Goal: Task Accomplishment & Management: Use online tool/utility

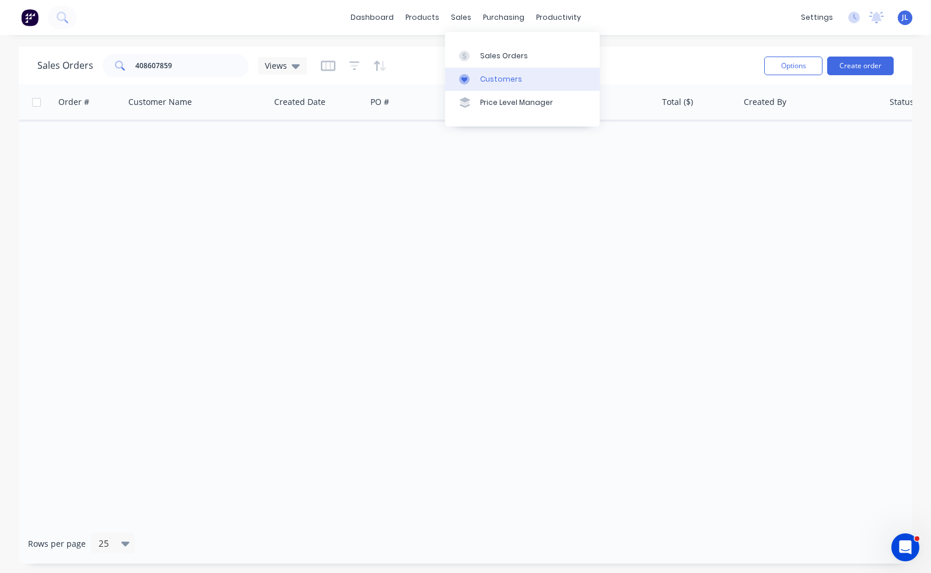
drag, startPoint x: 492, startPoint y: 76, endPoint x: 469, endPoint y: 73, distance: 23.6
click at [492, 76] on div "Customers" at bounding box center [501, 79] width 42 height 10
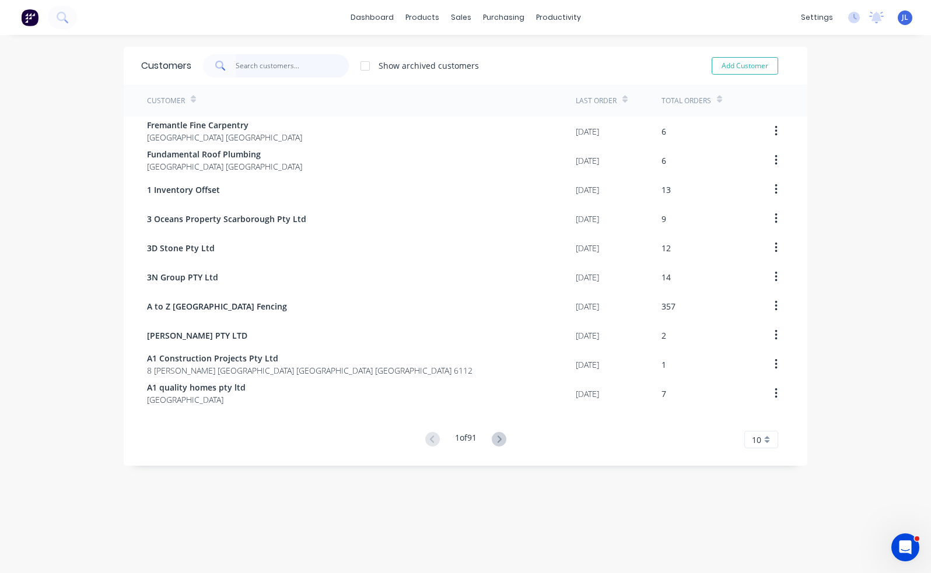
click at [270, 68] on input "text" at bounding box center [293, 65] width 114 height 23
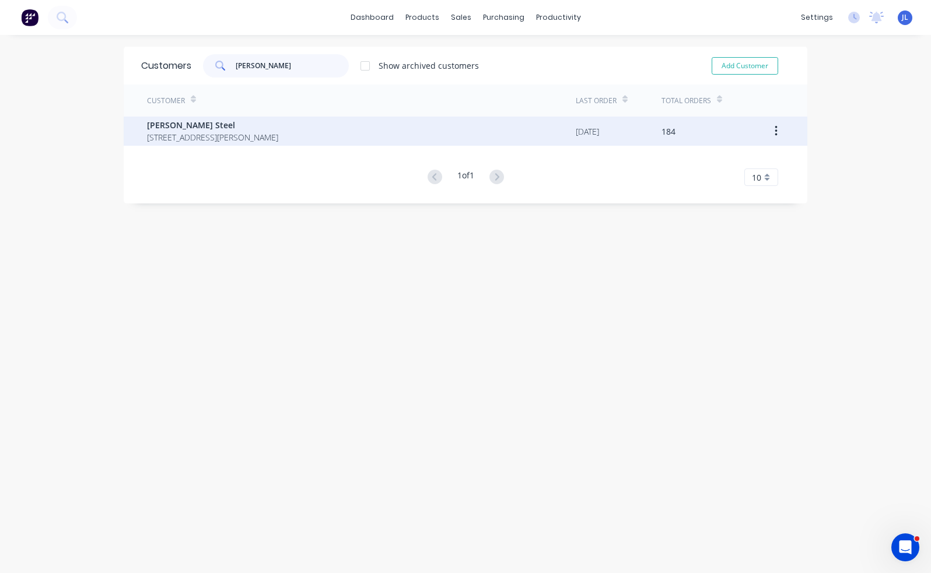
type input "roys"
click at [269, 131] on span "21 McCook St, Forrestdale WA 6112" at bounding box center [212, 137] width 131 height 12
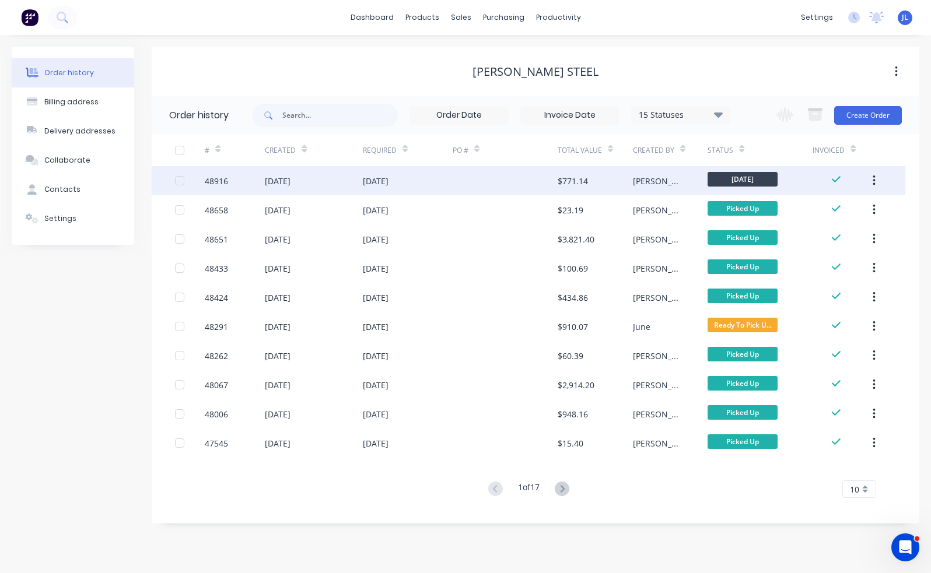
click at [343, 180] on div "05 Sep 2025" at bounding box center [313, 180] width 97 height 29
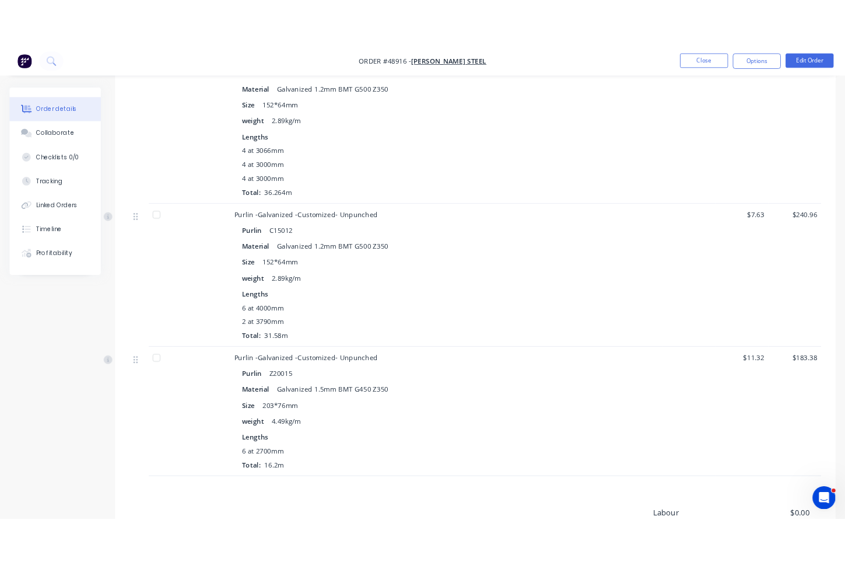
scroll to position [350, 0]
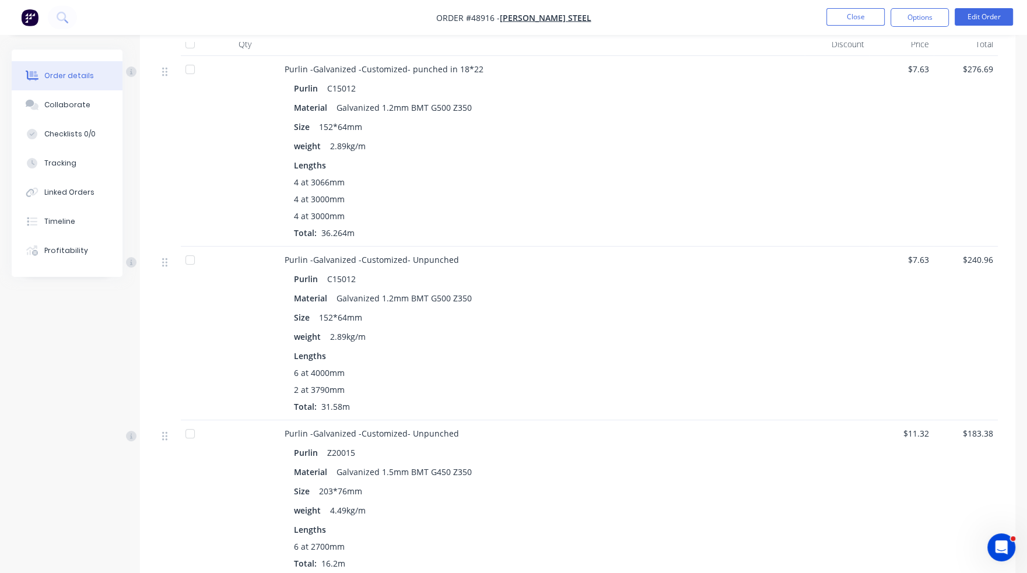
click at [230, 129] on div at bounding box center [245, 151] width 70 height 191
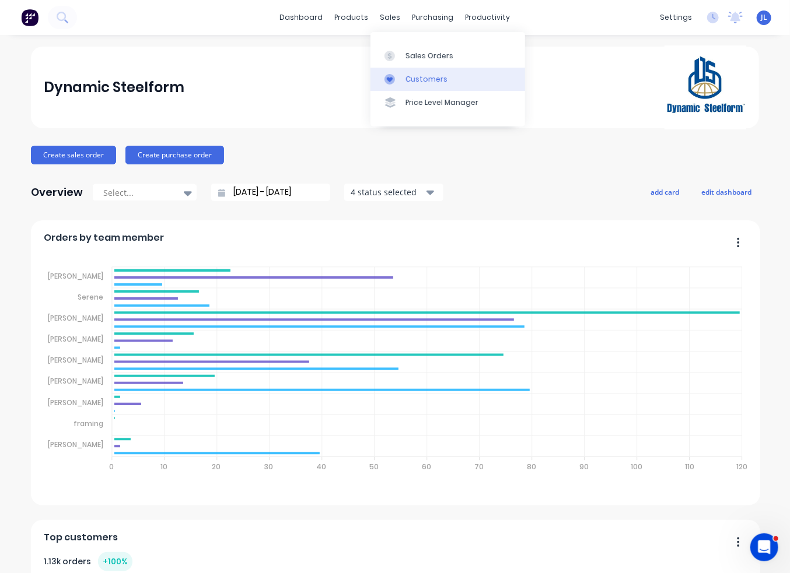
click at [418, 76] on div "Customers" at bounding box center [426, 79] width 42 height 10
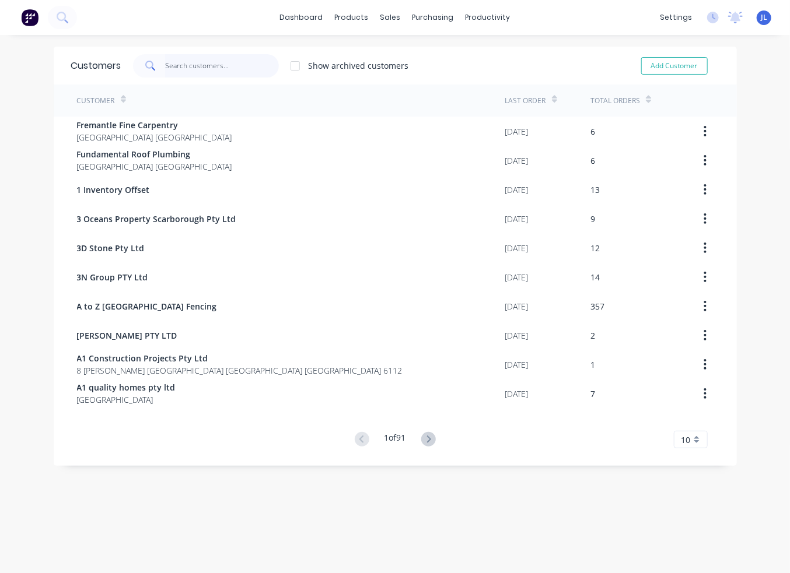
click at [216, 65] on input "text" at bounding box center [222, 65] width 114 height 23
click at [505, 52] on div "Workflow" at bounding box center [503, 56] width 35 height 10
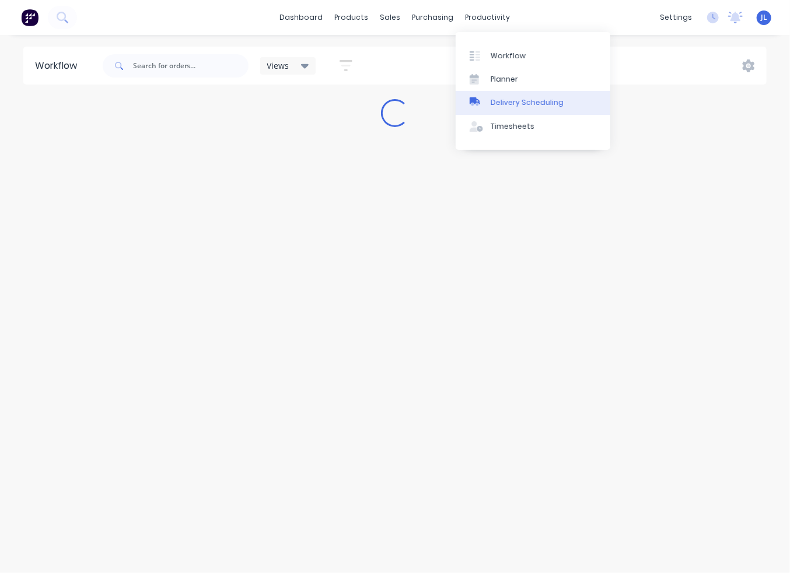
click at [502, 100] on div "Delivery Scheduling" at bounding box center [527, 102] width 73 height 10
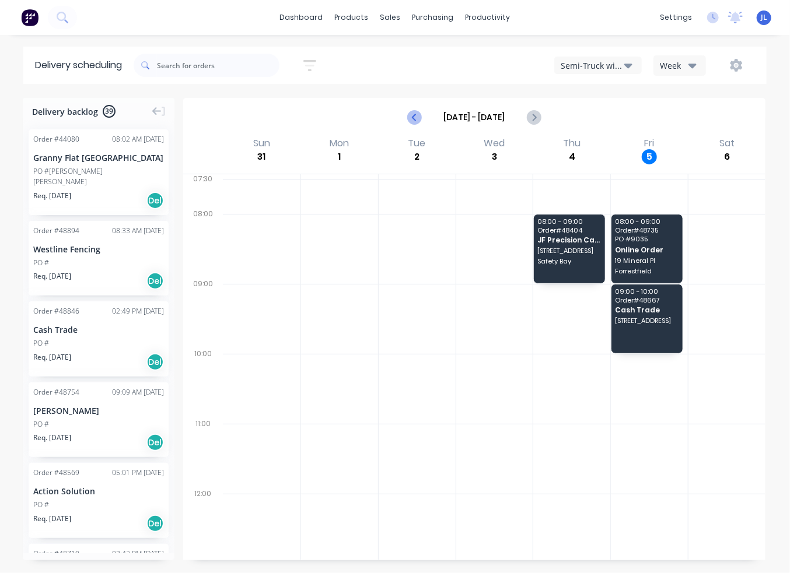
click at [414, 116] on icon "Previous page" at bounding box center [414, 117] width 5 height 9
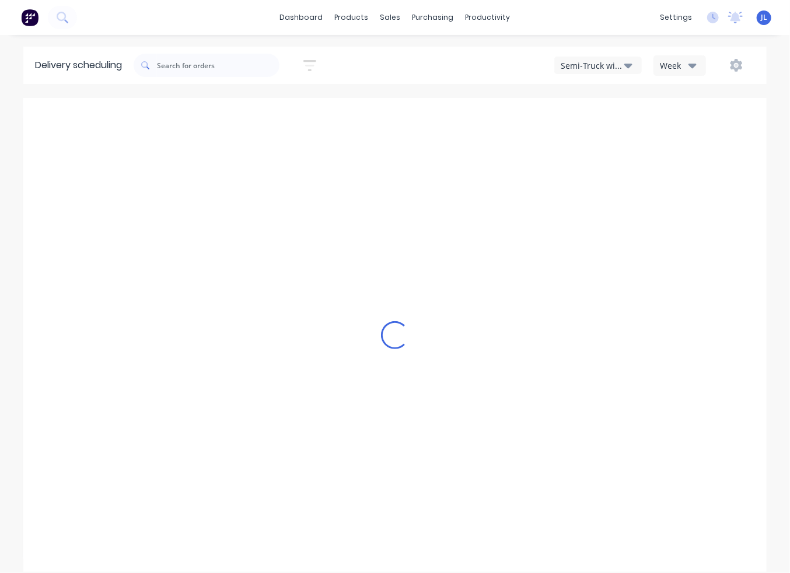
click at [414, 116] on div "Loading..." at bounding box center [394, 335] width 743 height 474
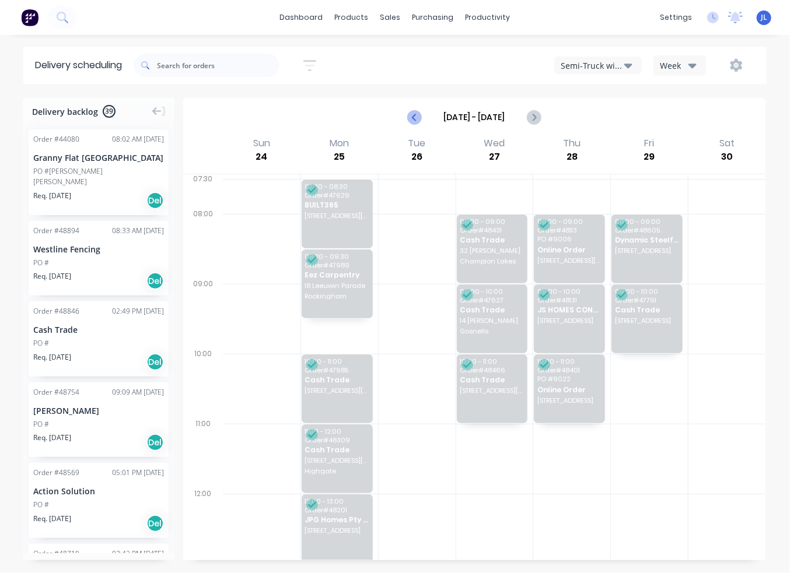
click at [411, 118] on icon "Previous page" at bounding box center [415, 117] width 14 height 14
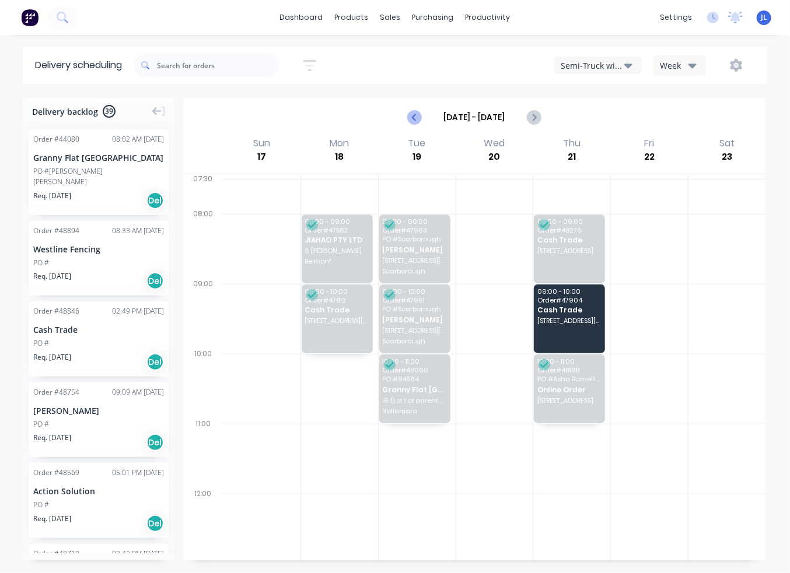
click at [411, 118] on icon "Previous page" at bounding box center [415, 117] width 14 height 14
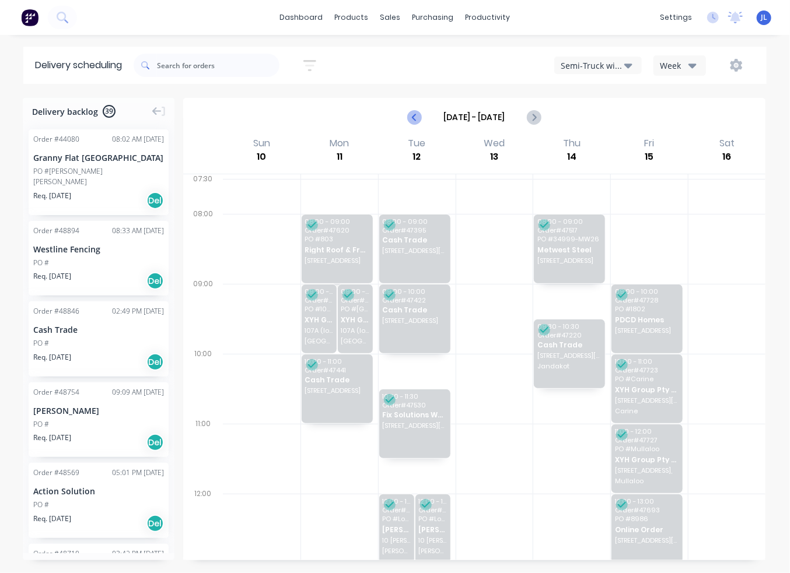
click at [411, 118] on icon "Previous page" at bounding box center [415, 117] width 14 height 14
type input "Aug 3 - Aug 9"
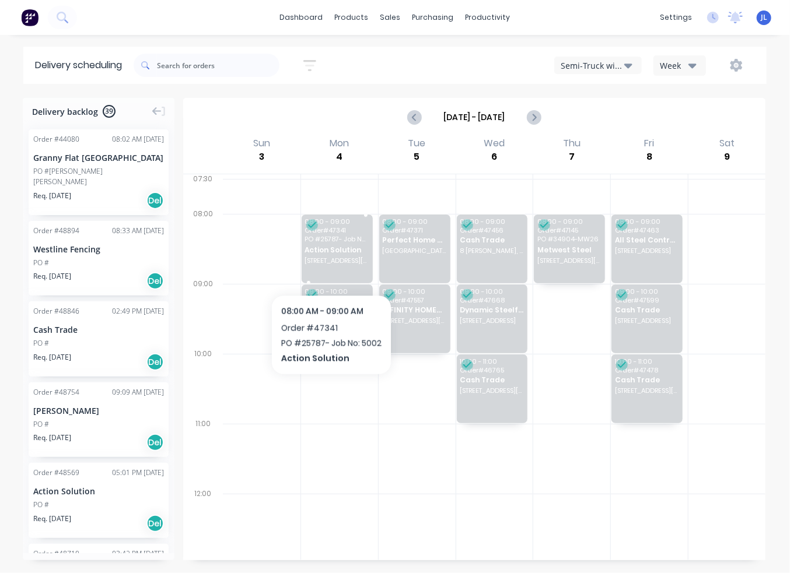
click at [331, 264] on div "08:00 - 09:00 Order # 47341 PO # 25787- Job No: 5002 Action Solution 55 Cutler …" at bounding box center [337, 249] width 71 height 69
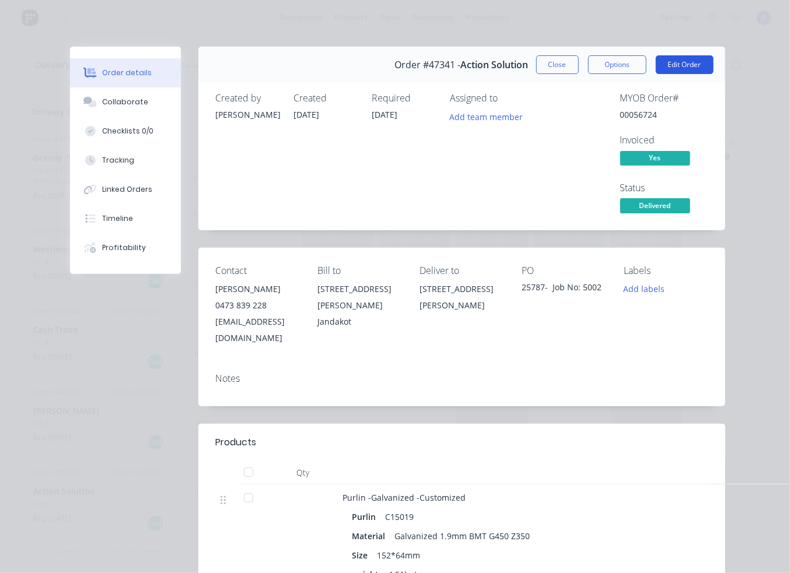
click at [686, 69] on button "Edit Order" at bounding box center [685, 64] width 58 height 19
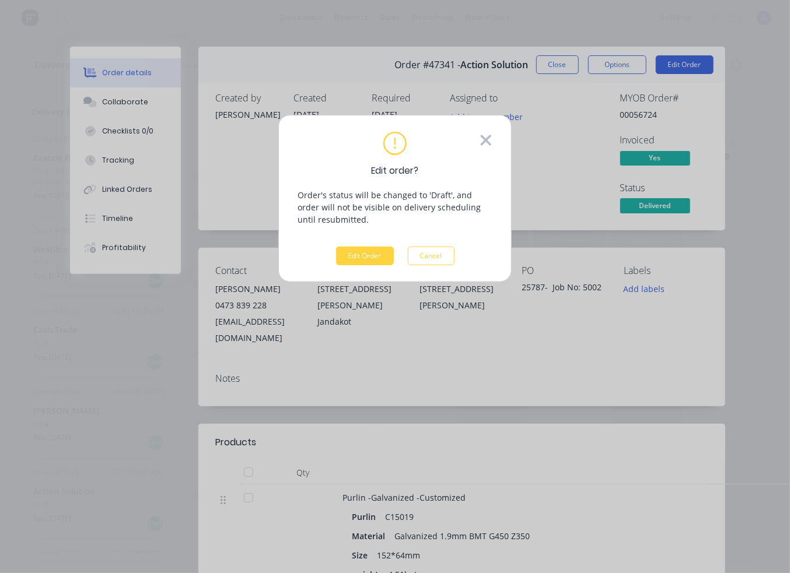
click at [487, 136] on icon at bounding box center [485, 140] width 13 height 17
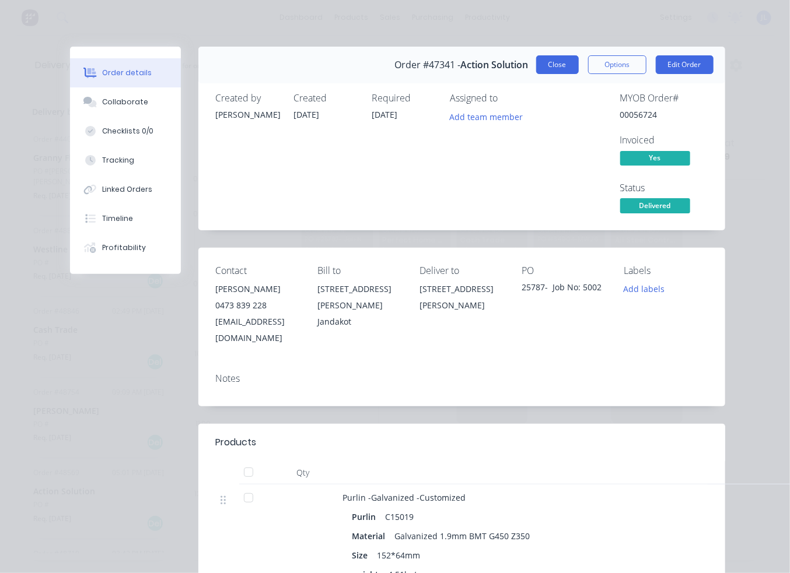
click at [560, 67] on button "Close" at bounding box center [557, 64] width 43 height 19
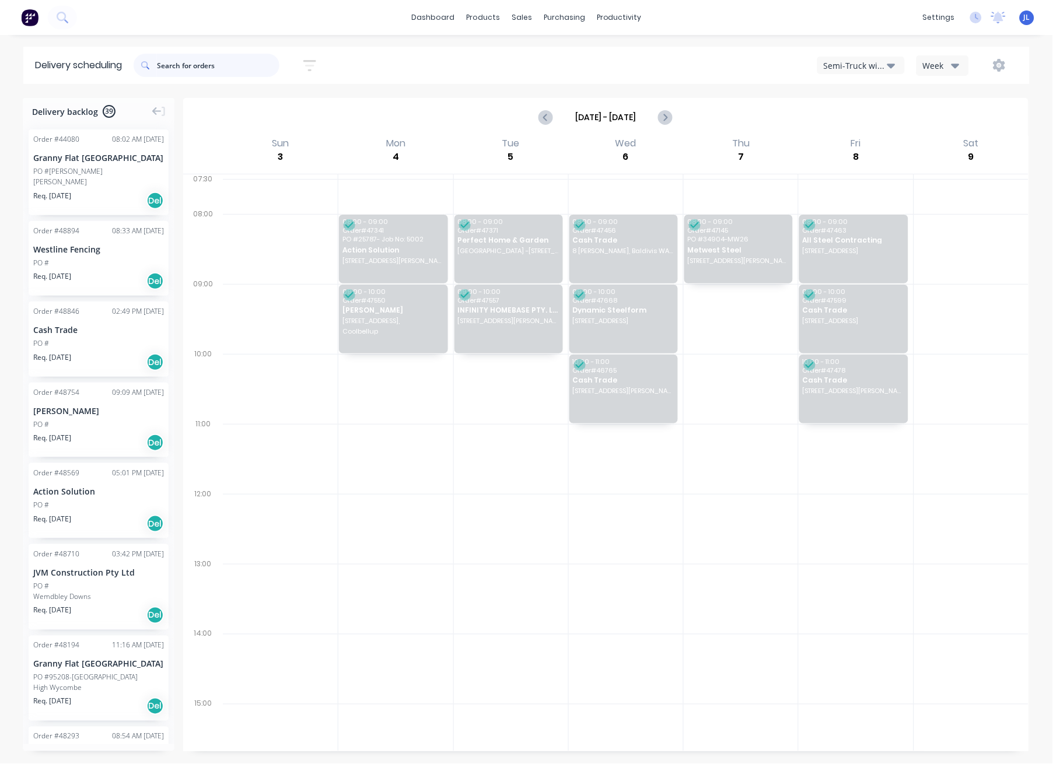
click at [218, 71] on input "text" at bounding box center [218, 65] width 122 height 23
click at [720, 253] on span "Metwest Steel" at bounding box center [738, 250] width 101 height 8
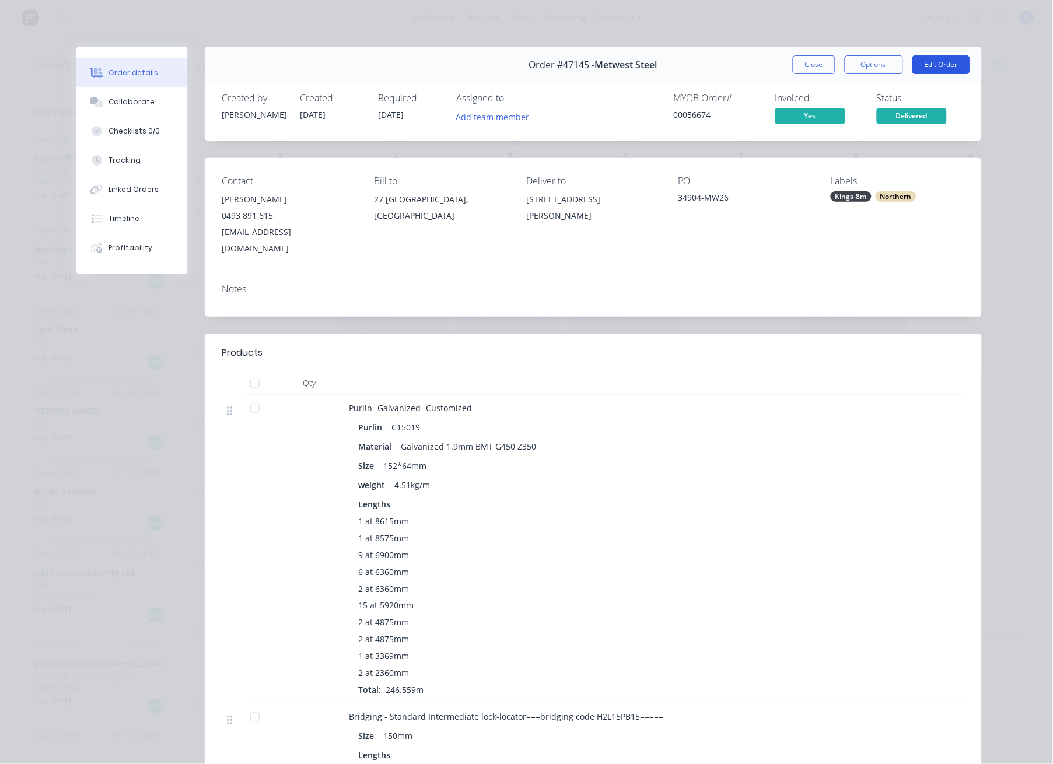
click at [789, 65] on button "Edit Order" at bounding box center [941, 64] width 58 height 19
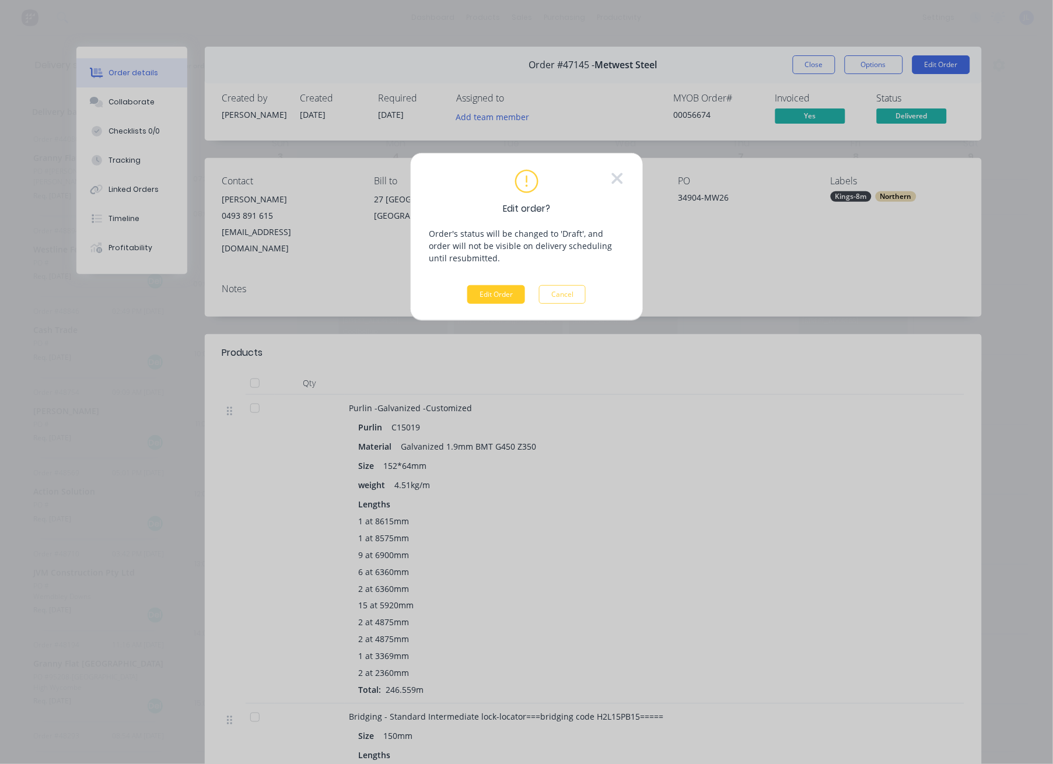
click at [510, 294] on button "Edit Order" at bounding box center [496, 294] width 58 height 19
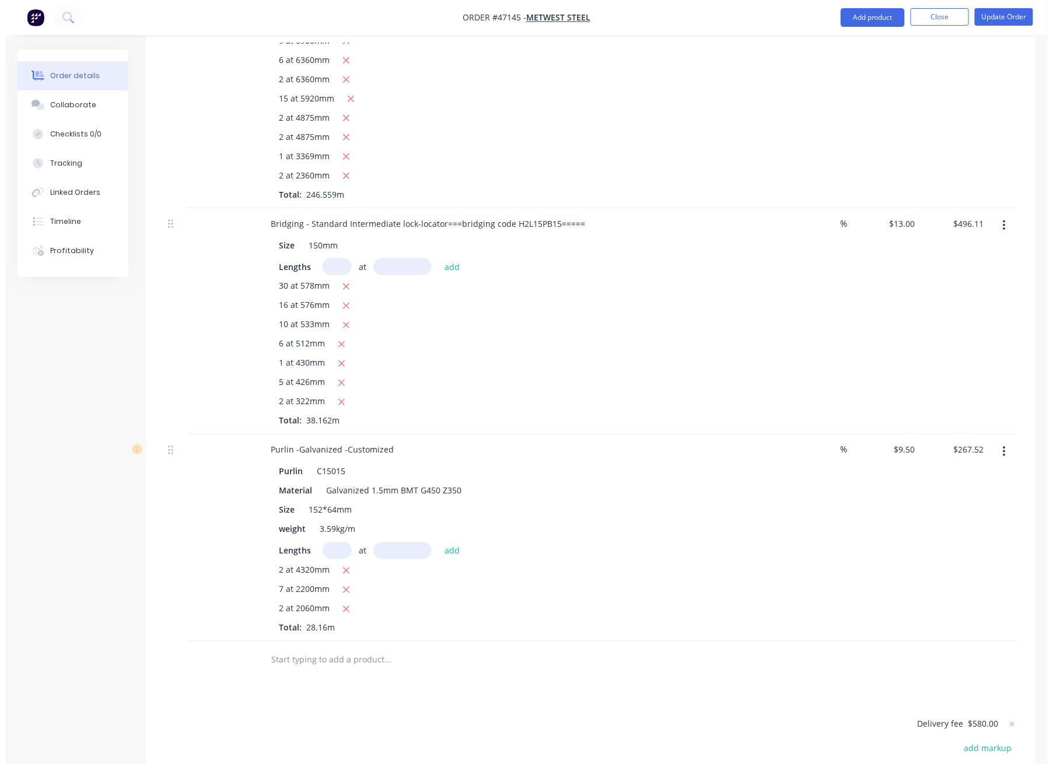
scroll to position [750, 0]
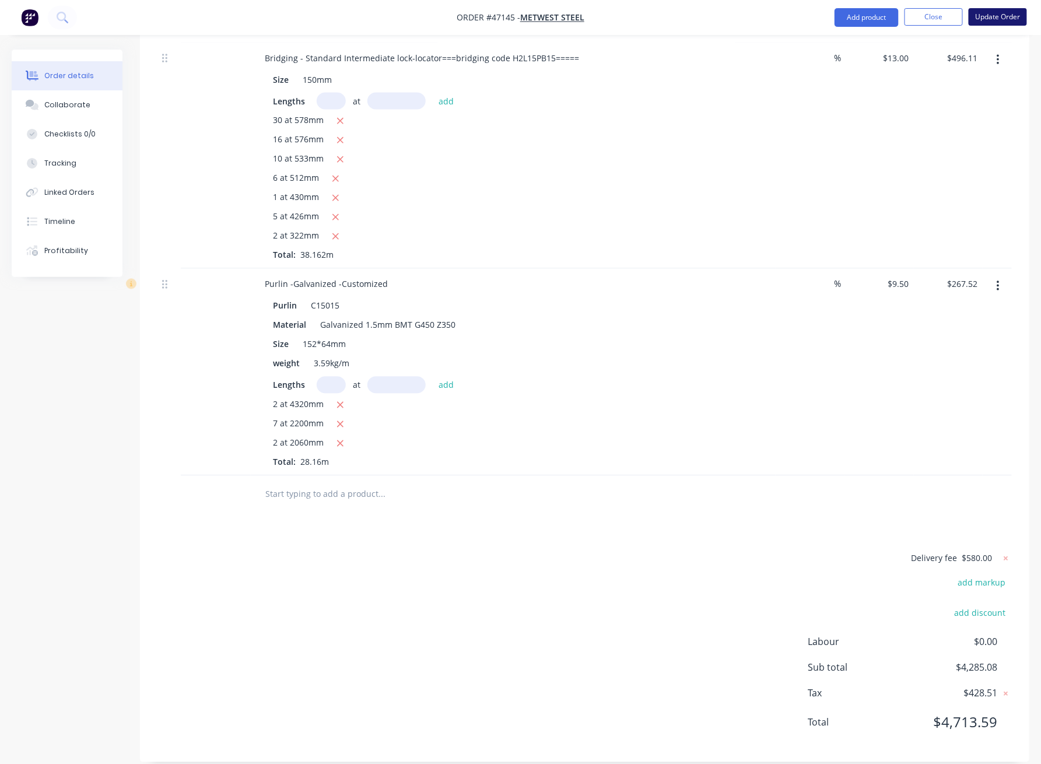
click at [789, 19] on button "Update Order" at bounding box center [998, 16] width 58 height 17
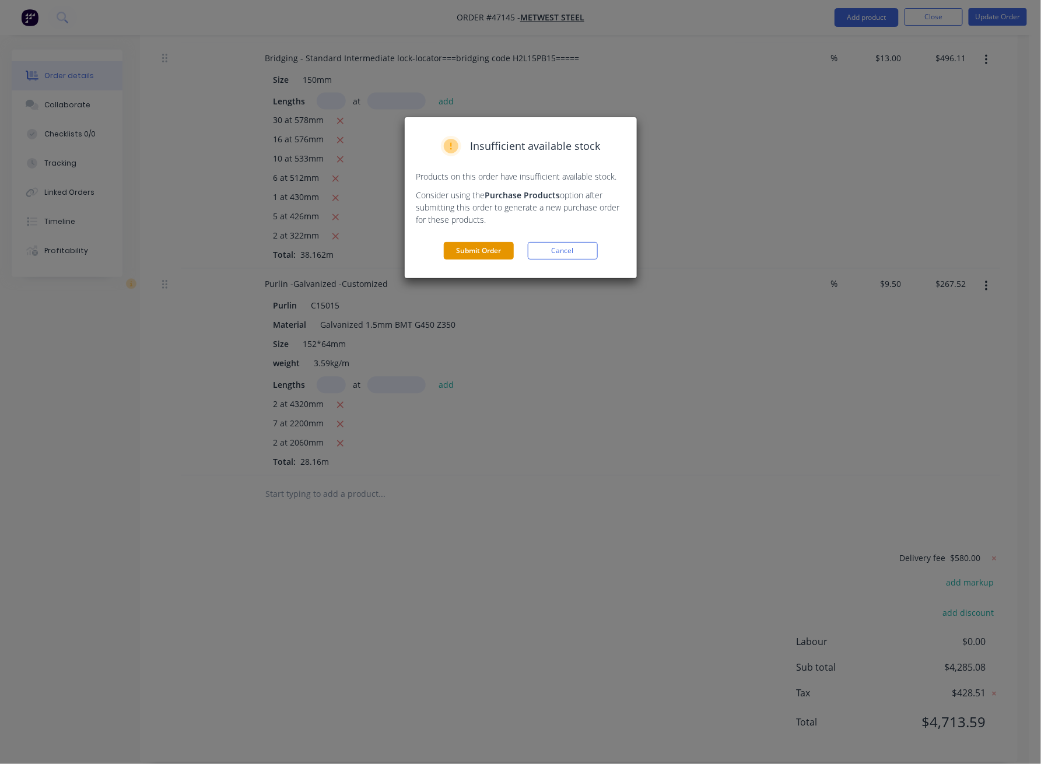
click at [484, 254] on button "Submit Order" at bounding box center [479, 250] width 70 height 17
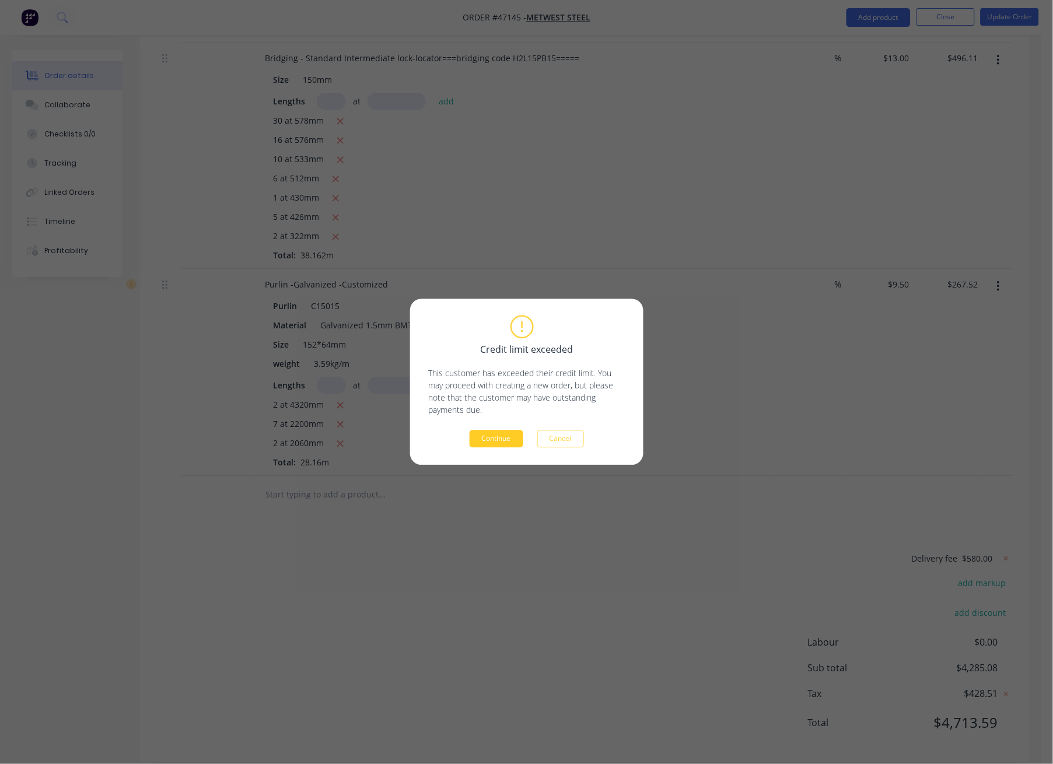
click at [491, 438] on button "Continue" at bounding box center [497, 438] width 54 height 17
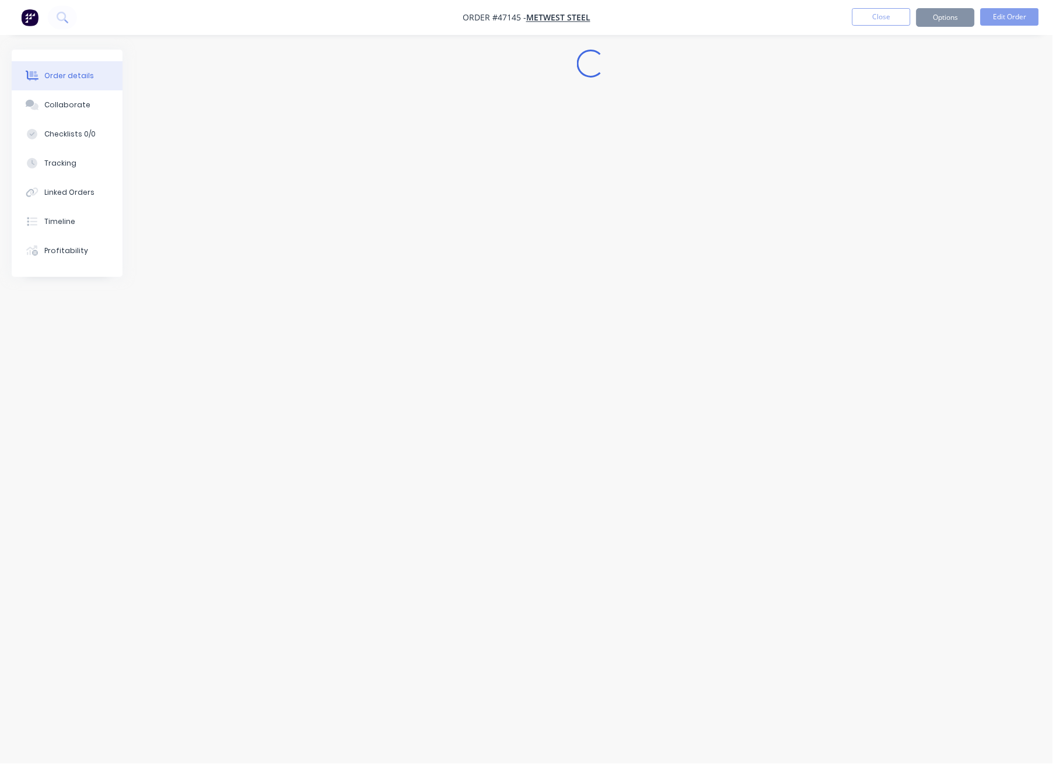
scroll to position [0, 0]
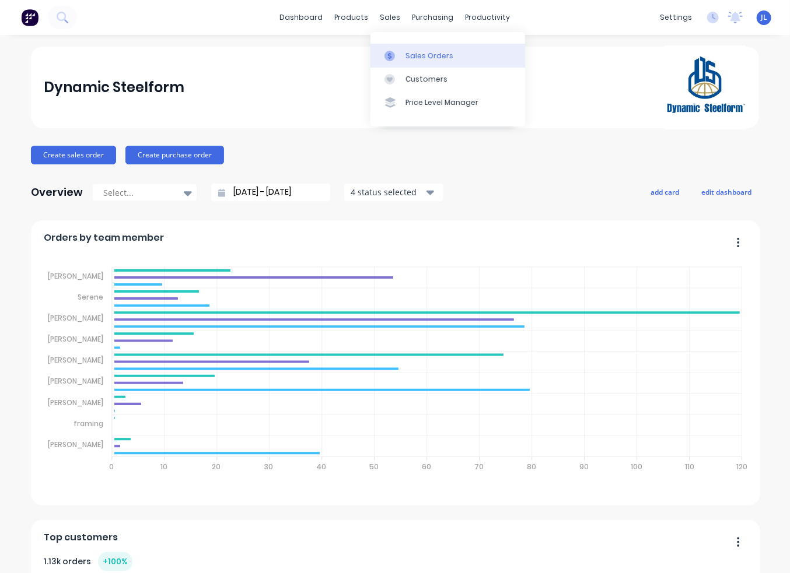
click at [410, 54] on div "Sales Orders" at bounding box center [429, 56] width 48 height 10
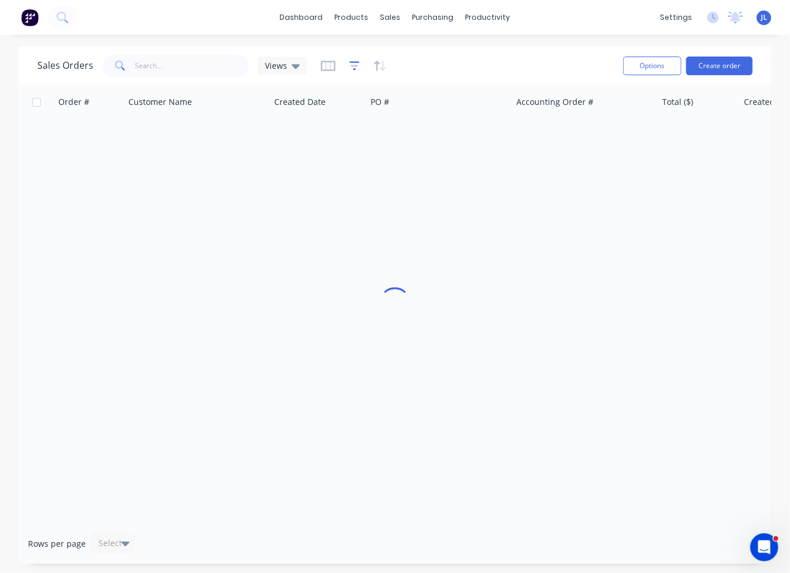
click at [350, 63] on icon "button" at bounding box center [354, 66] width 10 height 12
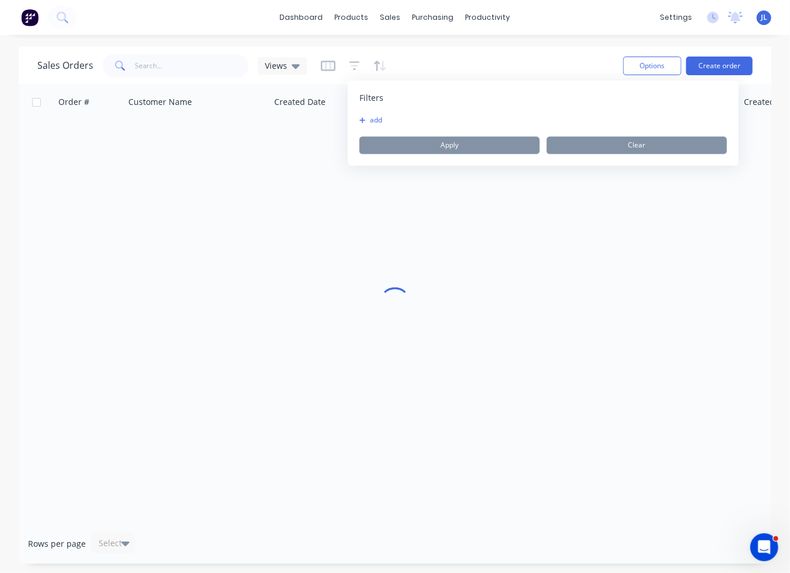
click at [364, 121] on icon "button" at bounding box center [362, 121] width 6 height 6
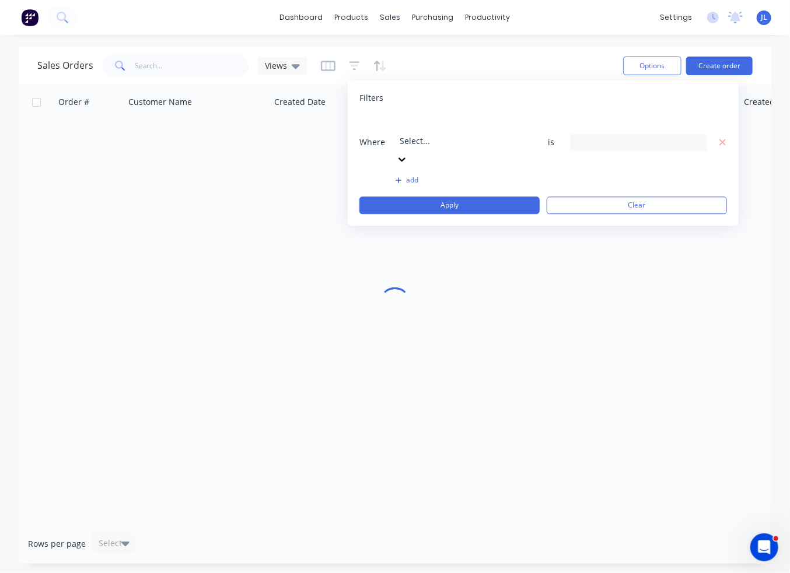
click at [495, 123] on div at bounding box center [484, 125] width 168 height 15
drag, startPoint x: 443, startPoint y: 258, endPoint x: 467, endPoint y: 234, distance: 34.2
click at [605, 134] on input at bounding box center [638, 142] width 136 height 17
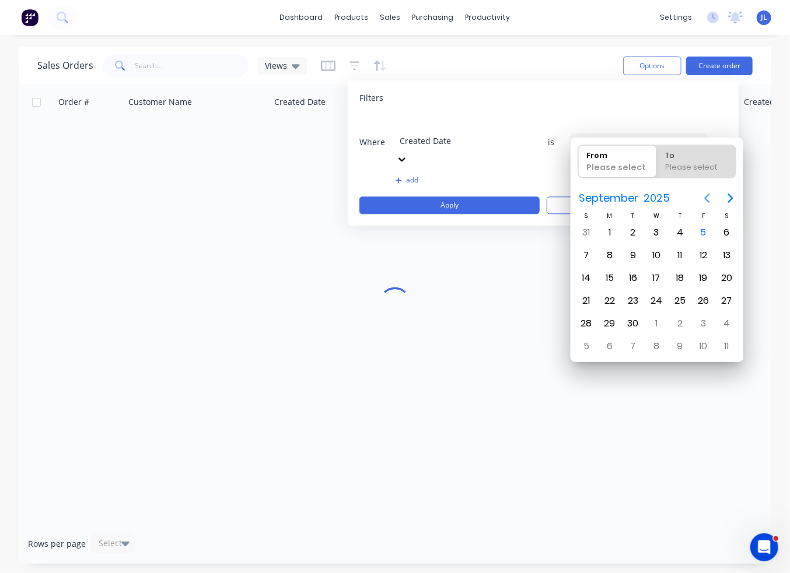
click at [707, 198] on icon "Previous page" at bounding box center [707, 198] width 14 height 14
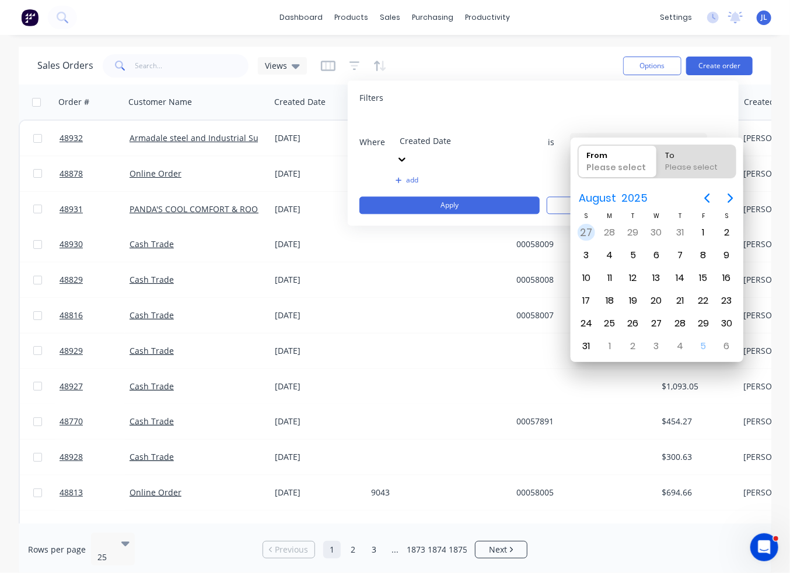
click at [590, 229] on div "27" at bounding box center [585, 232] width 17 height 17
type input "27/07/25"
radio input "false"
radio input "true"
click at [722, 345] on div "6" at bounding box center [726, 346] width 17 height 17
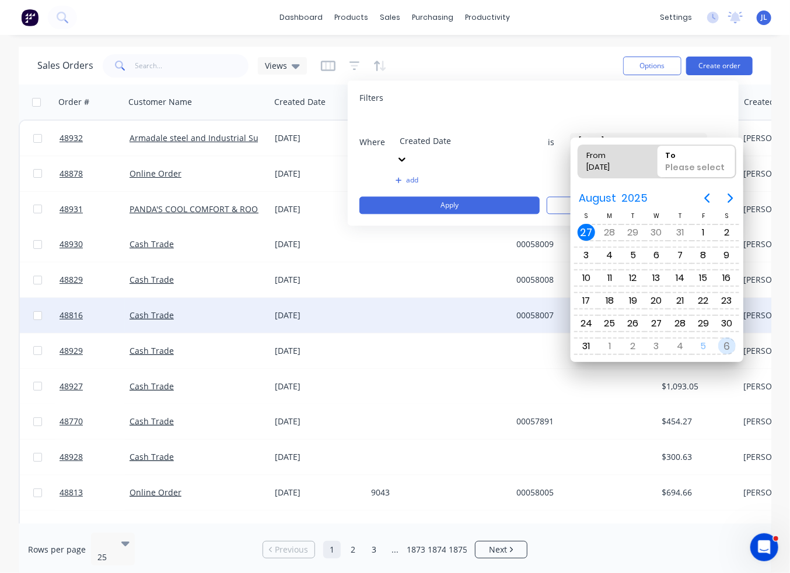
type input "27/07/25 - 06/09/25"
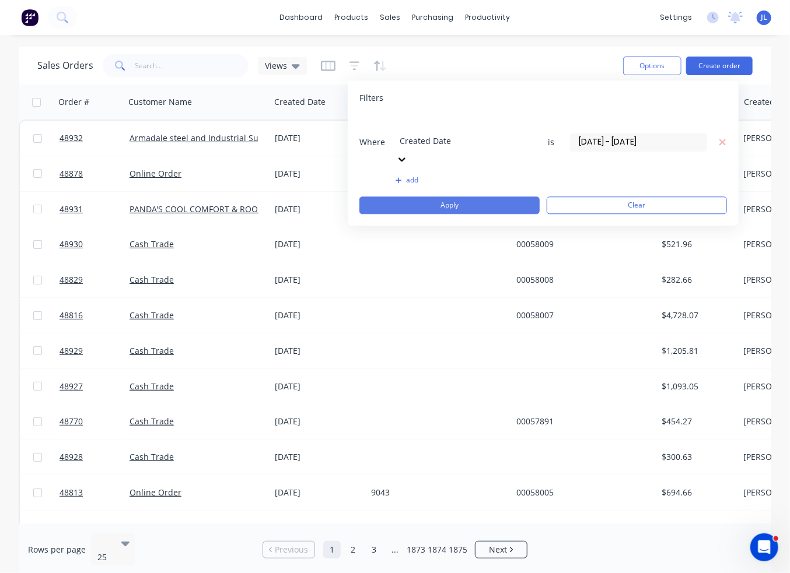
click at [442, 197] on button "Apply" at bounding box center [449, 205] width 180 height 17
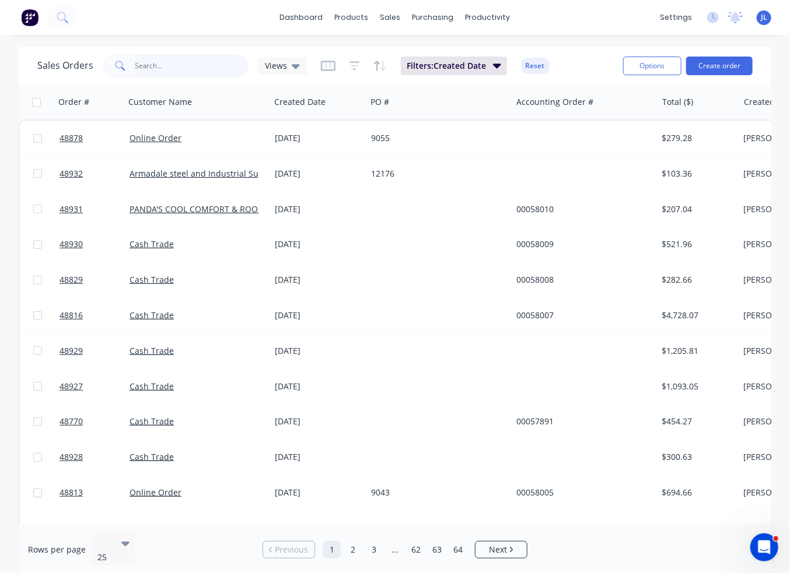
click at [197, 65] on input "text" at bounding box center [192, 65] width 114 height 23
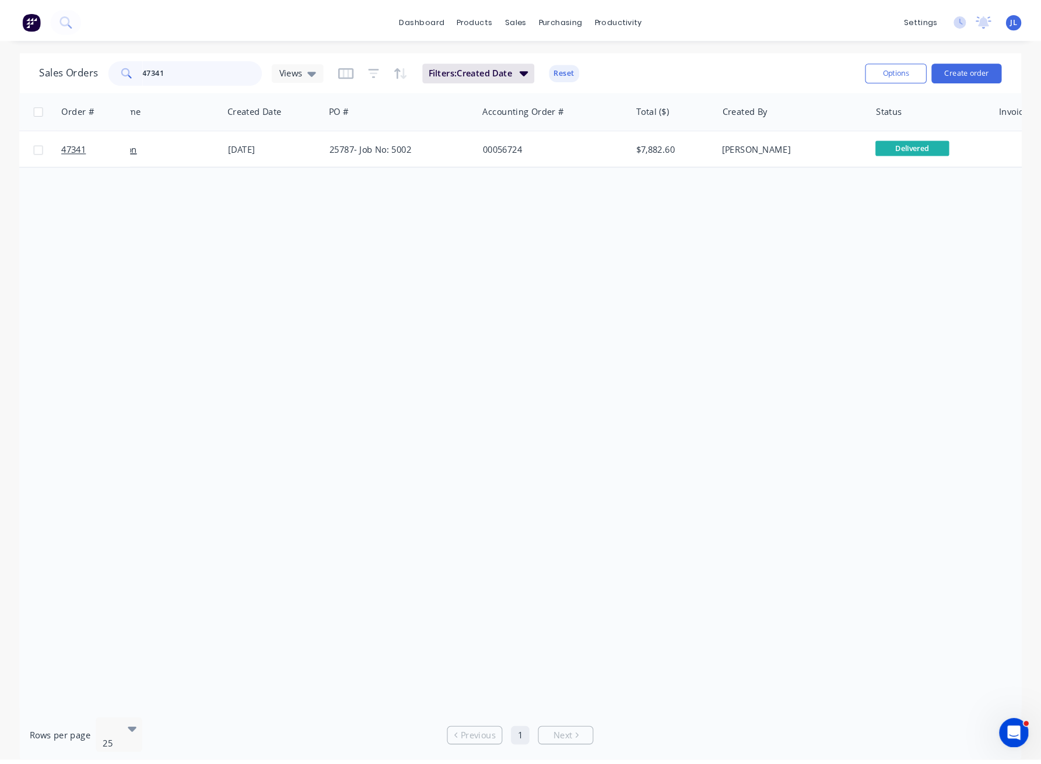
scroll to position [0, 58]
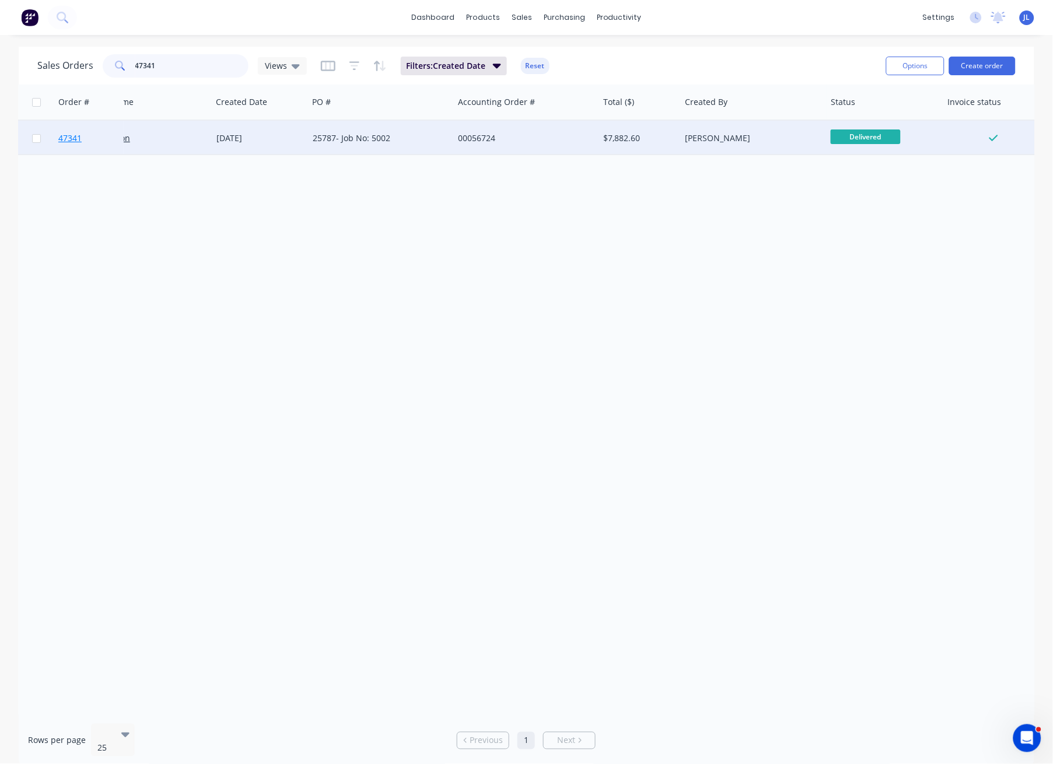
type input "47341"
click at [67, 137] on span "47341" at bounding box center [69, 138] width 23 height 12
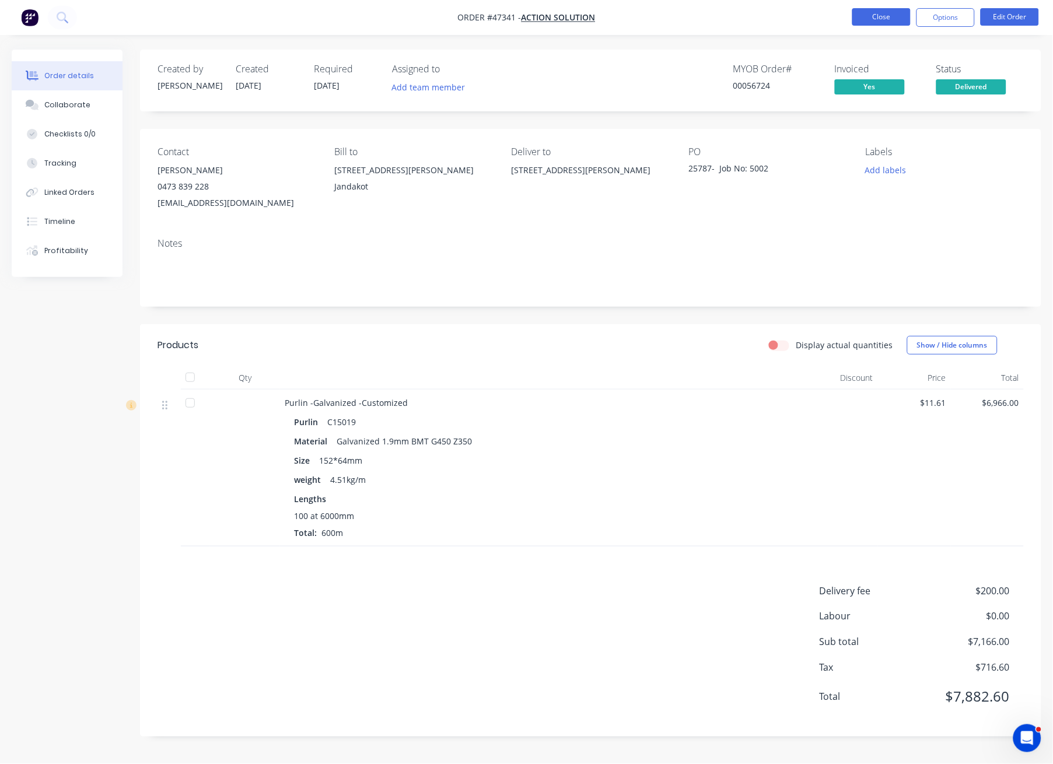
click at [789, 16] on button "Close" at bounding box center [881, 16] width 58 height 17
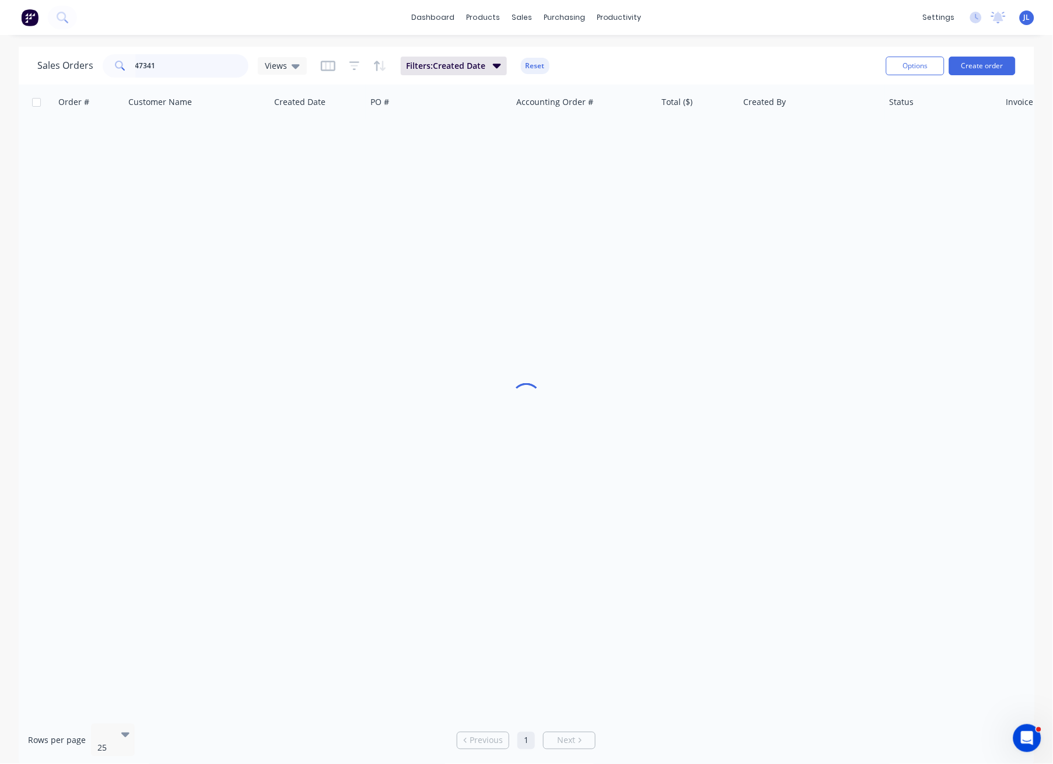
click at [177, 58] on input "47341" at bounding box center [192, 65] width 114 height 23
drag, startPoint x: 177, startPoint y: 58, endPoint x: 155, endPoint y: 60, distance: 22.8
click at [155, 60] on input "47341" at bounding box center [192, 65] width 114 height 23
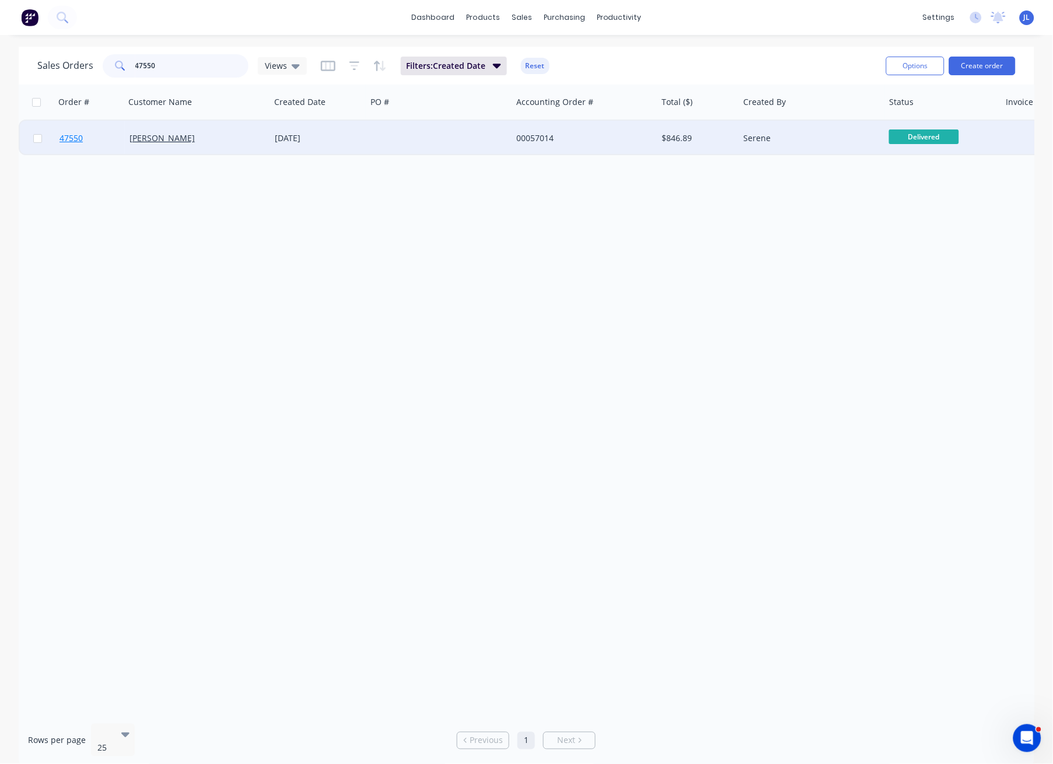
type input "47550"
click at [80, 136] on span "47550" at bounding box center [70, 138] width 23 height 12
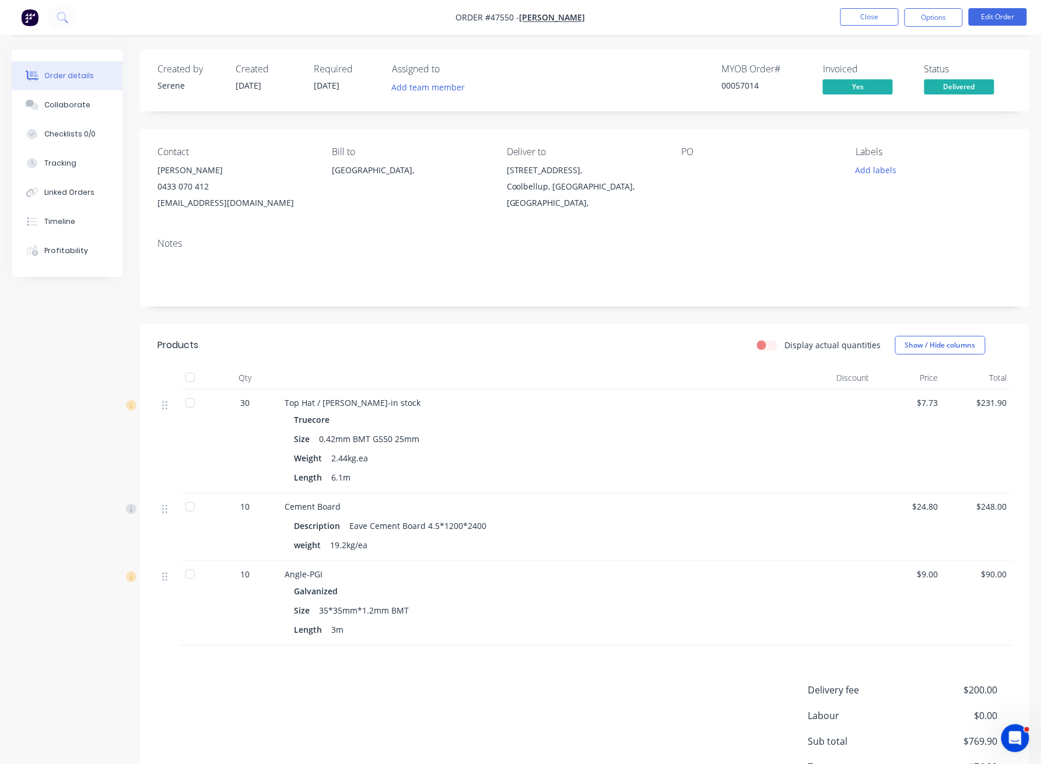
click at [789, 26] on li "Close" at bounding box center [869, 17] width 58 height 19
click at [789, 15] on button "Close" at bounding box center [869, 16] width 58 height 17
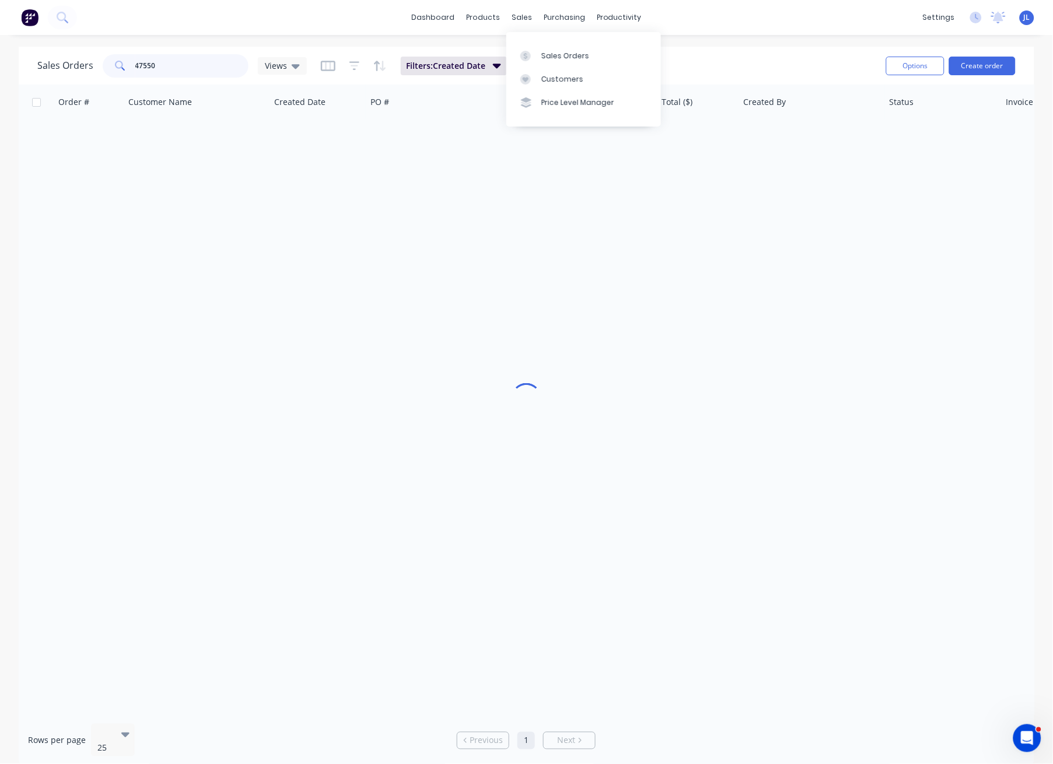
click at [178, 61] on input "47550" at bounding box center [192, 65] width 114 height 23
type input "47371"
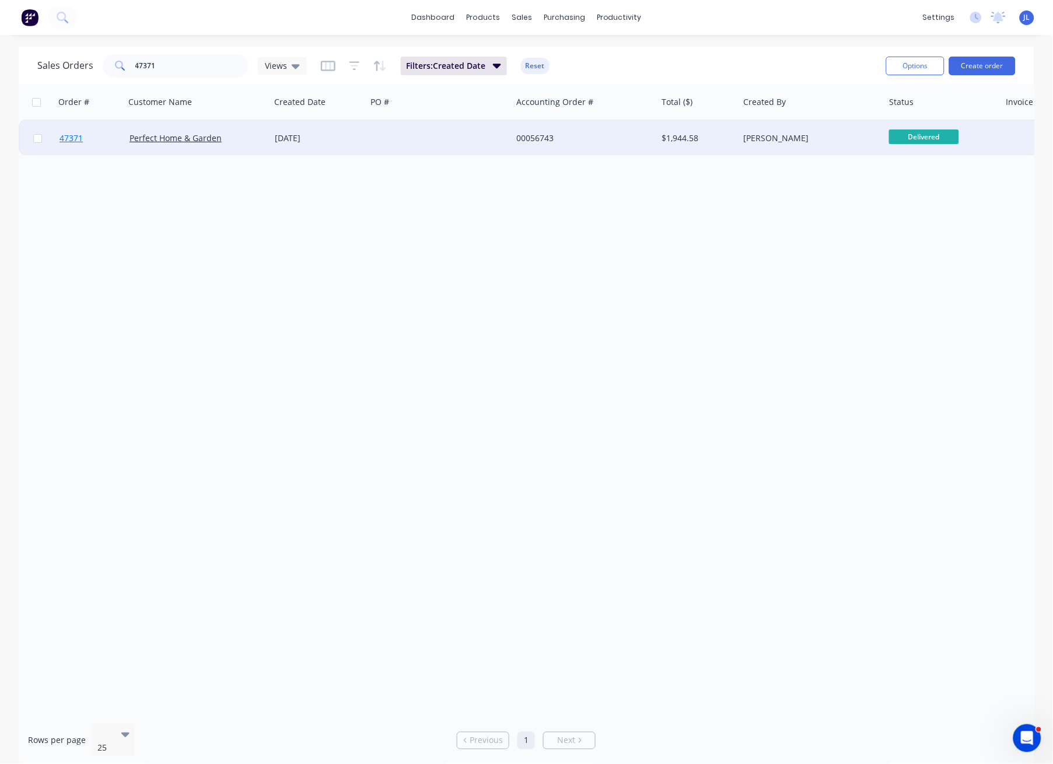
click at [78, 139] on span "47371" at bounding box center [70, 138] width 23 height 12
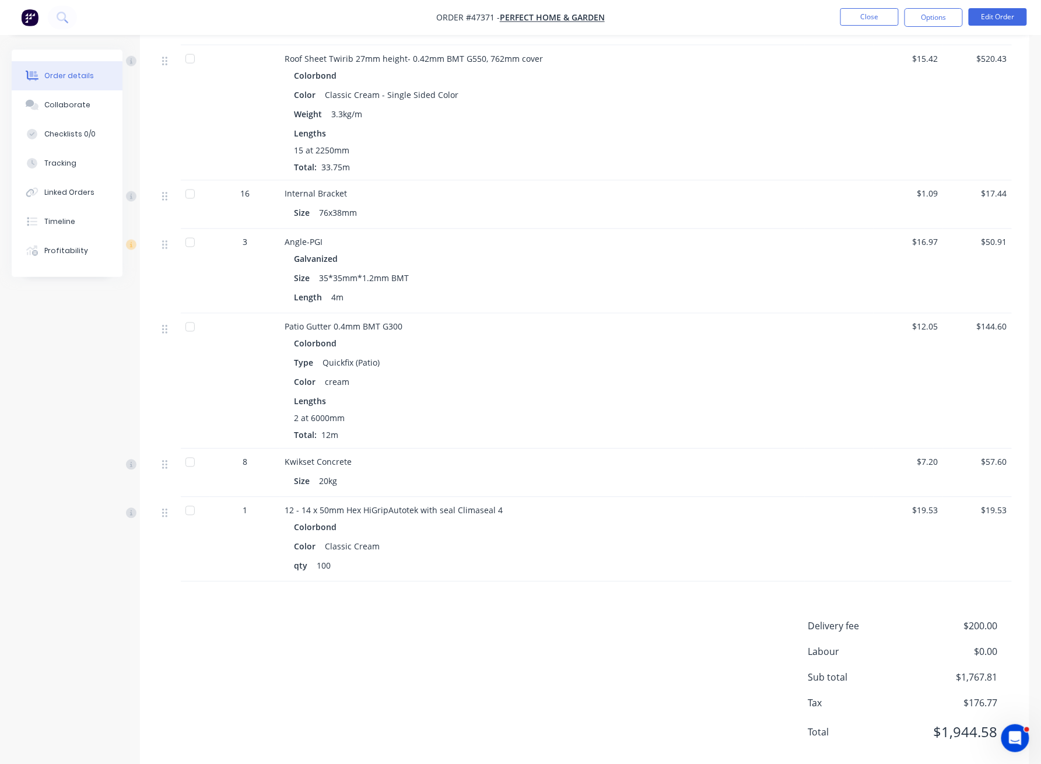
scroll to position [702, 0]
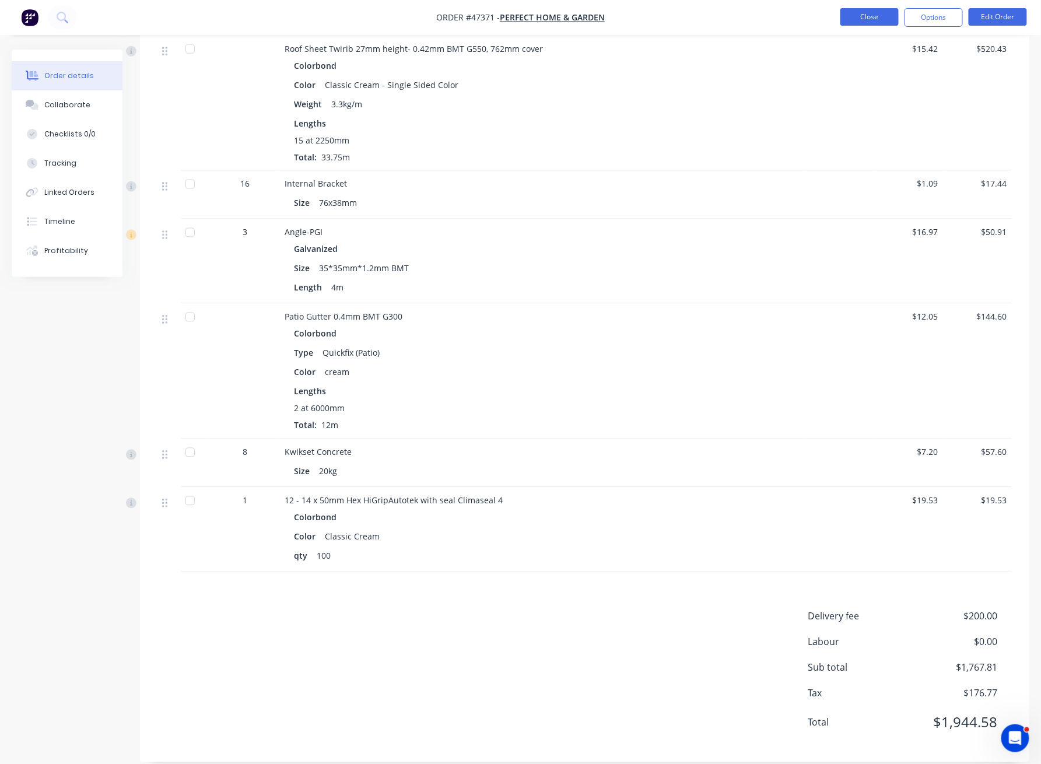
click at [789, 18] on button "Close" at bounding box center [869, 16] width 58 height 17
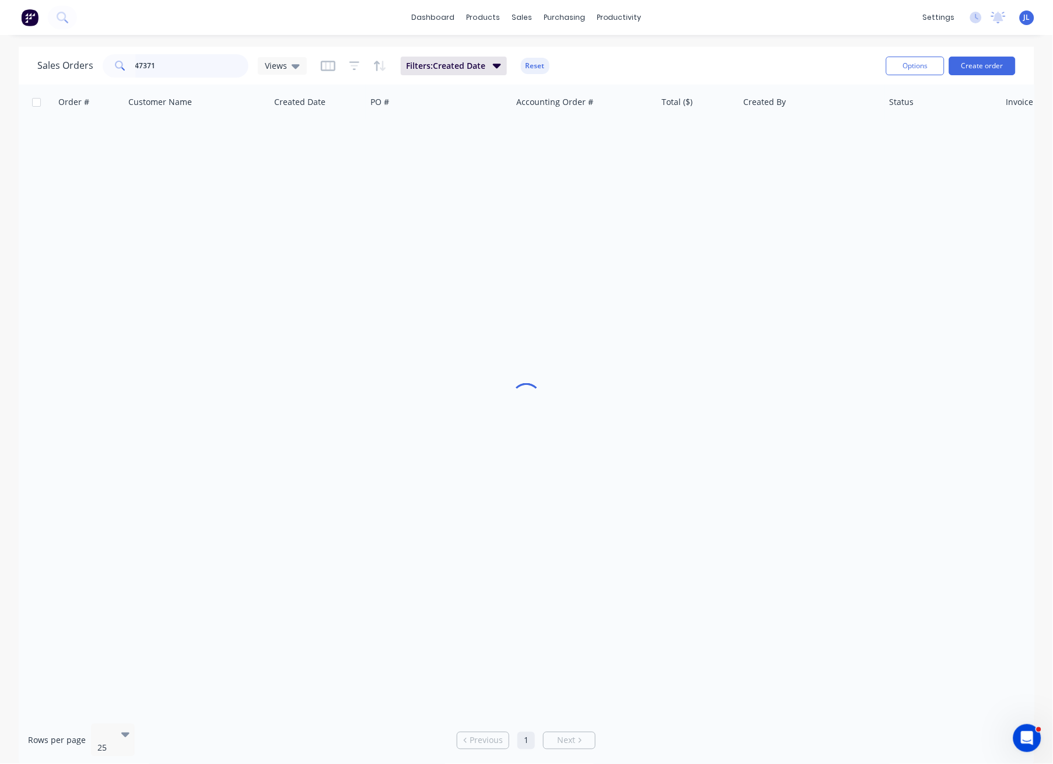
click at [191, 60] on input "47371" at bounding box center [192, 65] width 114 height 23
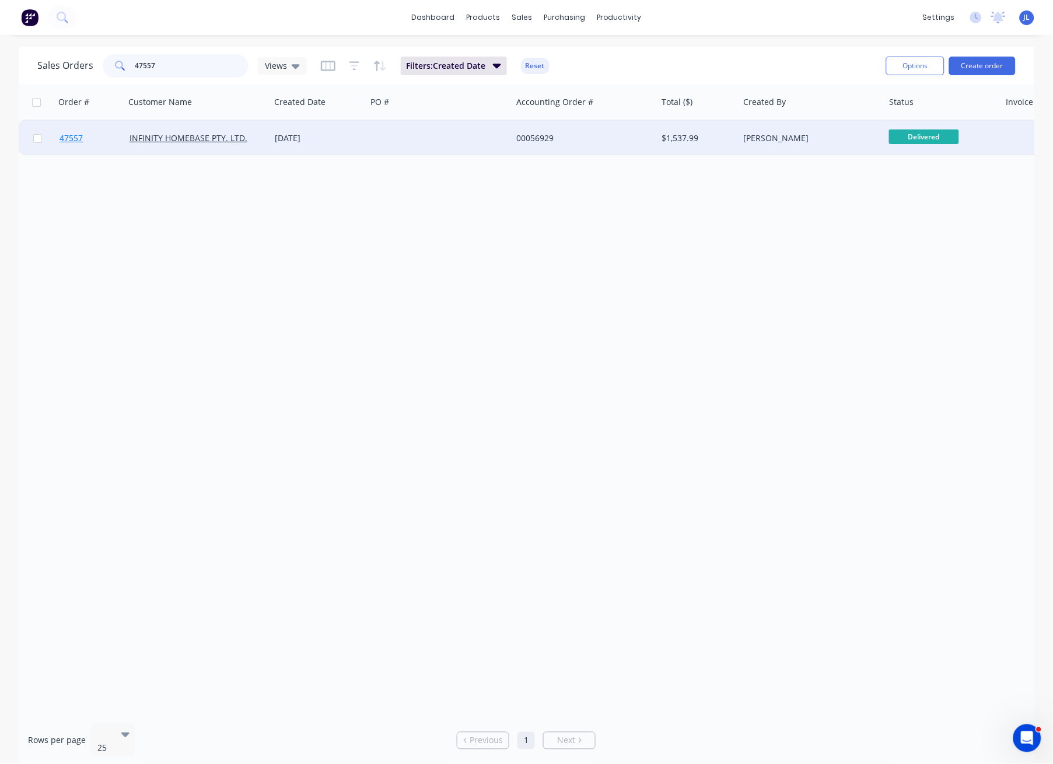
type input "47557"
click at [72, 135] on span "47557" at bounding box center [70, 138] width 23 height 12
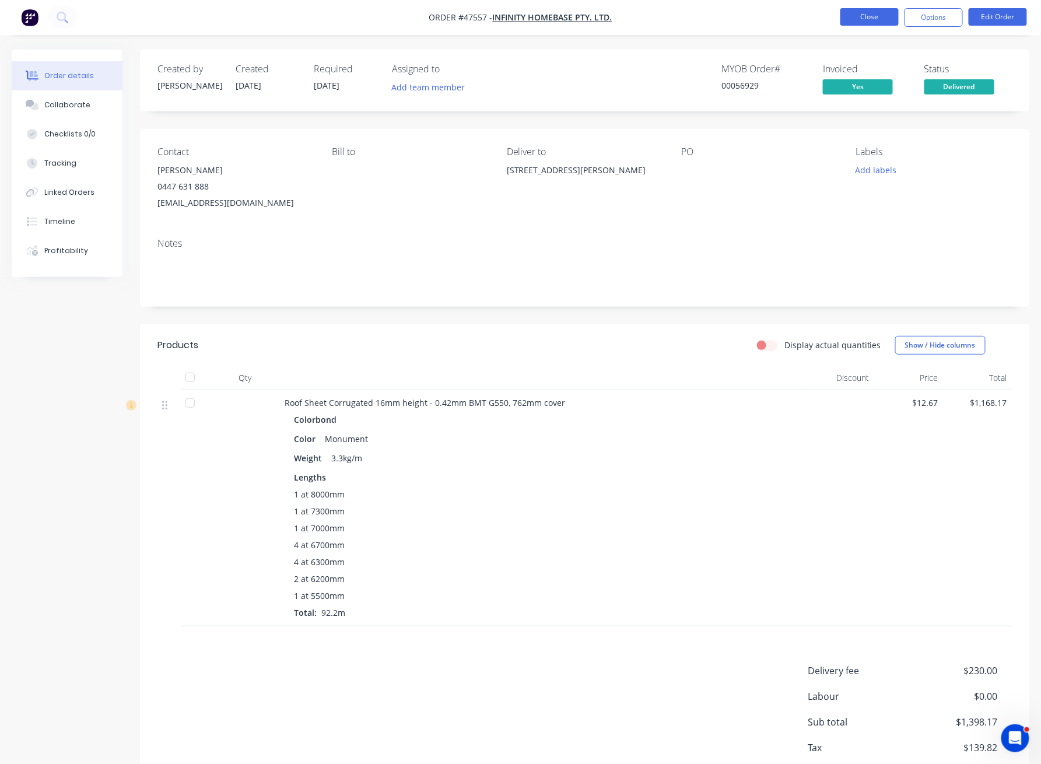
click at [789, 20] on button "Close" at bounding box center [869, 16] width 58 height 17
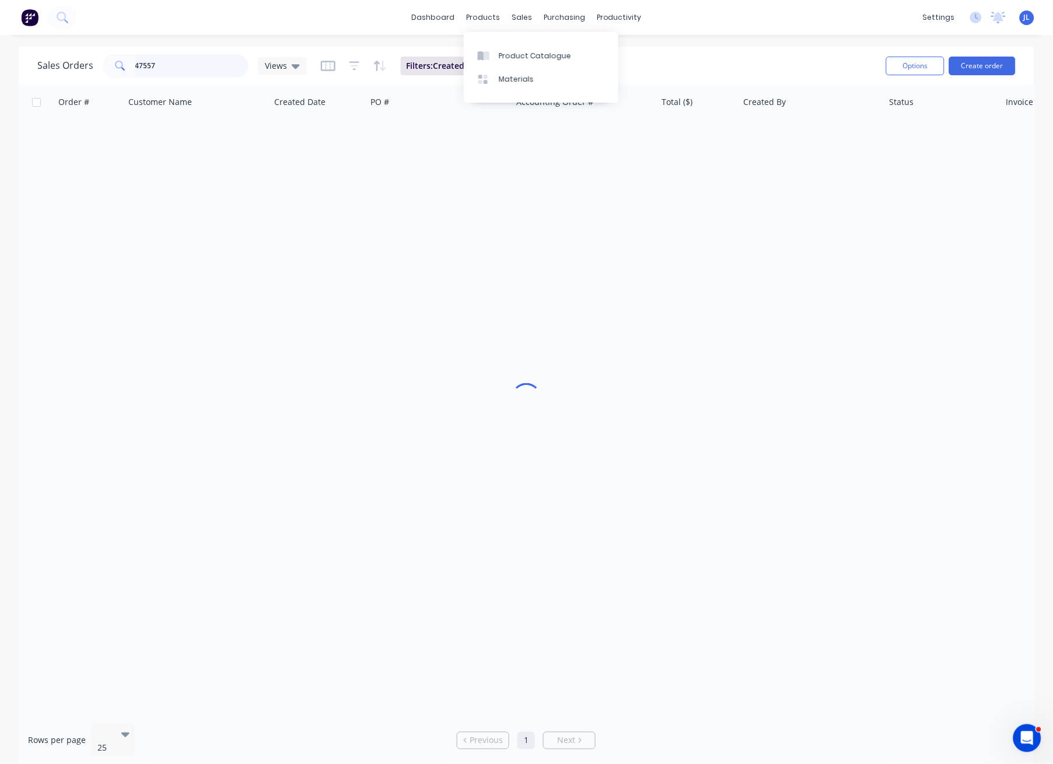
click at [200, 66] on input "47557" at bounding box center [192, 65] width 114 height 23
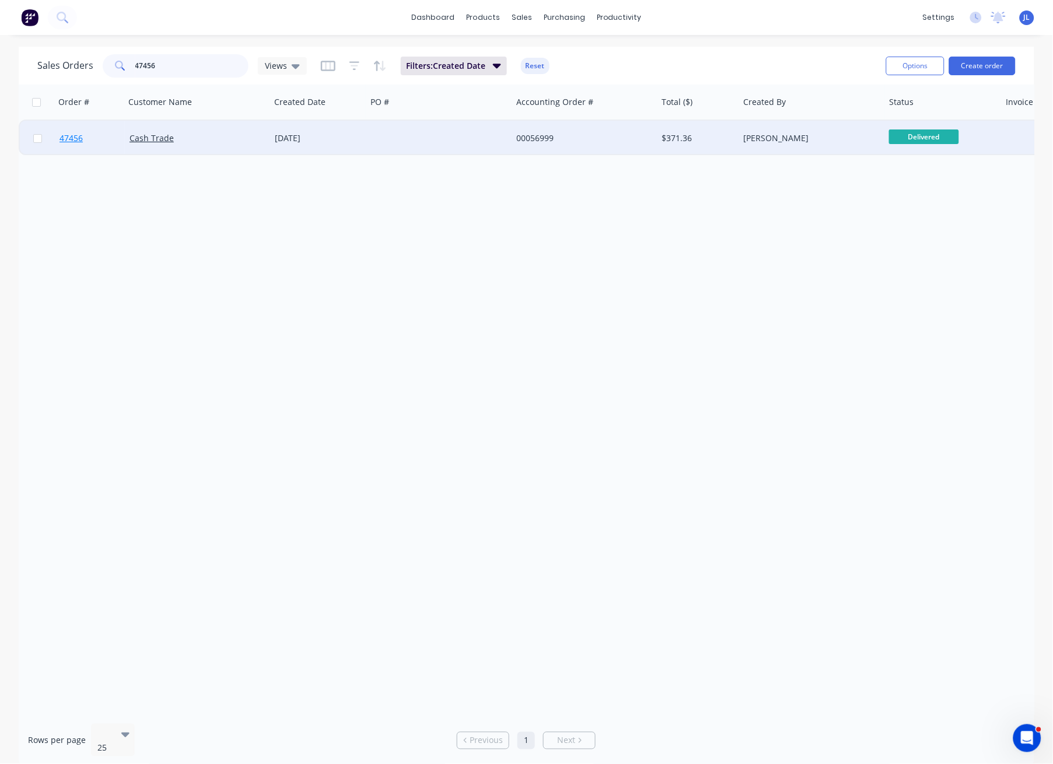
type input "47456"
click at [71, 140] on span "47456" at bounding box center [70, 138] width 23 height 12
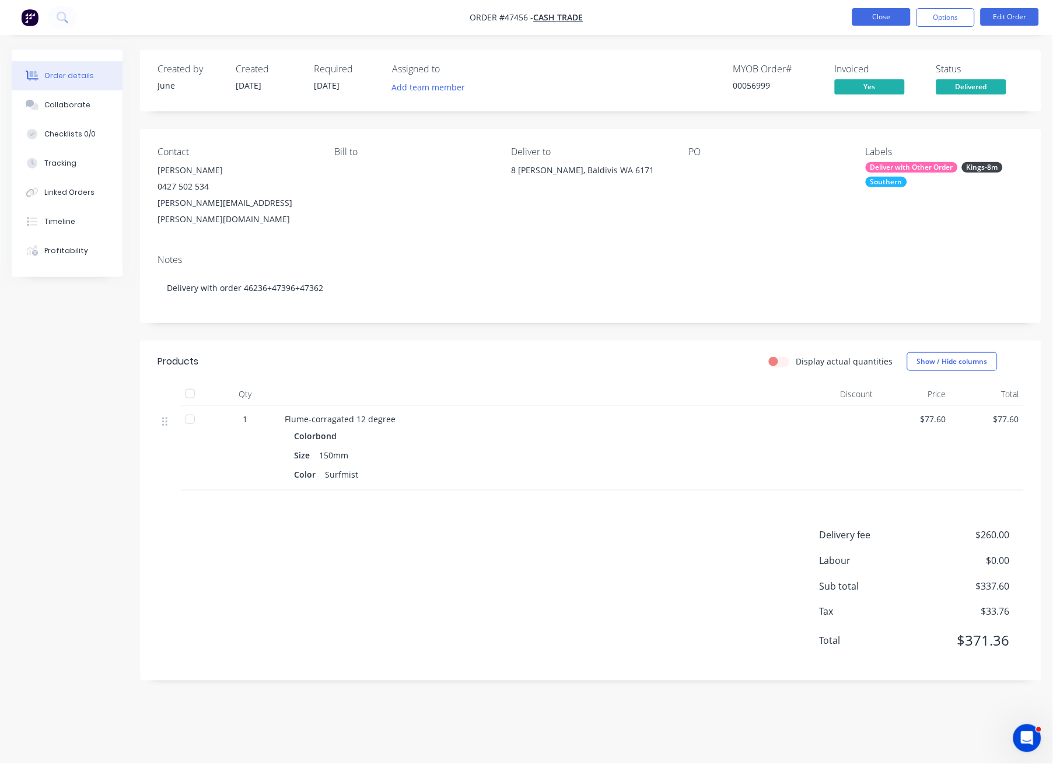
click at [789, 23] on button "Close" at bounding box center [881, 16] width 58 height 17
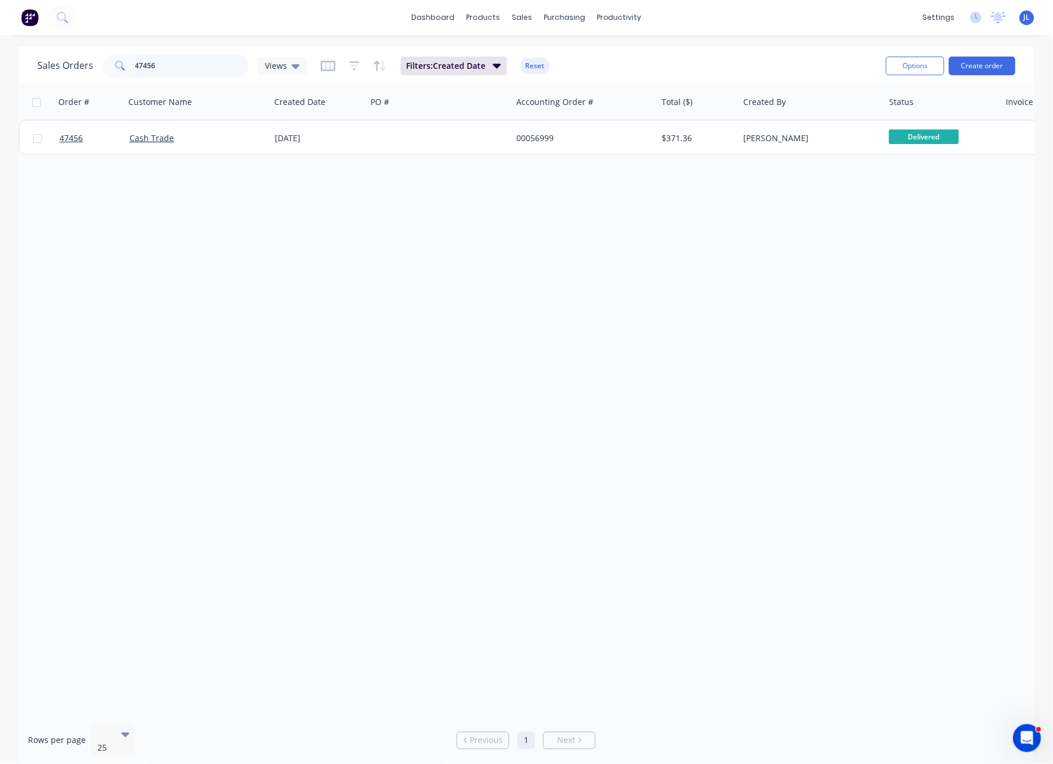
click at [205, 68] on input "47456" at bounding box center [192, 65] width 114 height 23
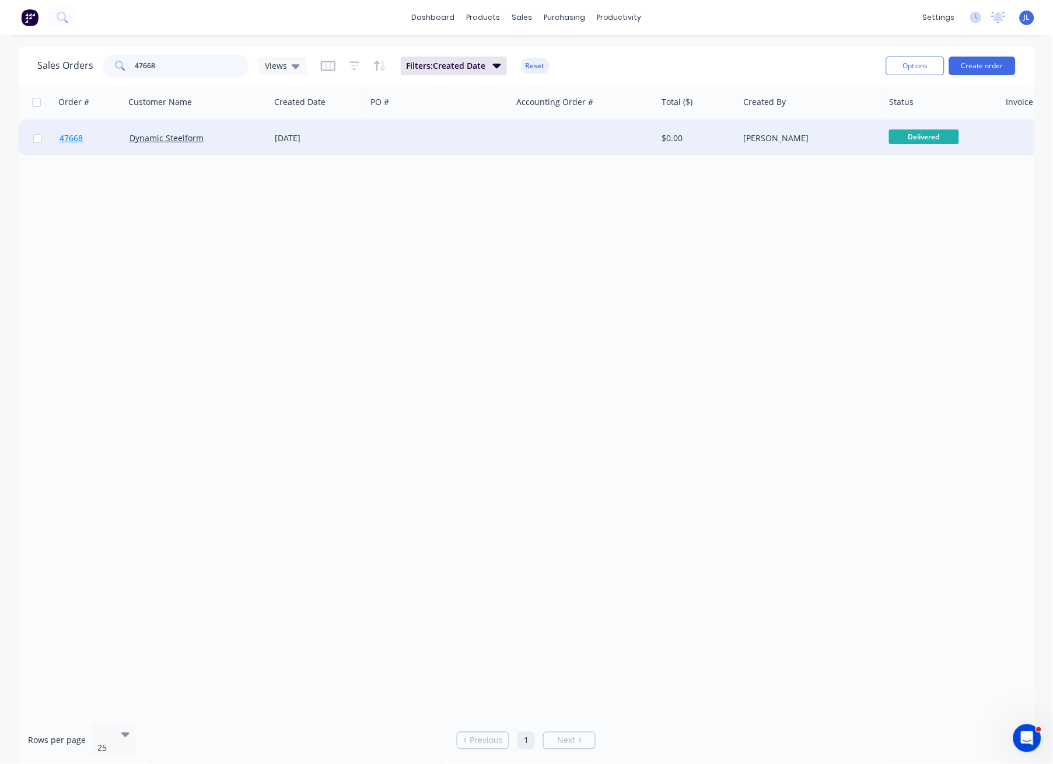
type input "47668"
click at [75, 139] on span "47668" at bounding box center [70, 138] width 23 height 12
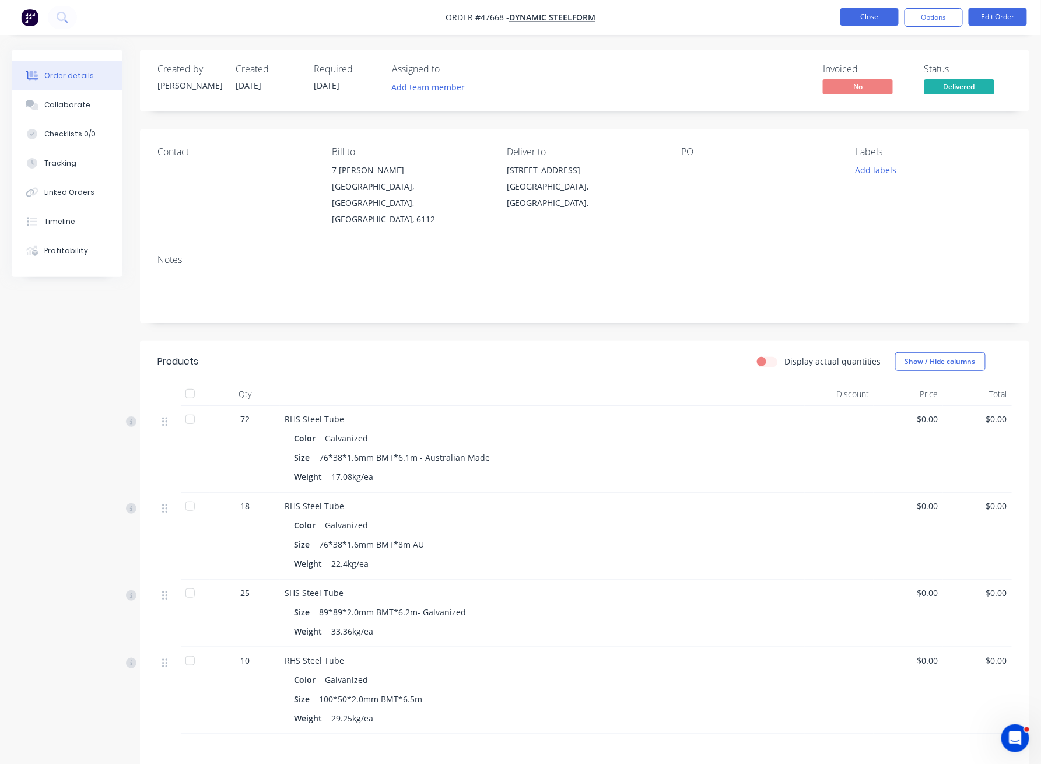
click at [789, 9] on button "Close" at bounding box center [869, 16] width 58 height 17
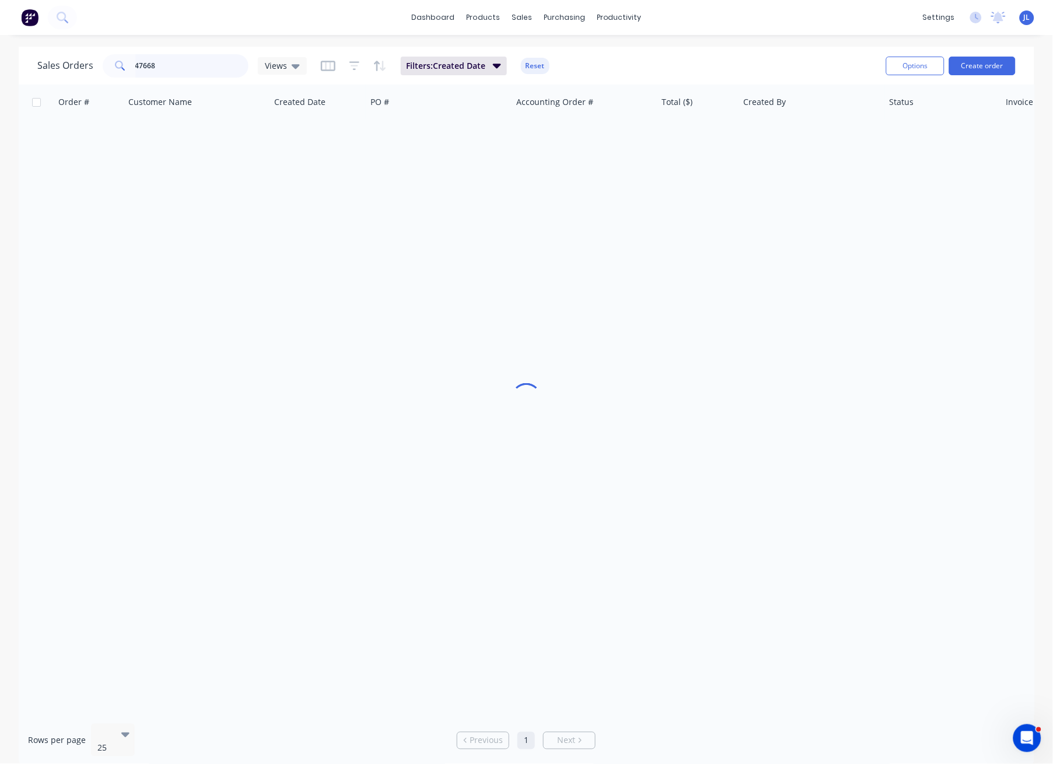
click at [187, 68] on input "47668" at bounding box center [192, 65] width 114 height 23
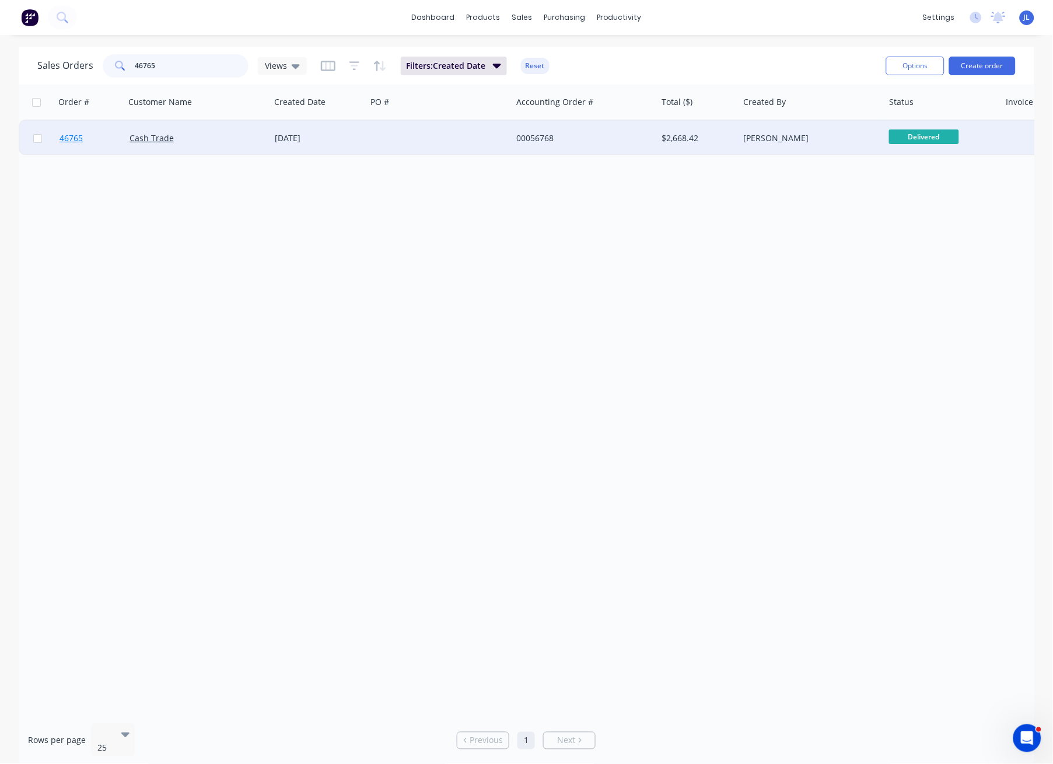
type input "46765"
click at [70, 136] on span "46765" at bounding box center [70, 138] width 23 height 12
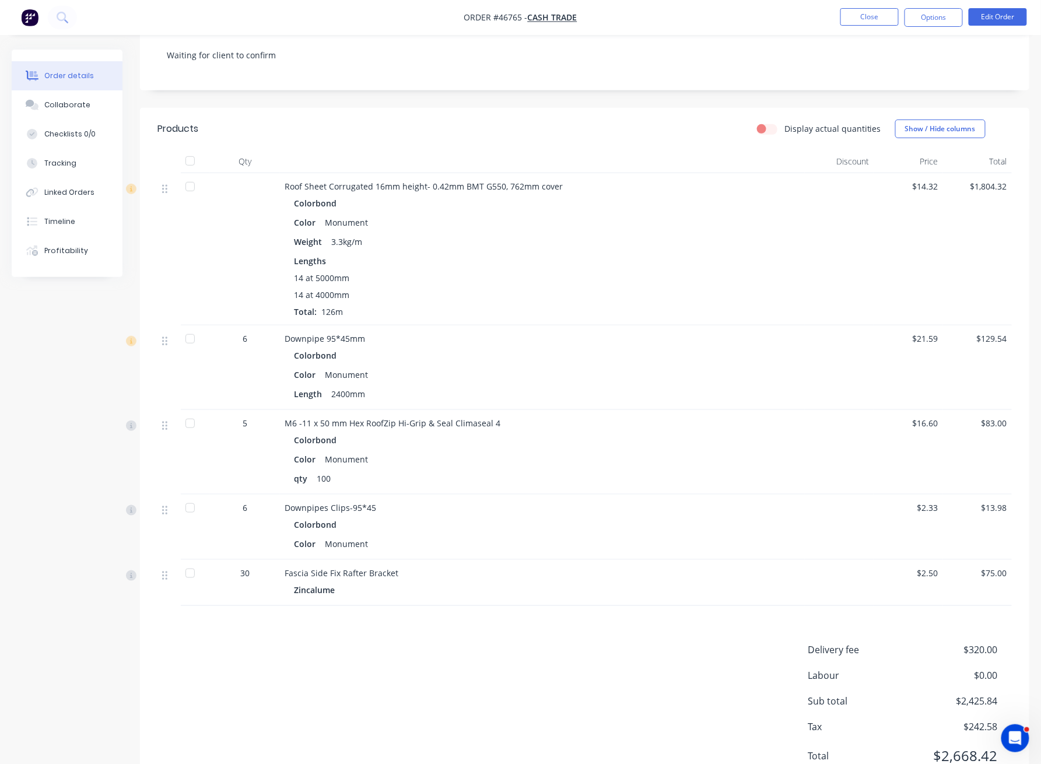
scroll to position [266, 0]
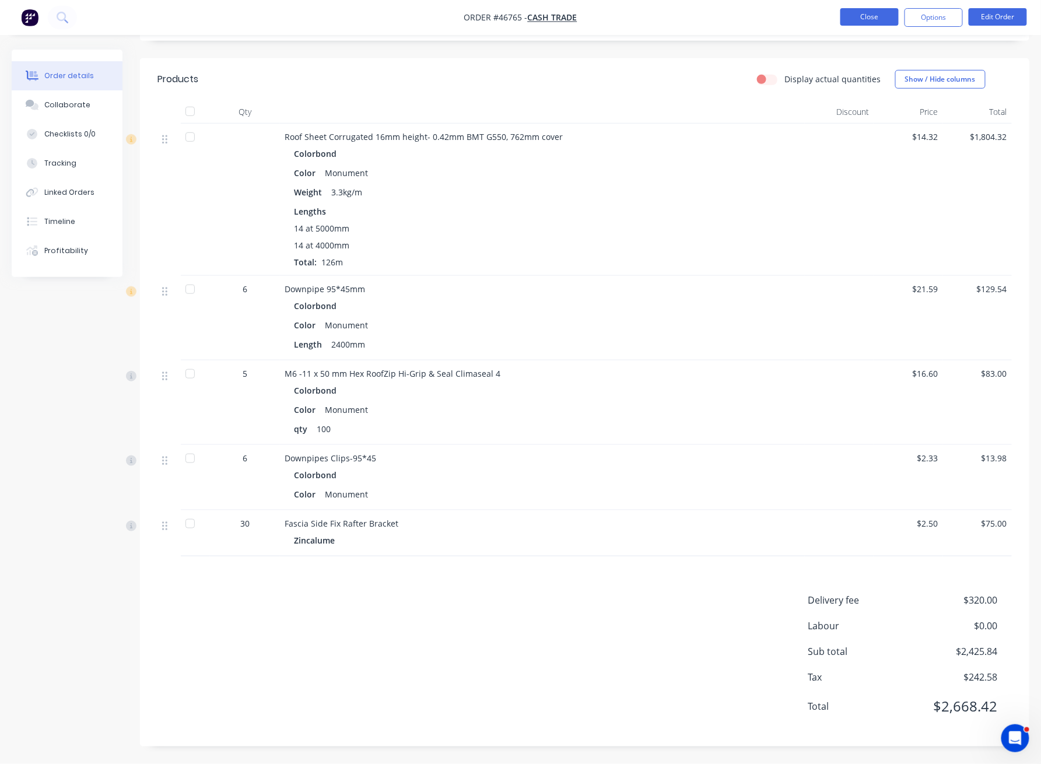
click at [789, 21] on button "Close" at bounding box center [869, 16] width 58 height 17
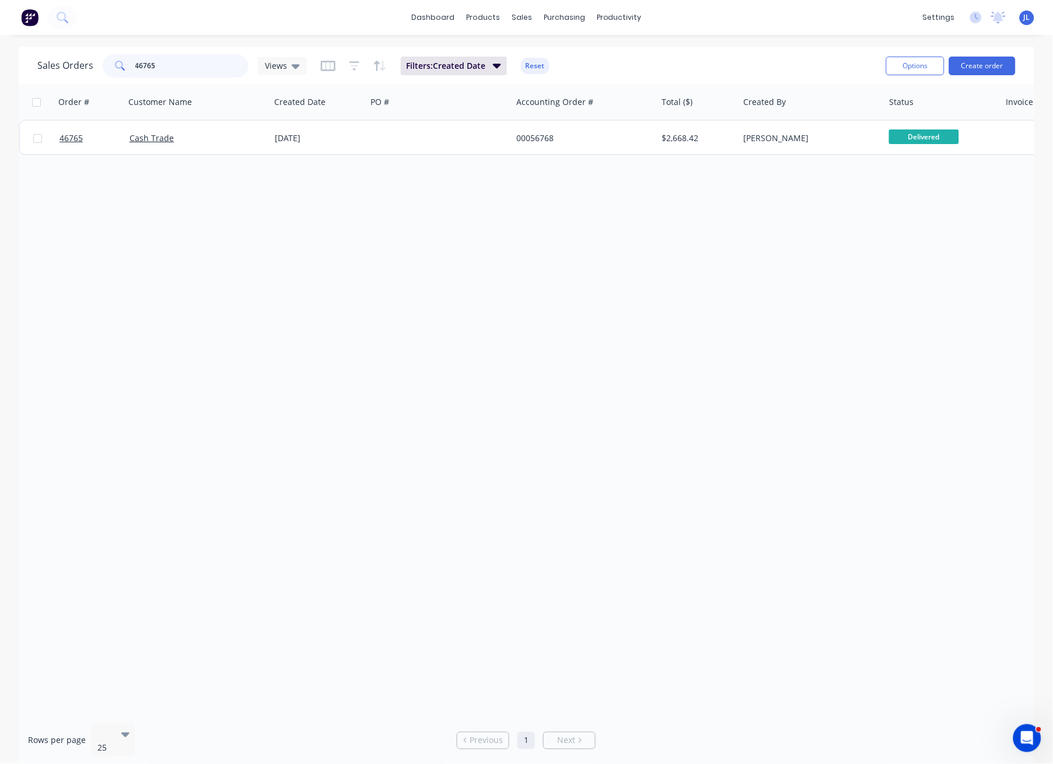
click at [155, 68] on input "46765" at bounding box center [192, 65] width 114 height 23
click at [160, 64] on input "46765" at bounding box center [192, 65] width 114 height 23
click at [203, 66] on input "47145" at bounding box center [192, 65] width 114 height 23
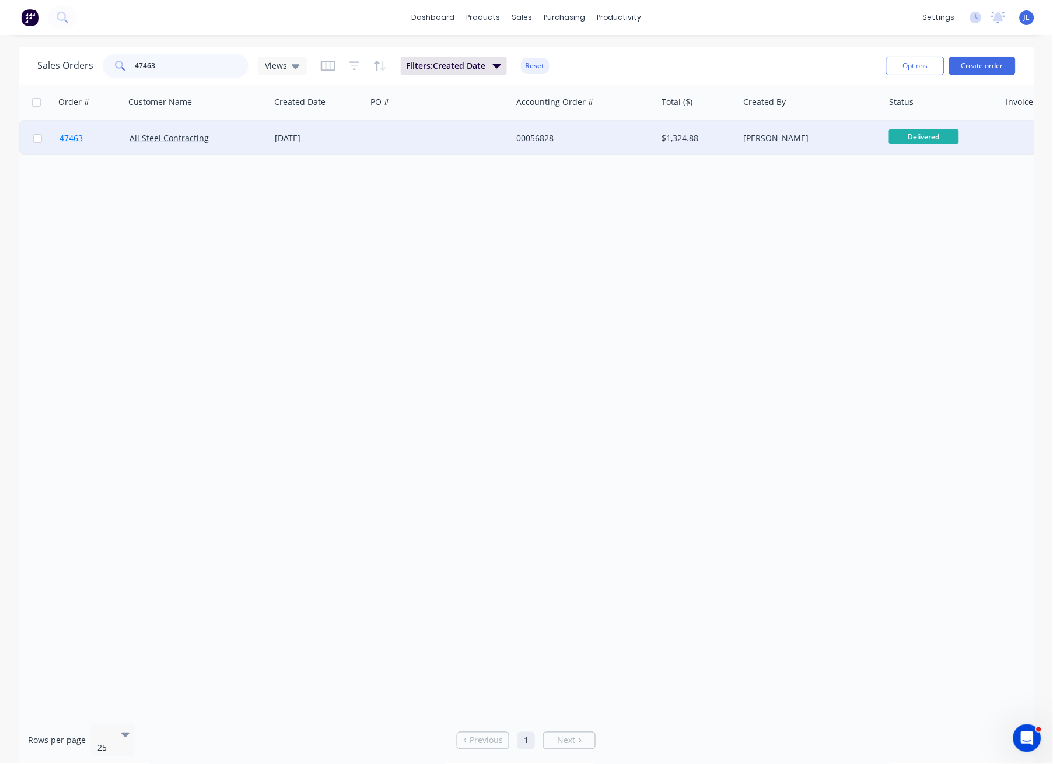
type input "47463"
click at [80, 138] on span "47463" at bounding box center [70, 138] width 23 height 12
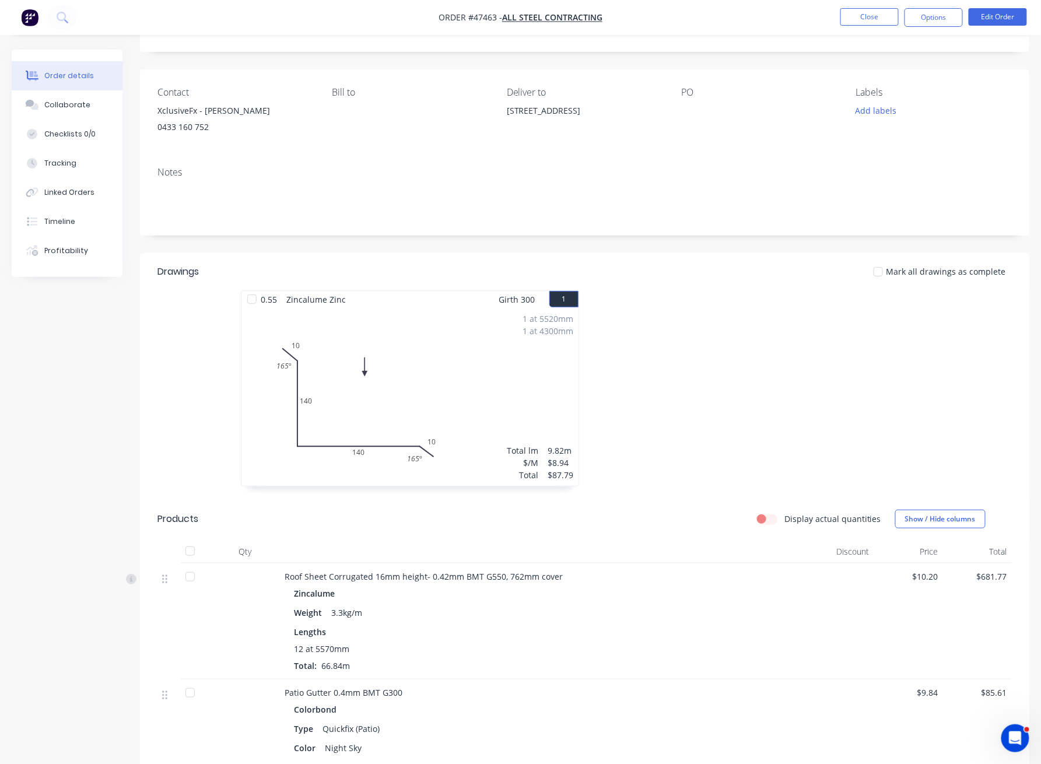
scroll to position [311, 0]
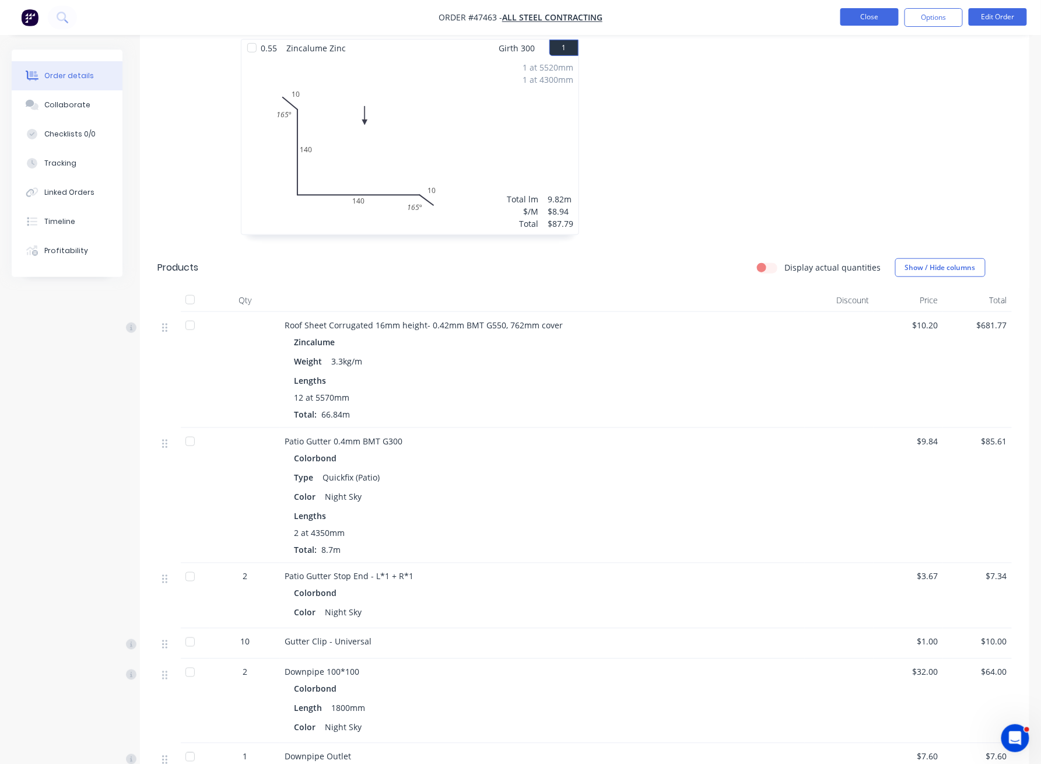
click at [789, 12] on button "Close" at bounding box center [869, 16] width 58 height 17
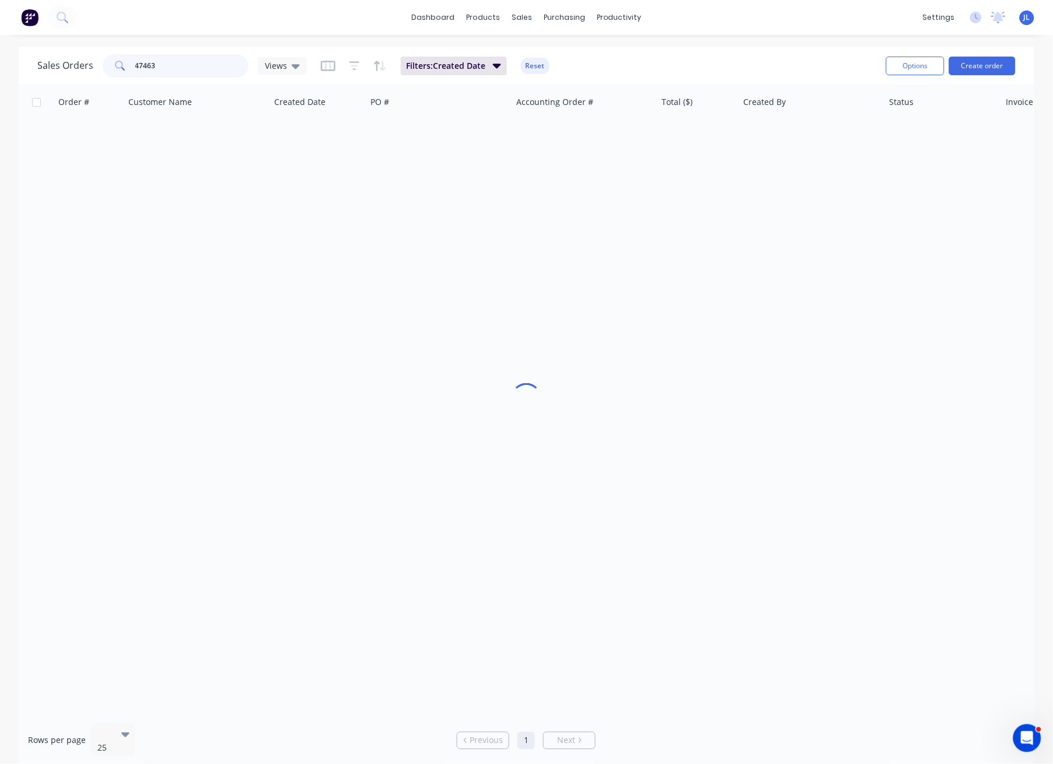
click at [187, 68] on input "47463" at bounding box center [192, 65] width 114 height 23
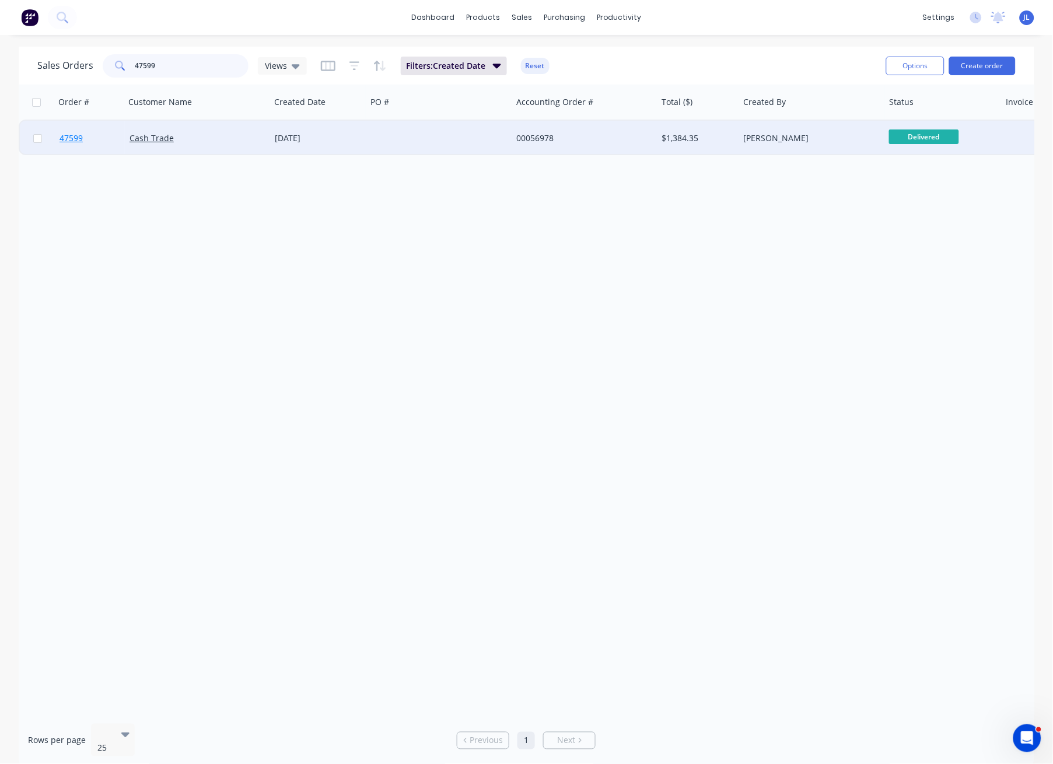
type input "47599"
click at [68, 138] on span "47599" at bounding box center [70, 138] width 23 height 12
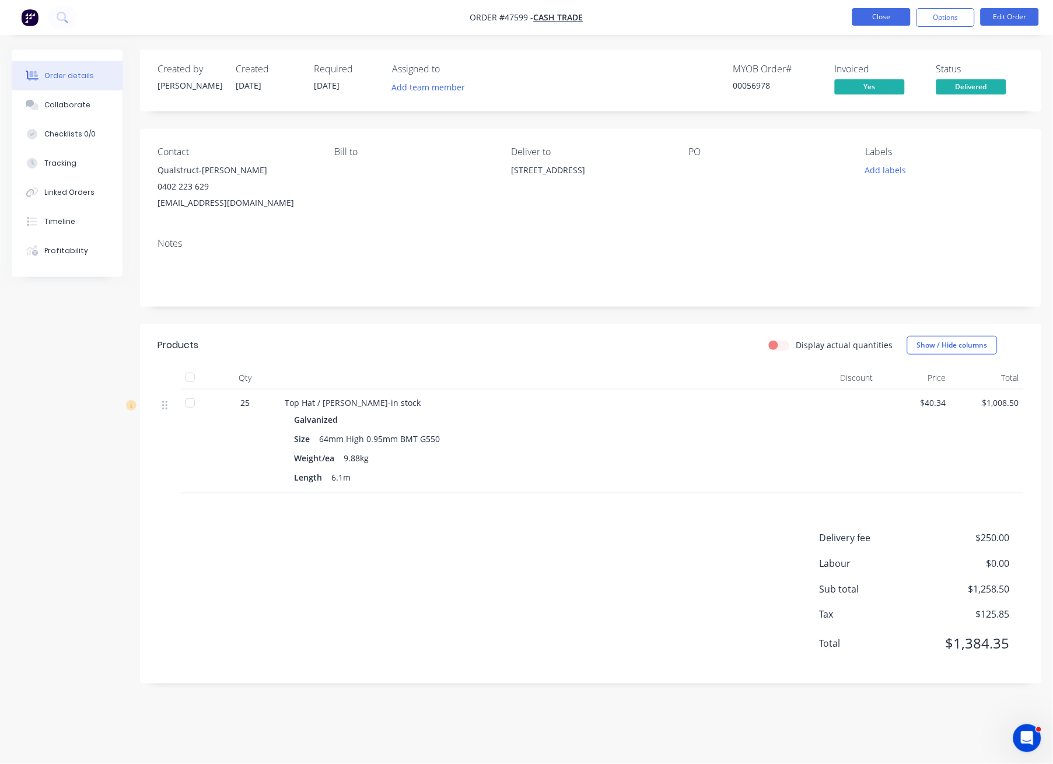
click at [789, 20] on button "Close" at bounding box center [881, 16] width 58 height 17
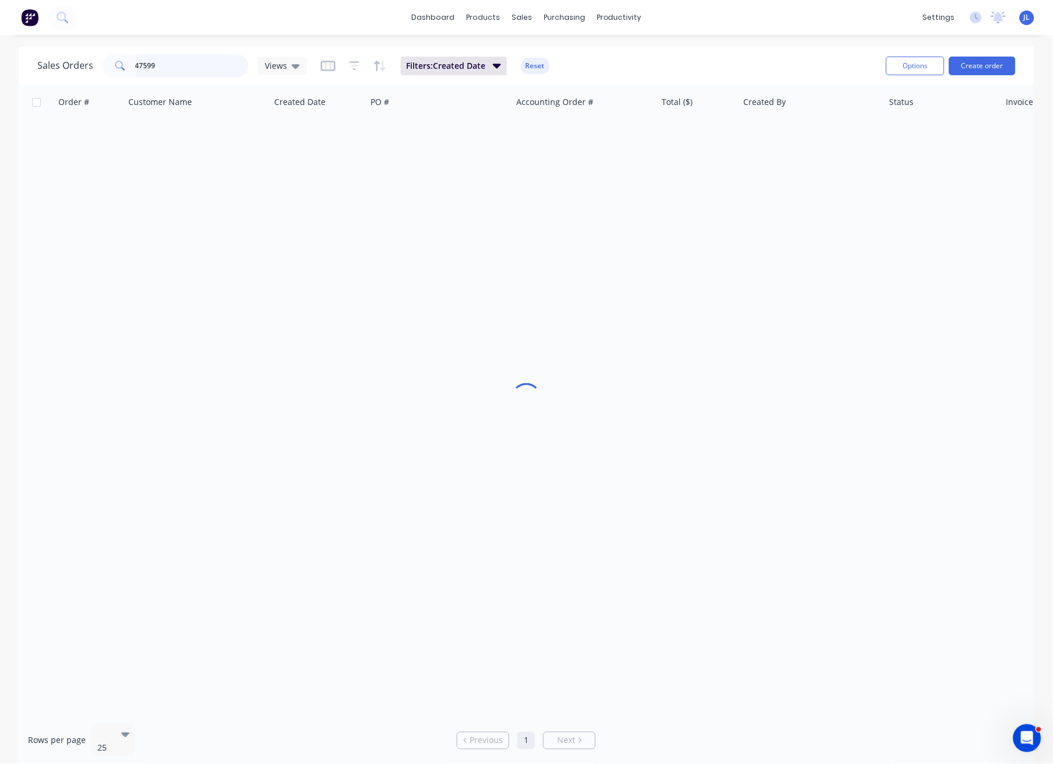
click at [192, 71] on input "47599" at bounding box center [192, 65] width 114 height 23
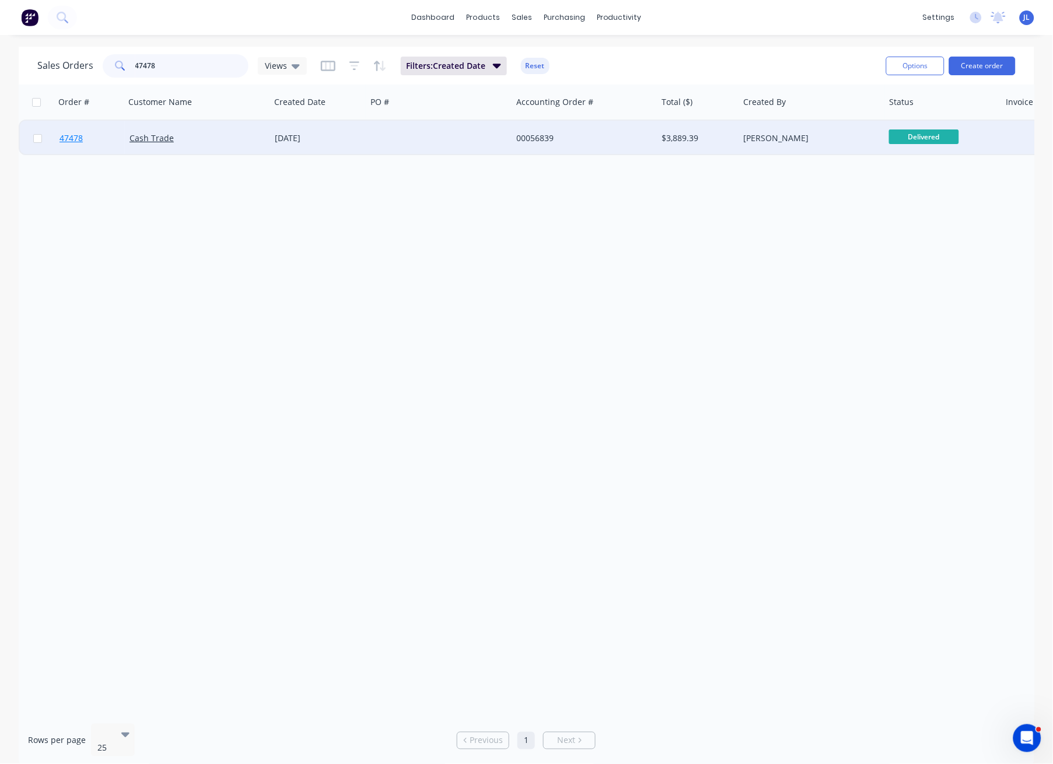
type input "47478"
click at [75, 138] on span "47478" at bounding box center [70, 138] width 23 height 12
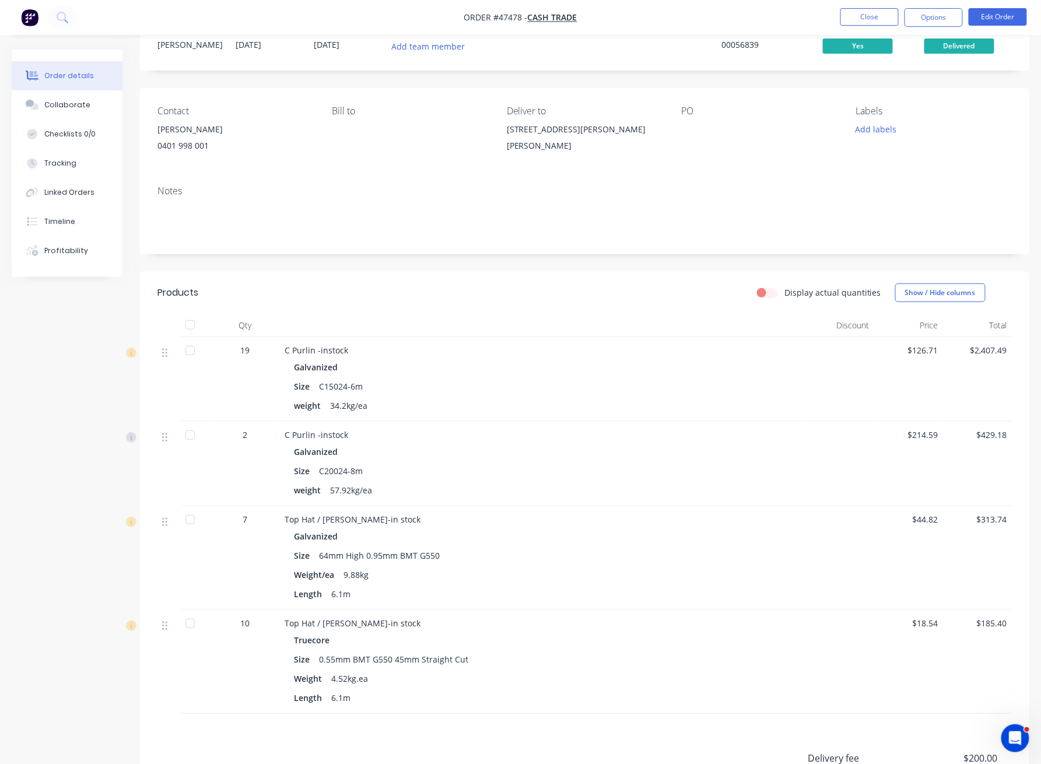
scroll to position [198, 0]
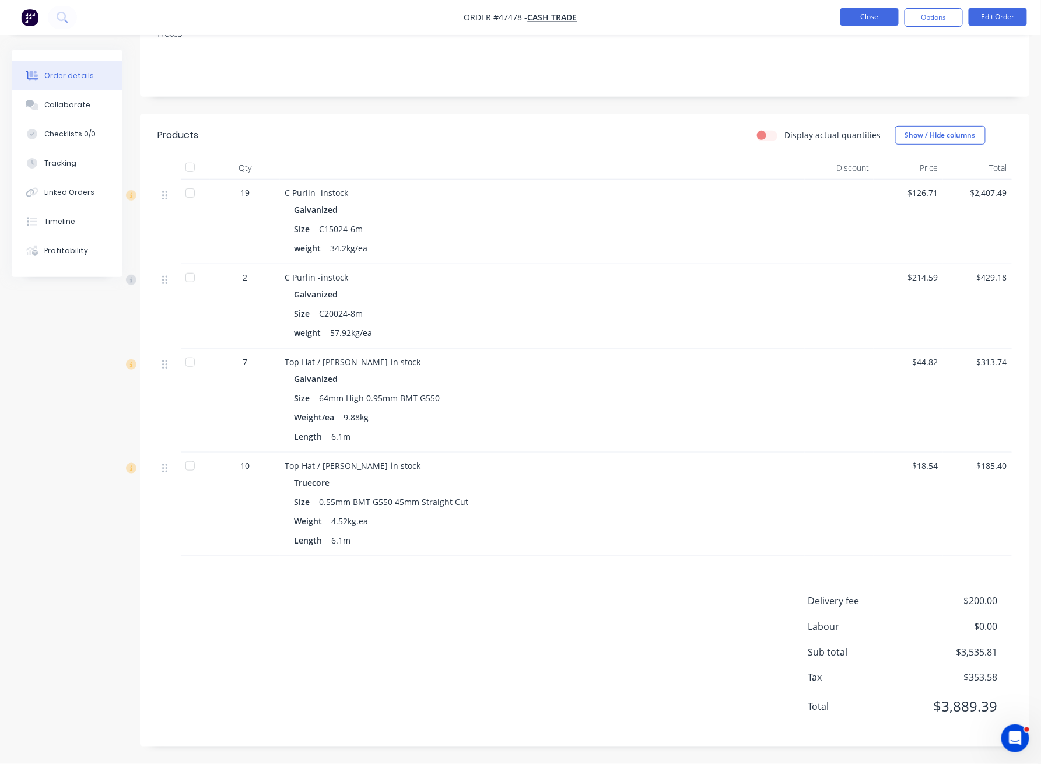
click at [789, 16] on button "Close" at bounding box center [869, 16] width 58 height 17
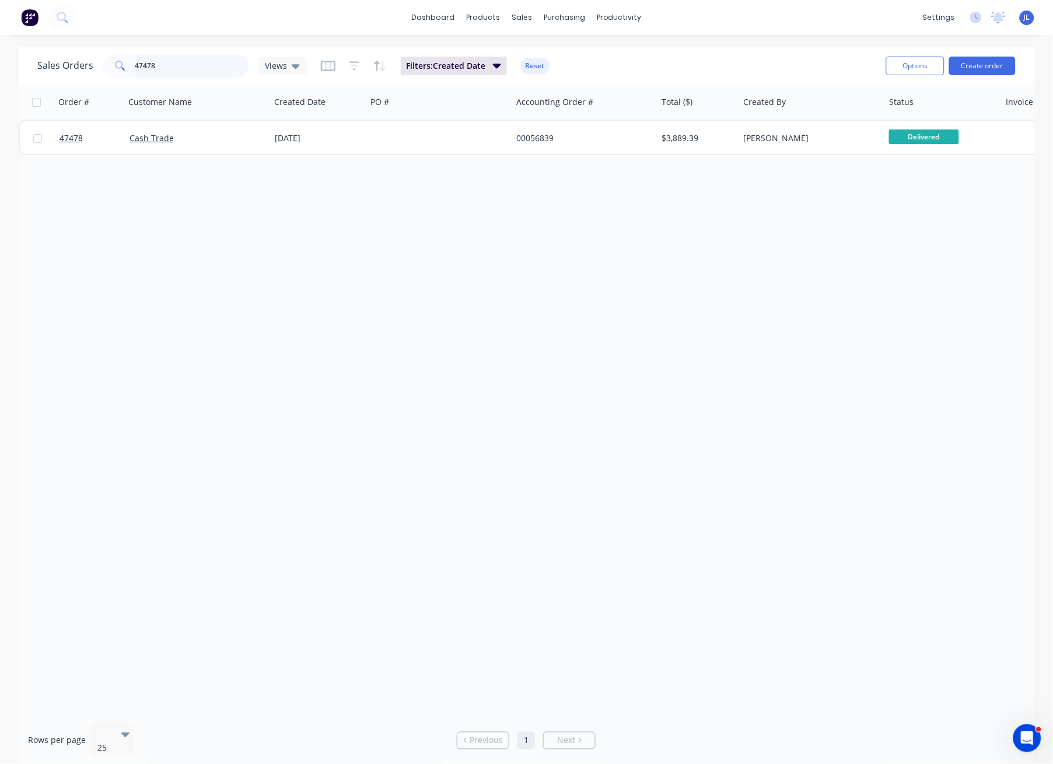
click at [226, 72] on input "47478" at bounding box center [192, 65] width 114 height 23
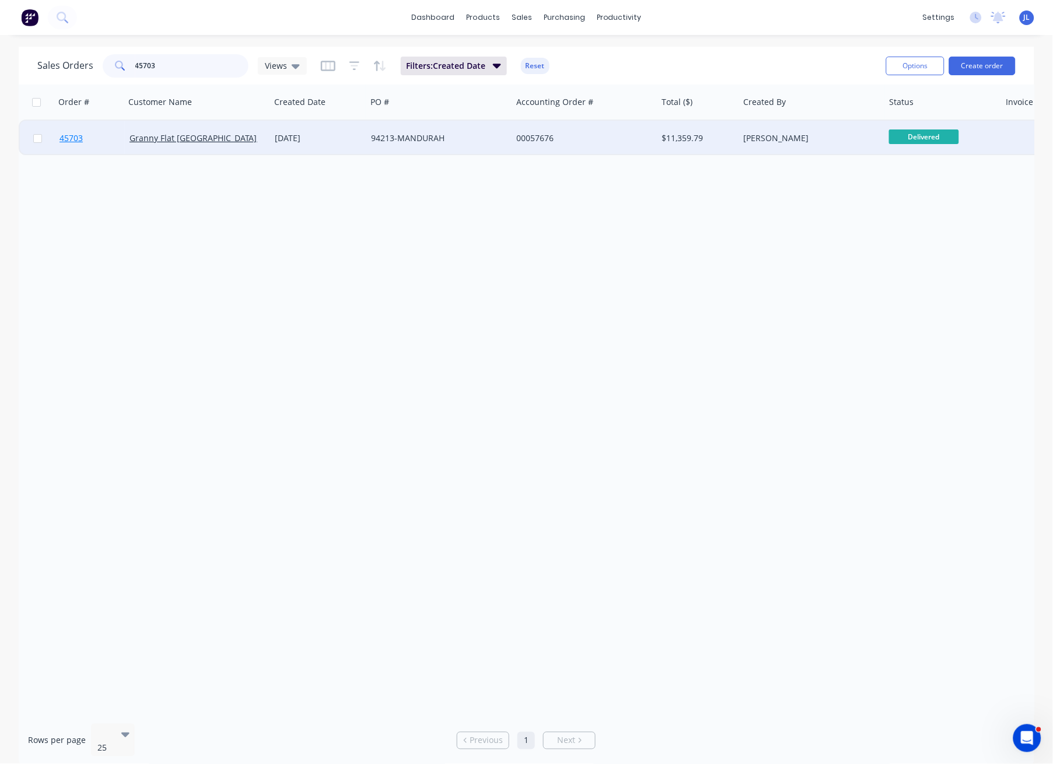
type input "45703"
click at [68, 138] on span "45703" at bounding box center [70, 138] width 23 height 12
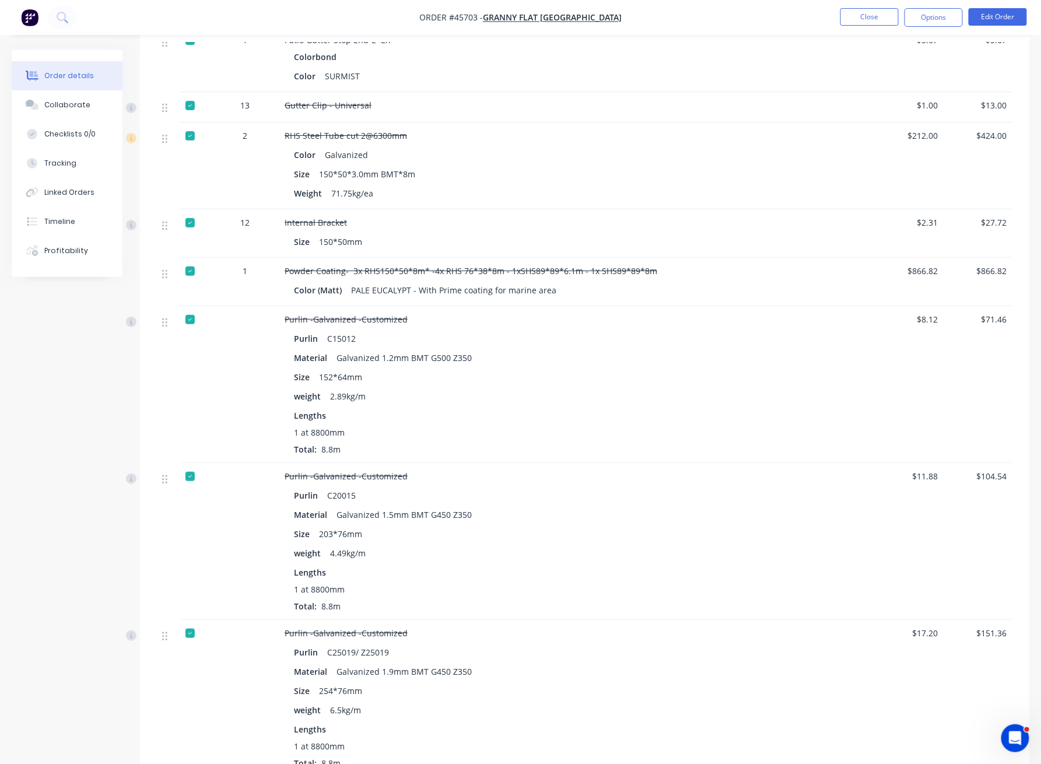
scroll to position [2715, 0]
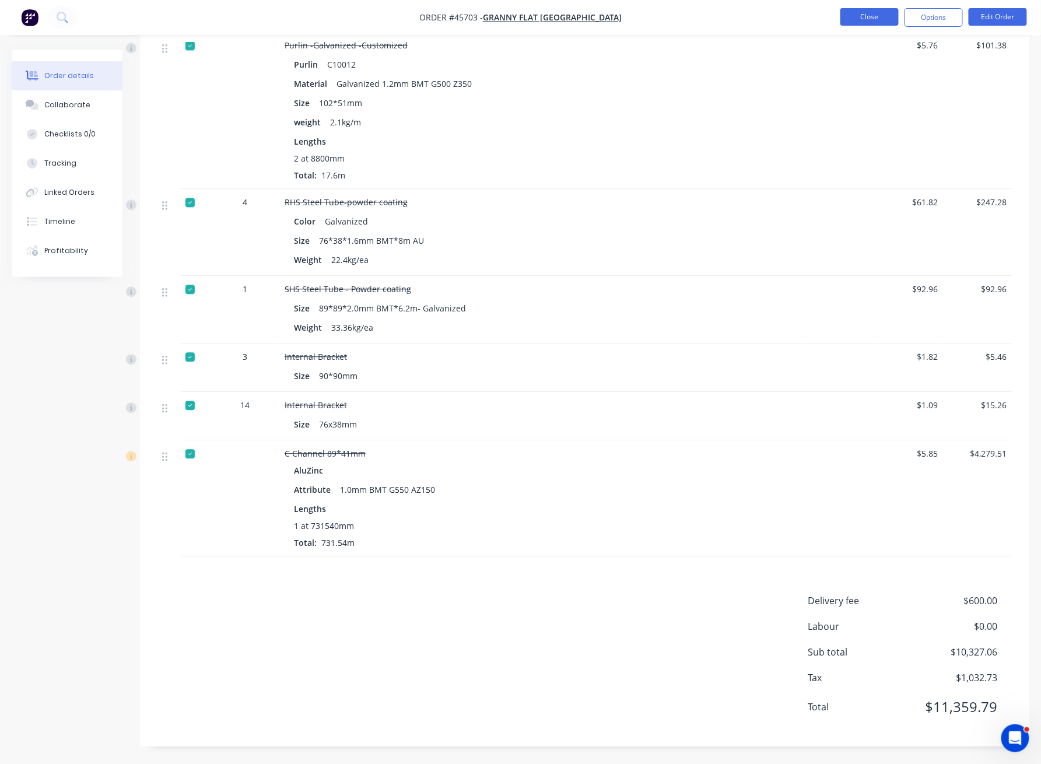
click at [789, 10] on button "Close" at bounding box center [869, 16] width 58 height 17
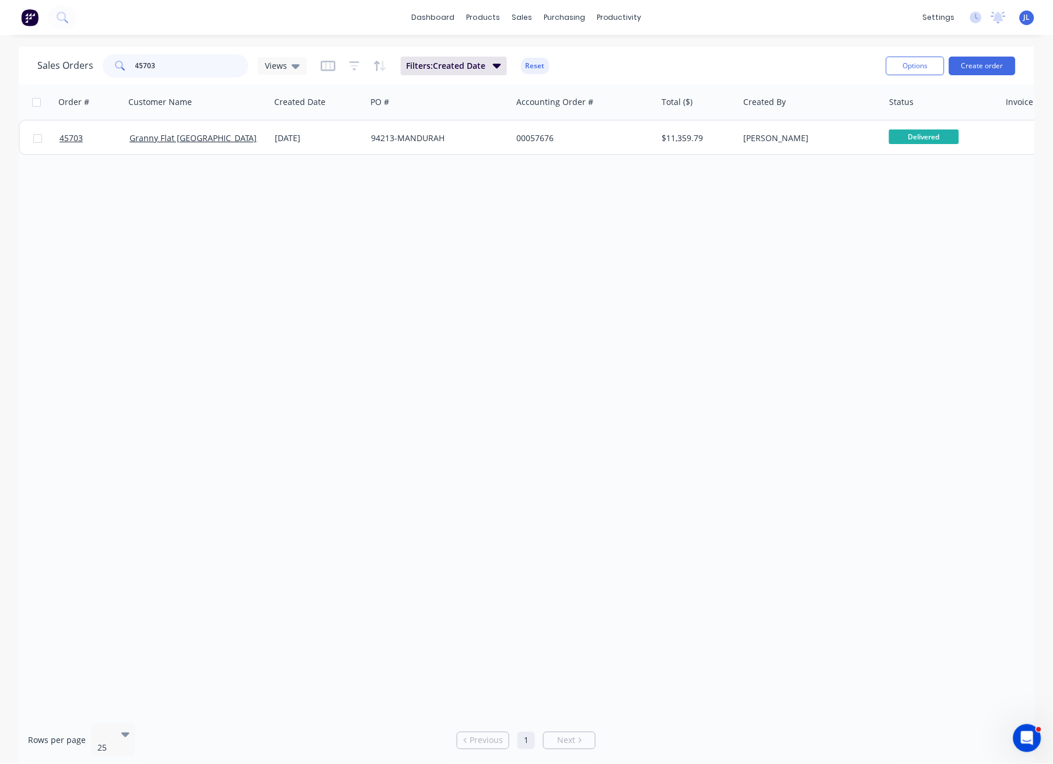
click at [202, 57] on input "45703" at bounding box center [192, 65] width 114 height 23
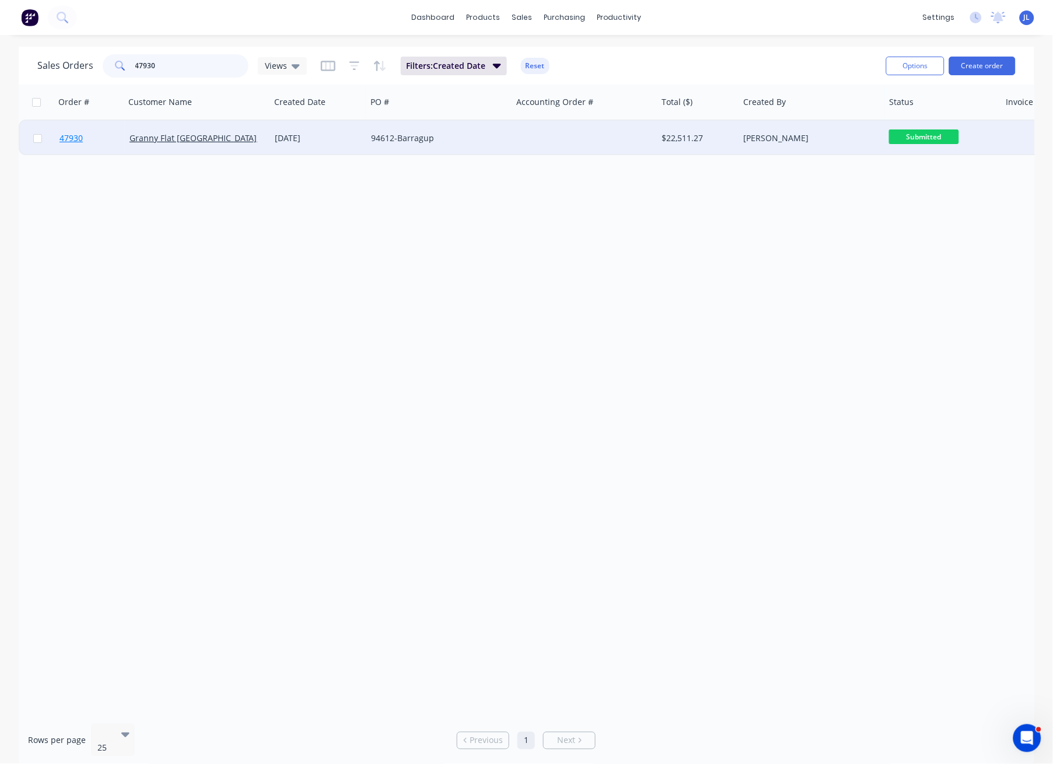
type input "47930"
click at [76, 137] on span "47930" at bounding box center [70, 138] width 23 height 12
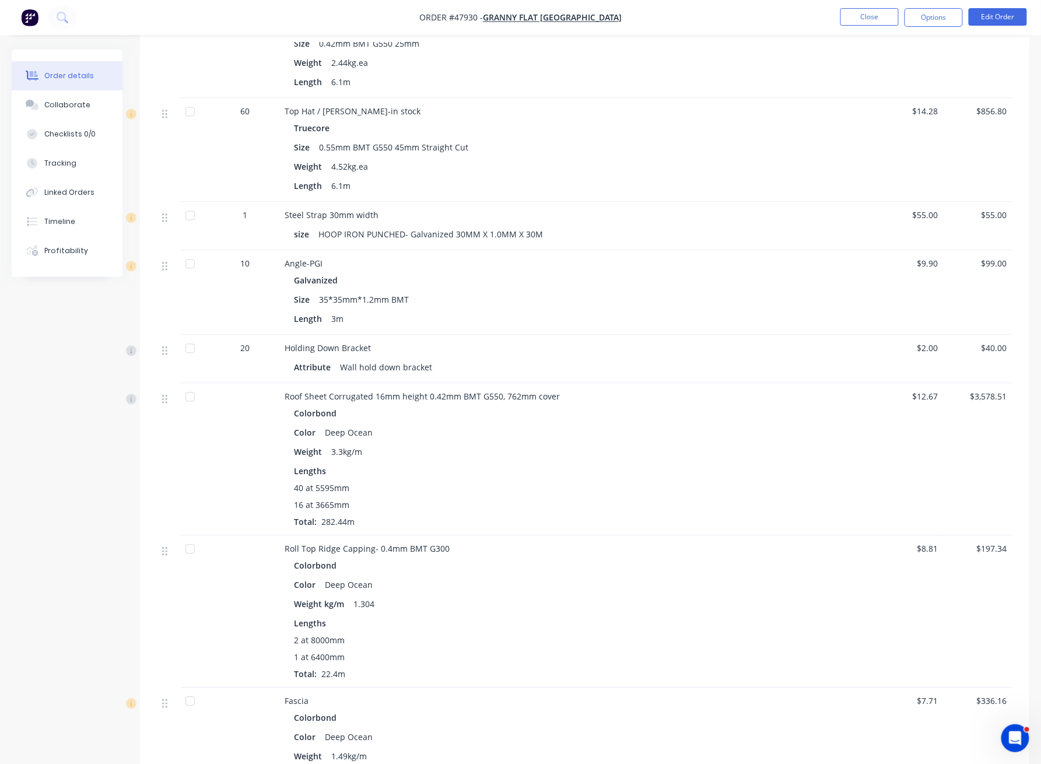
scroll to position [1934, 0]
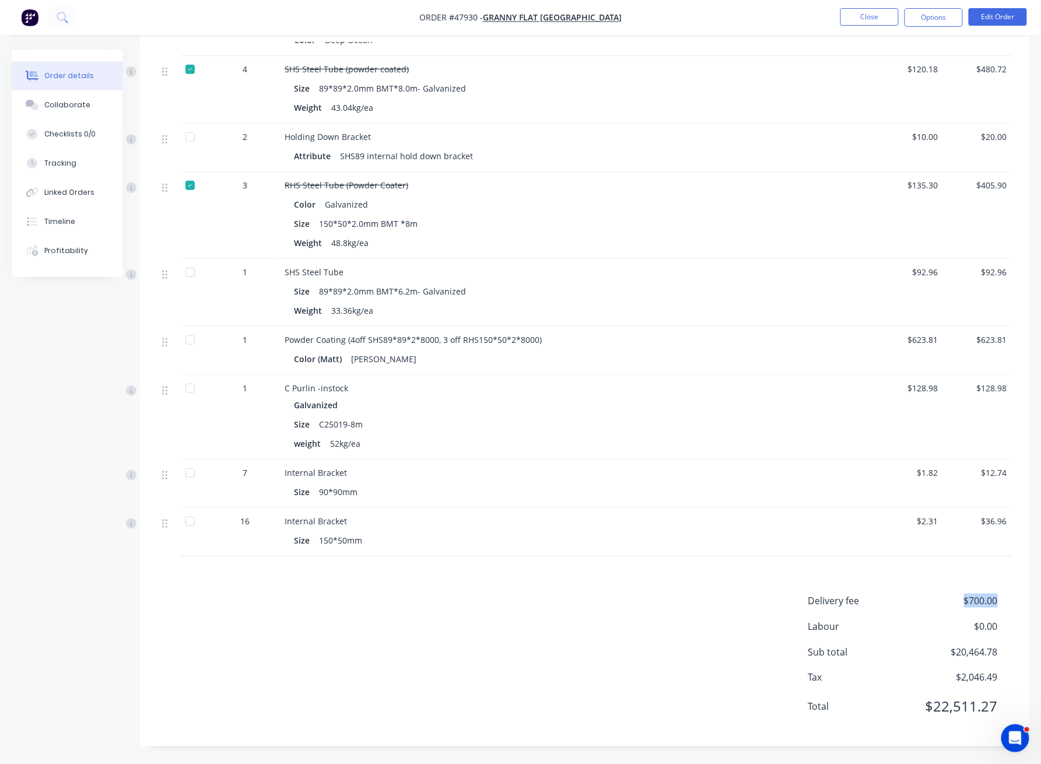
drag, startPoint x: 959, startPoint y: 597, endPoint x: 1028, endPoint y: 608, distance: 69.6
click at [789, 573] on div "Delivery fee $700.00 Labour $0.00 Sub total $20,464.78 Tax $2,046.49 Total $22,…" at bounding box center [584, 661] width 889 height 135
click at [789, 573] on div "Delivery fee $700.00" at bounding box center [910, 607] width 204 height 26
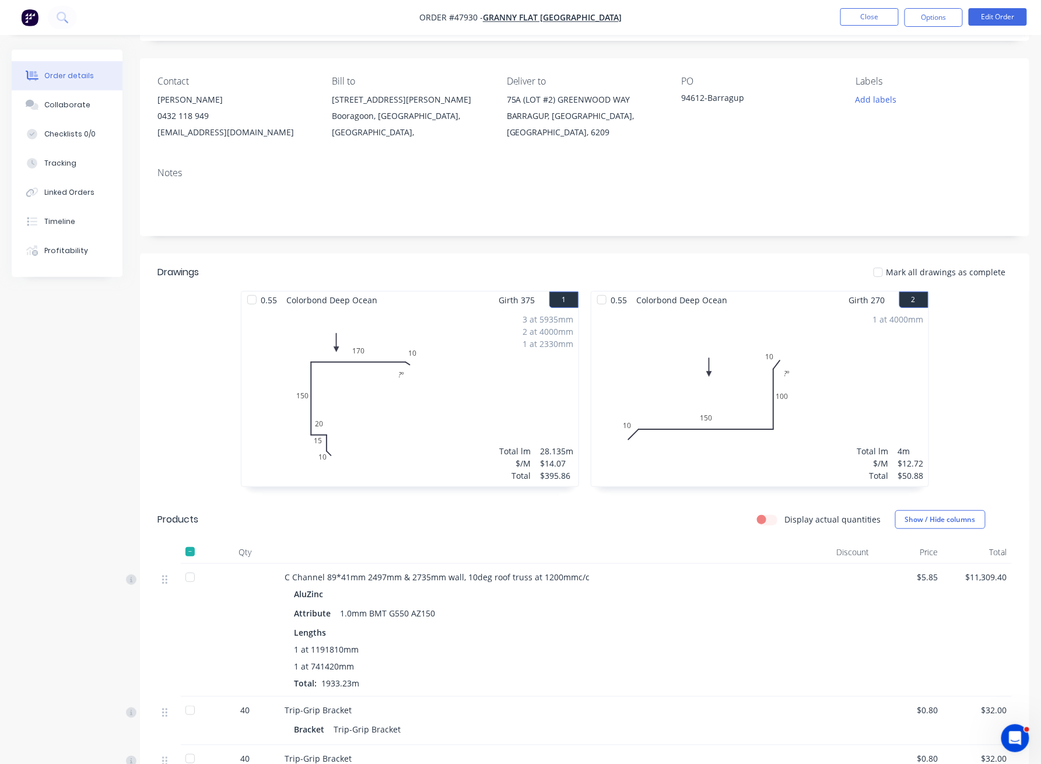
scroll to position [0, 0]
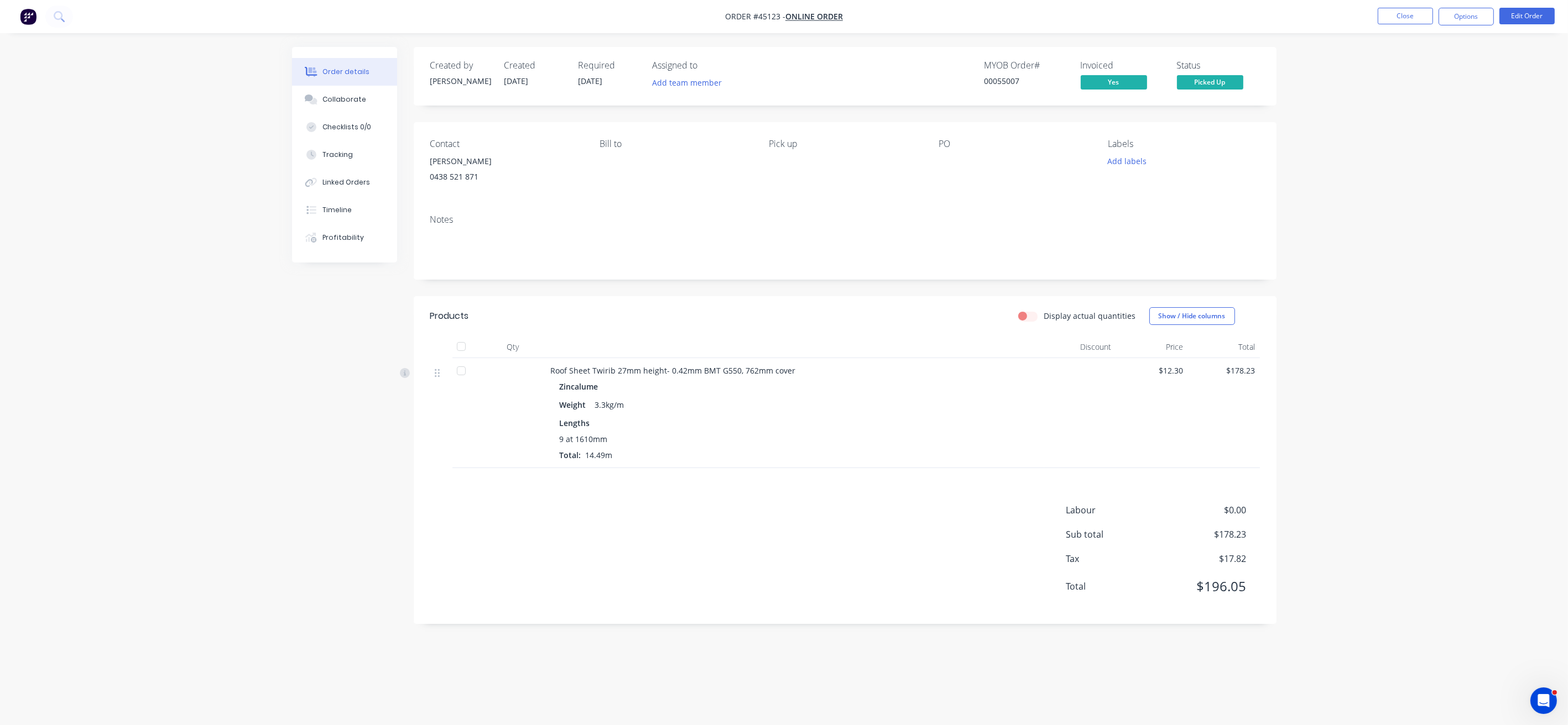
click at [335, 18] on nav "Order #45123 - Online Order Close Options Edit Order" at bounding box center [784, 16] width 1568 height 33
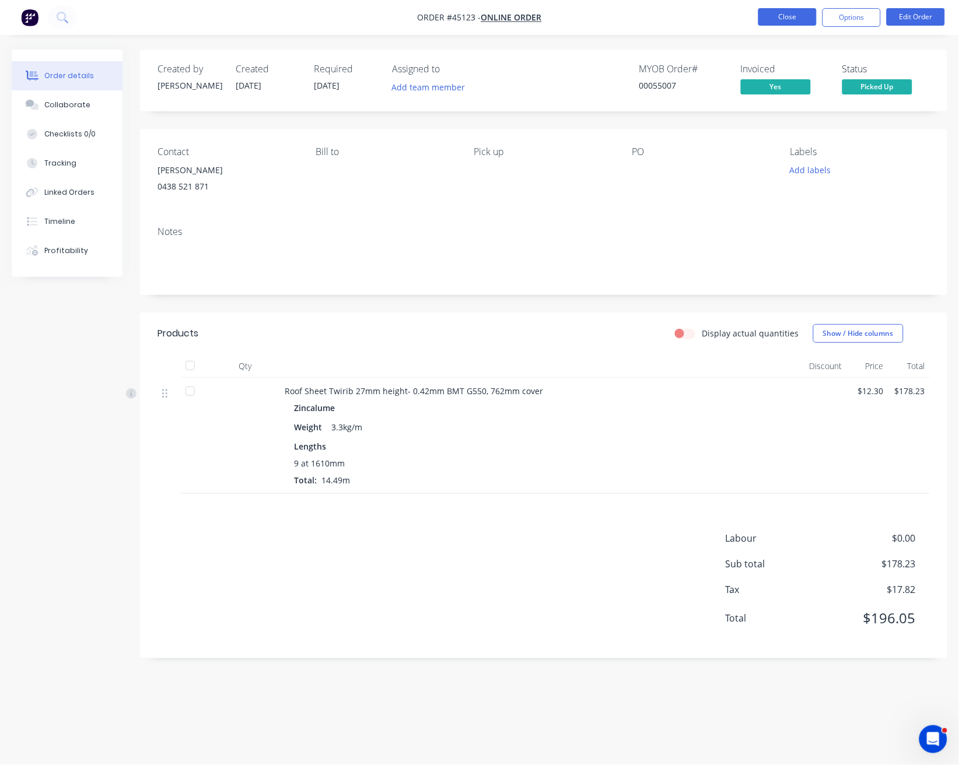
click at [792, 24] on button "Close" at bounding box center [787, 16] width 58 height 17
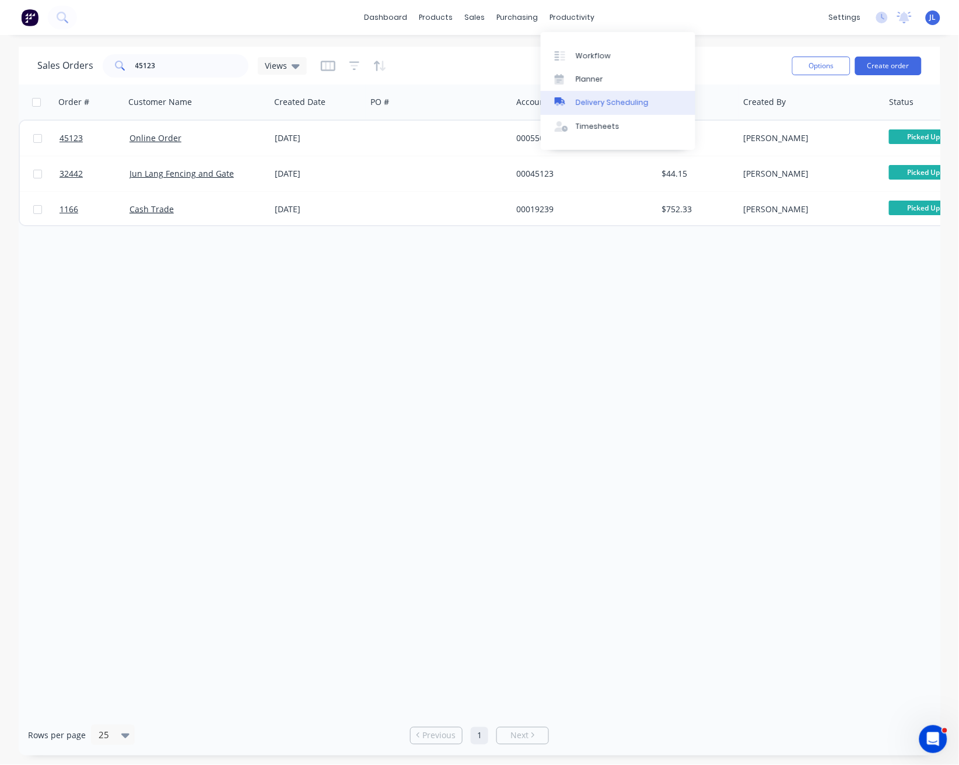
click at [603, 106] on div "Delivery Scheduling" at bounding box center [612, 102] width 73 height 10
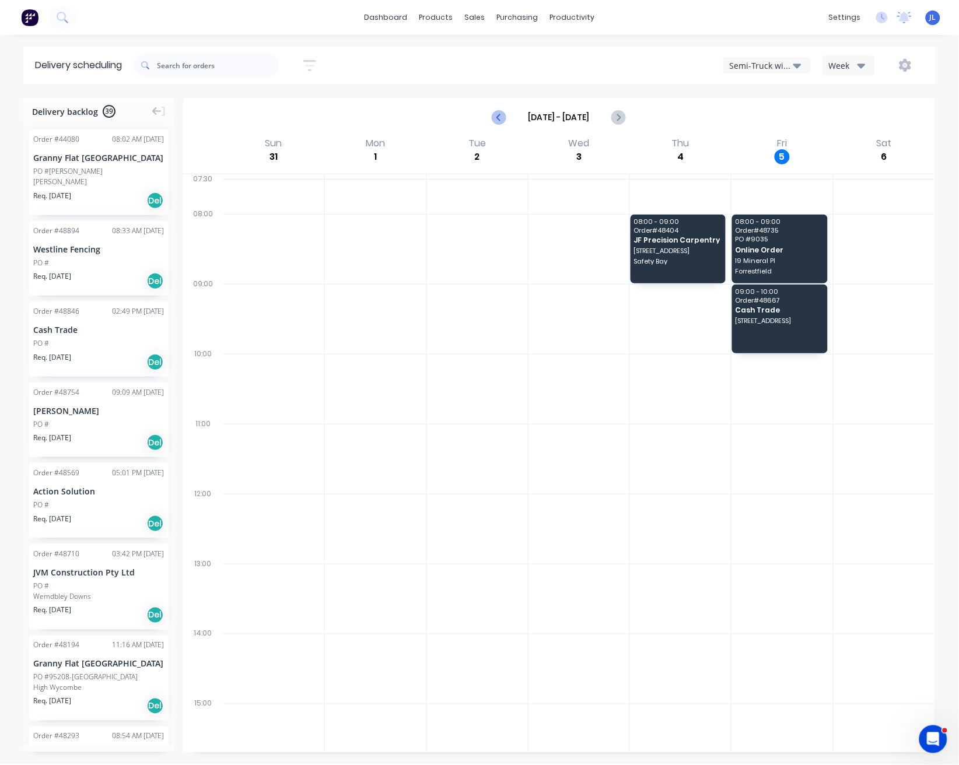
click at [493, 115] on icon "Previous page" at bounding box center [499, 117] width 14 height 14
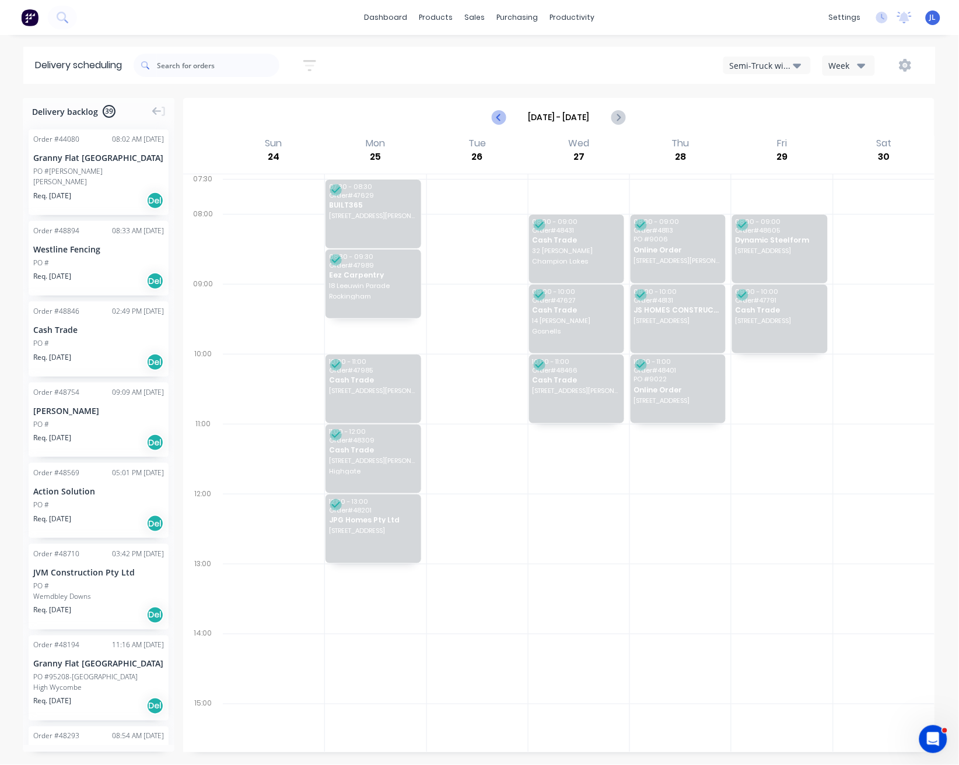
click at [493, 115] on icon "Previous page" at bounding box center [499, 117] width 14 height 14
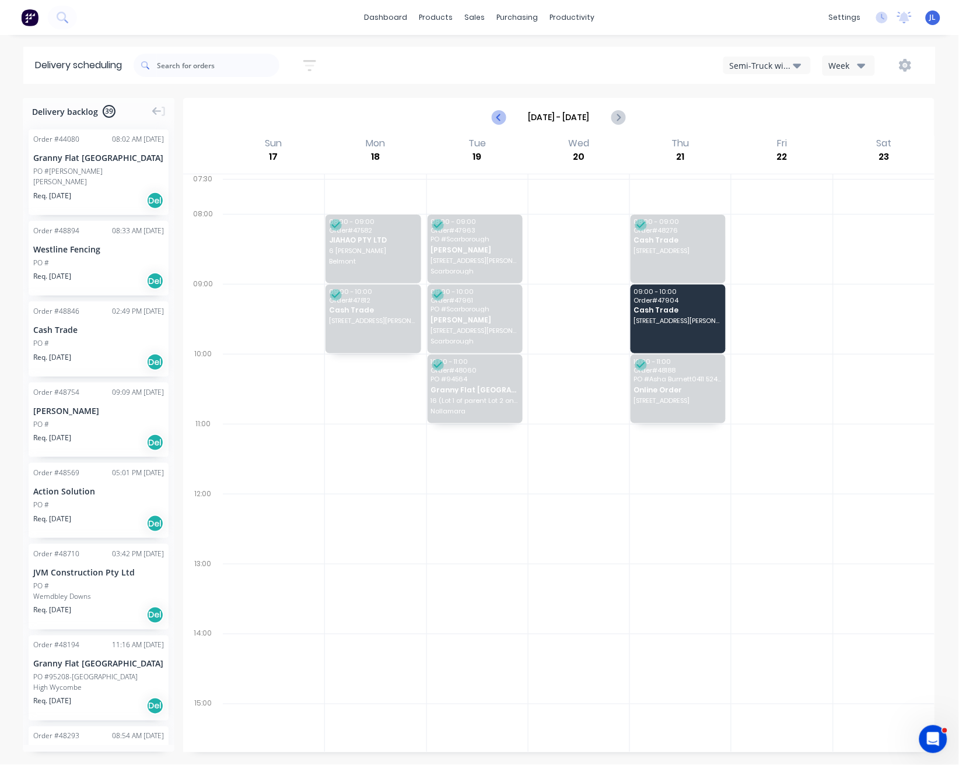
click at [493, 115] on icon "Previous page" at bounding box center [499, 117] width 14 height 14
type input "Aug 10 - Aug 16"
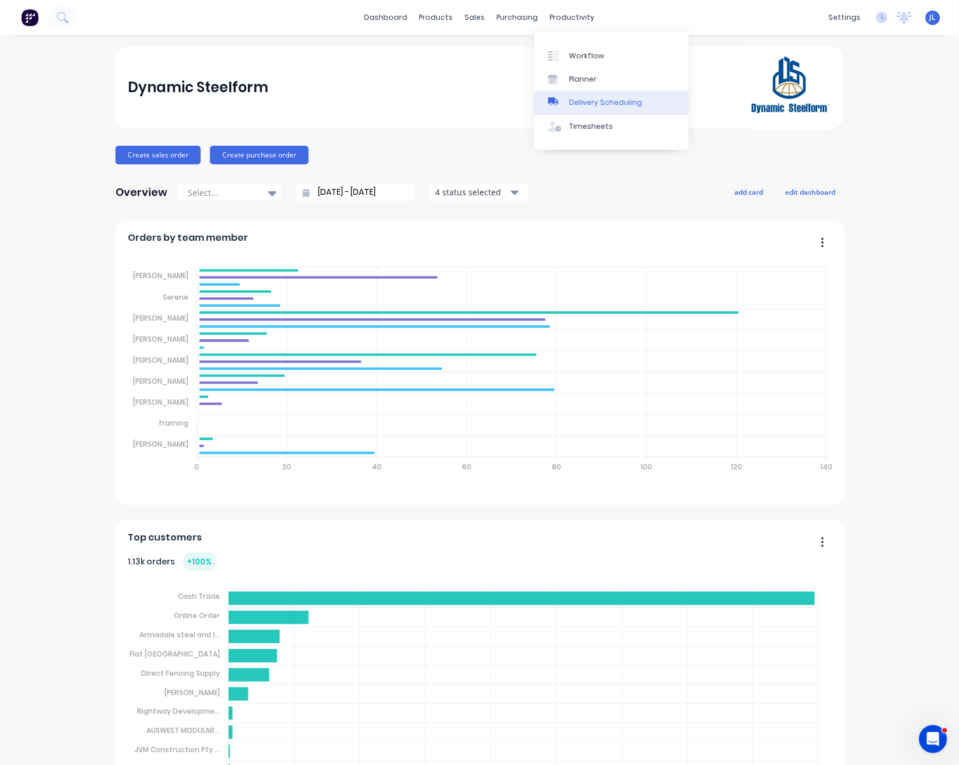
click at [591, 104] on div "Delivery Scheduling" at bounding box center [605, 102] width 73 height 10
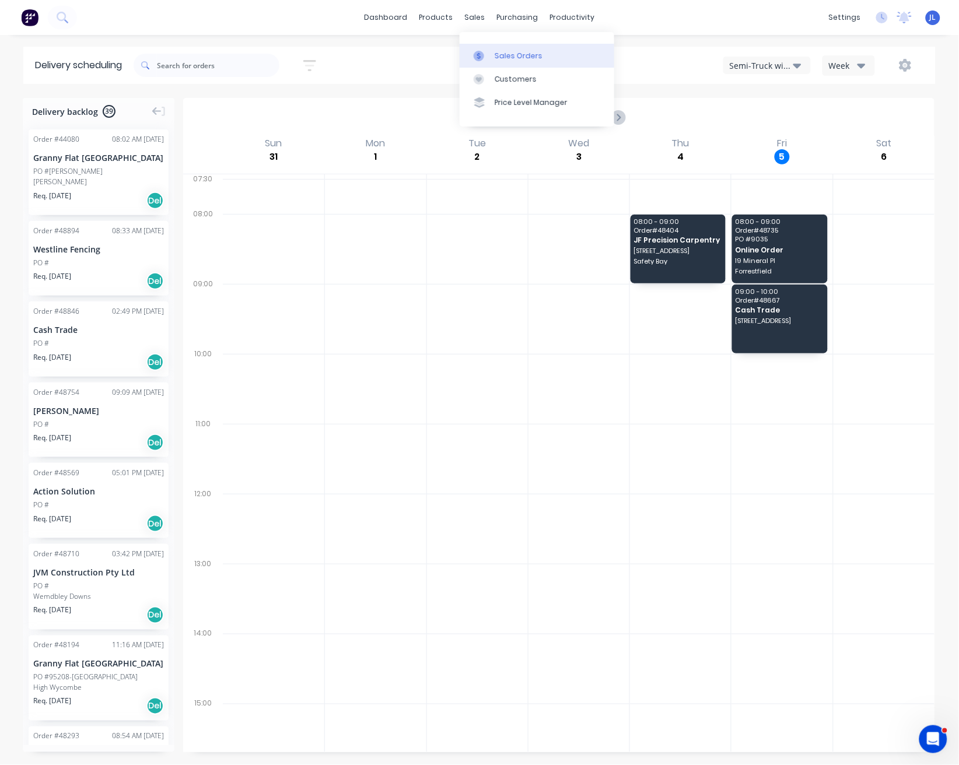
click at [499, 58] on div "Sales Orders" at bounding box center [519, 56] width 48 height 10
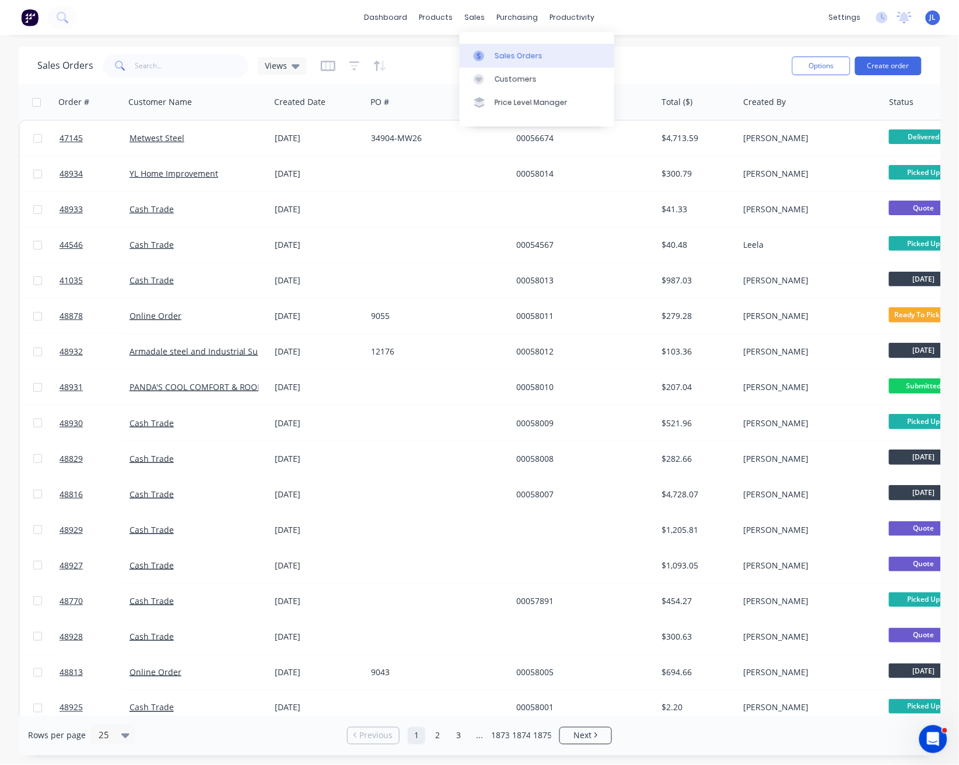
click at [516, 52] on div "Sales Orders" at bounding box center [519, 56] width 48 height 10
click at [352, 64] on icon "button" at bounding box center [354, 66] width 10 height 12
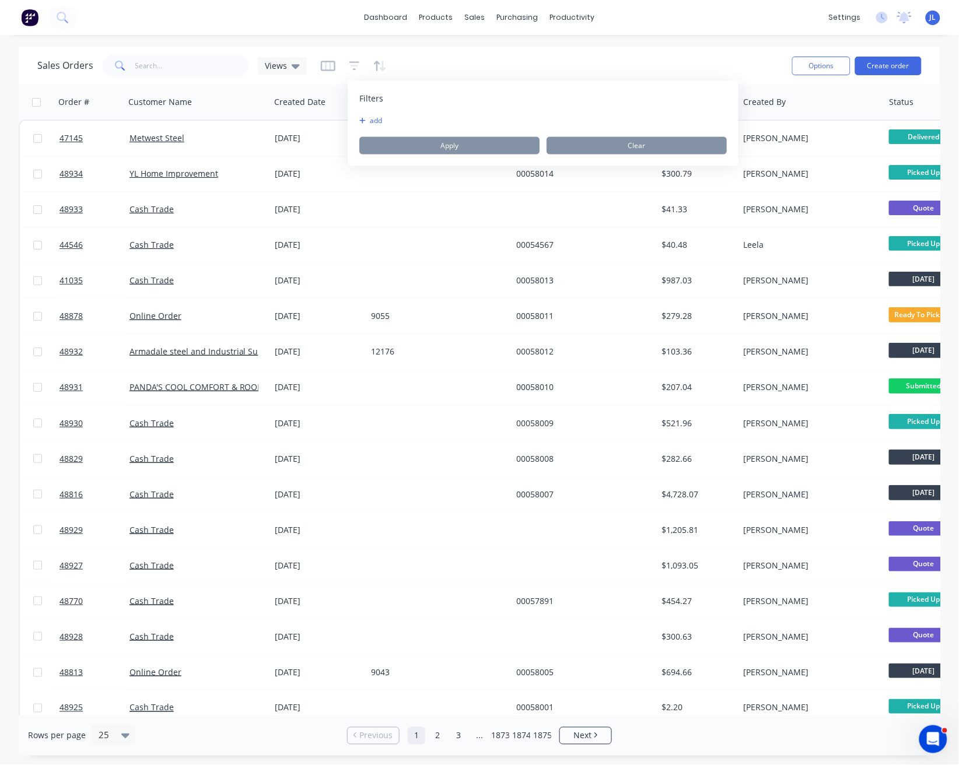
click at [361, 120] on icon "button" at bounding box center [363, 121] width 6 height 6
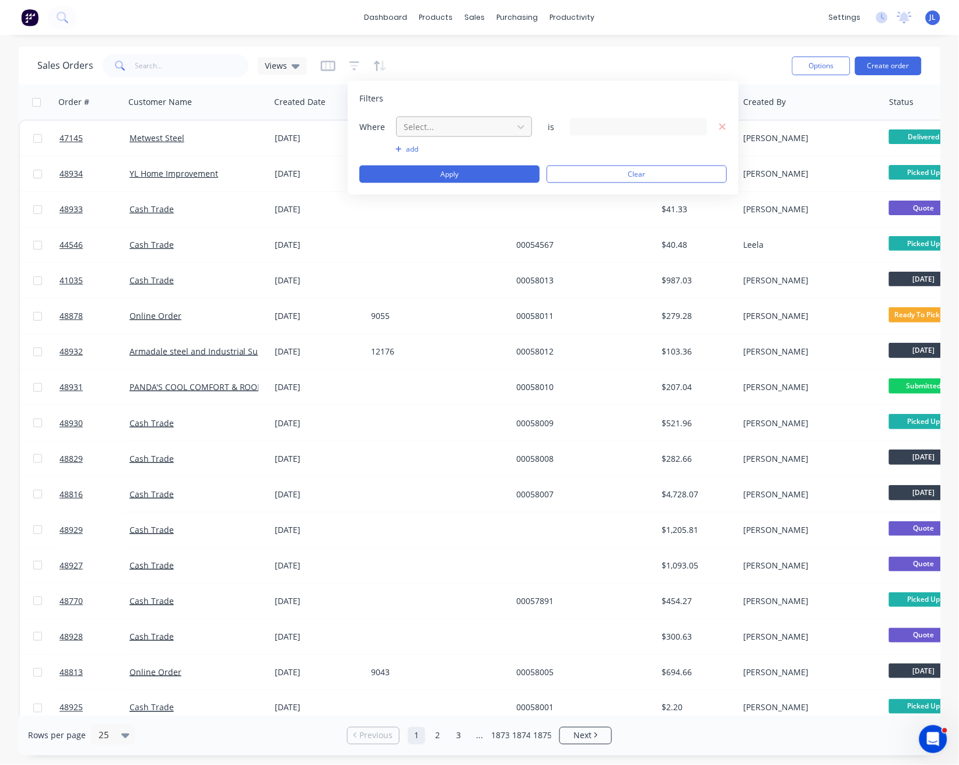
click at [446, 120] on div at bounding box center [454, 127] width 104 height 15
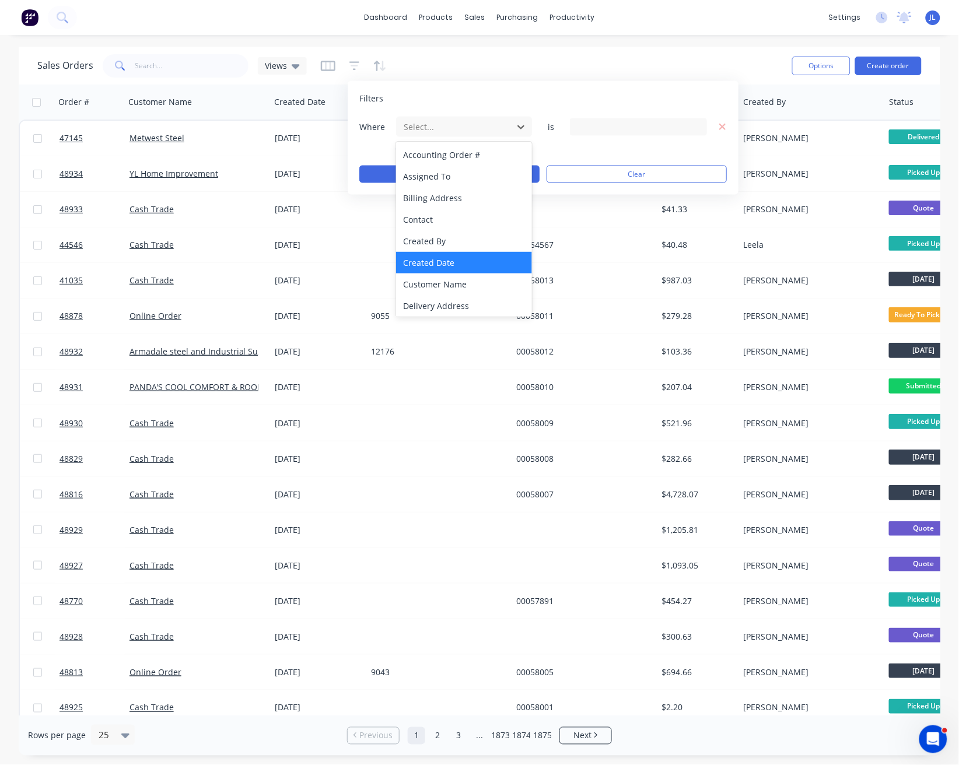
click at [435, 254] on div "Created Date" at bounding box center [464, 263] width 136 height 22
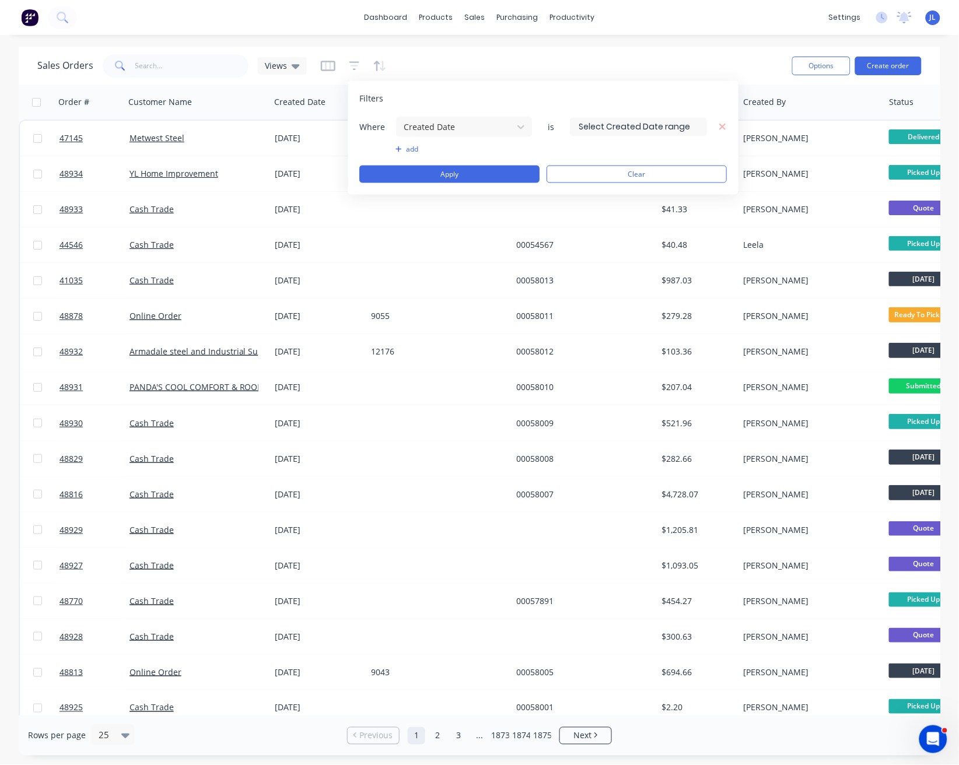
click at [635, 127] on input at bounding box center [638, 126] width 136 height 17
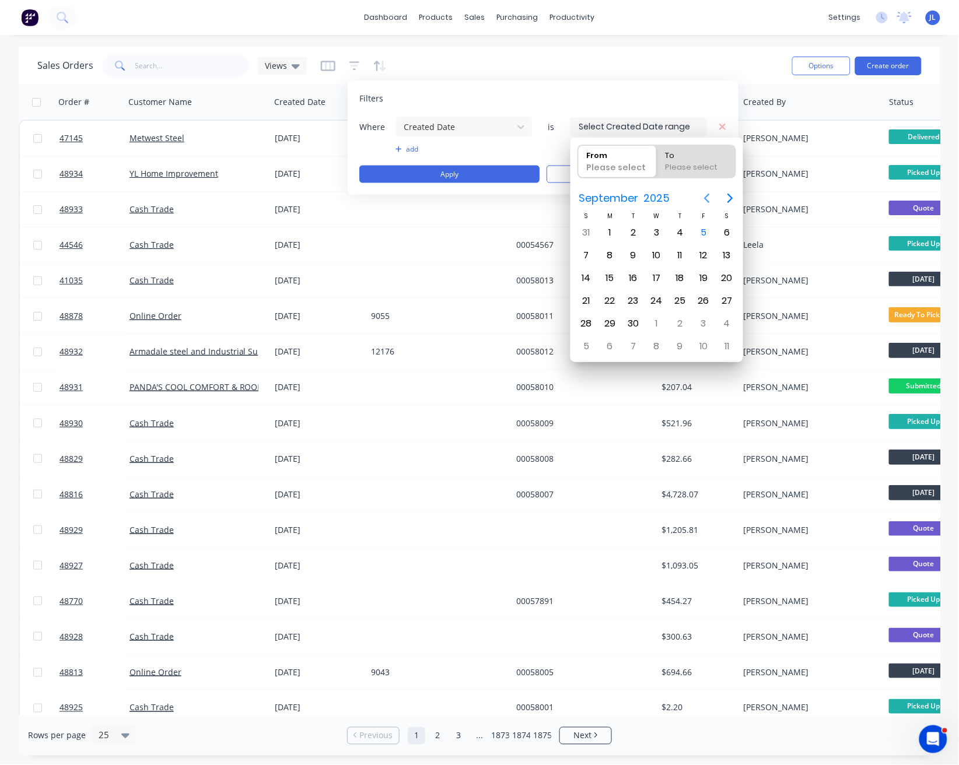
click at [708, 198] on icon "Previous page" at bounding box center [707, 198] width 14 height 14
click at [707, 198] on icon "Previous page" at bounding box center [707, 198] width 14 height 14
click at [589, 231] on div "29" at bounding box center [585, 232] width 17 height 17
type input "[DATE]"
radio input "false"
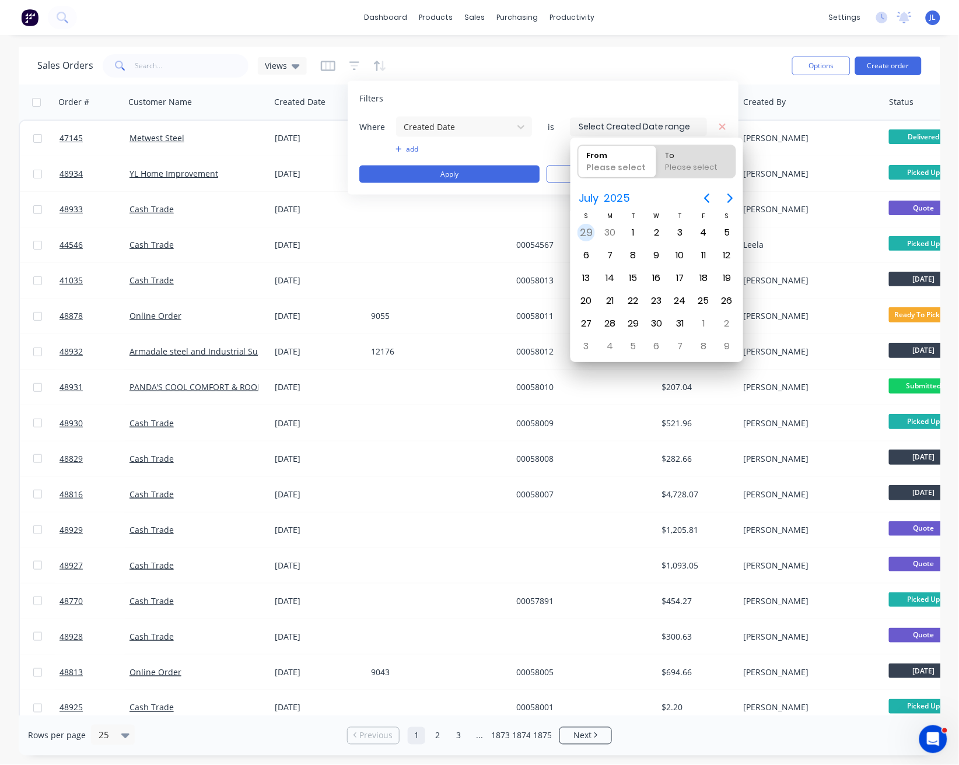
radio input "true"
click at [733, 194] on icon "Next page" at bounding box center [730, 198] width 14 height 14
click at [730, 342] on div "6" at bounding box center [726, 346] width 17 height 17
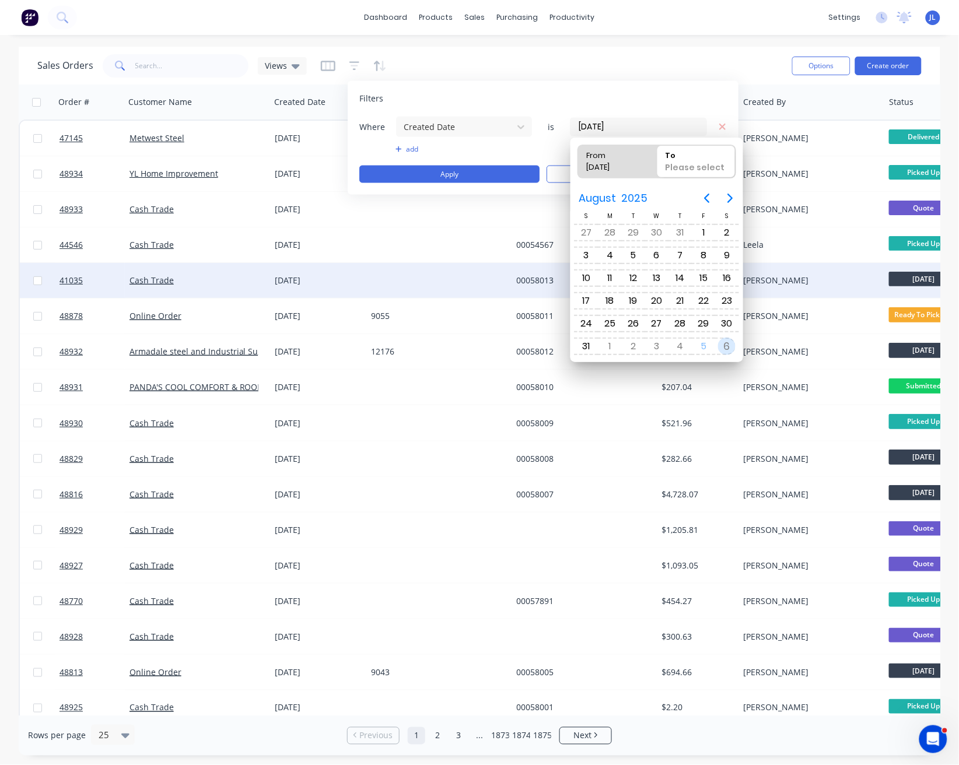
type input "[DATE] - [DATE]"
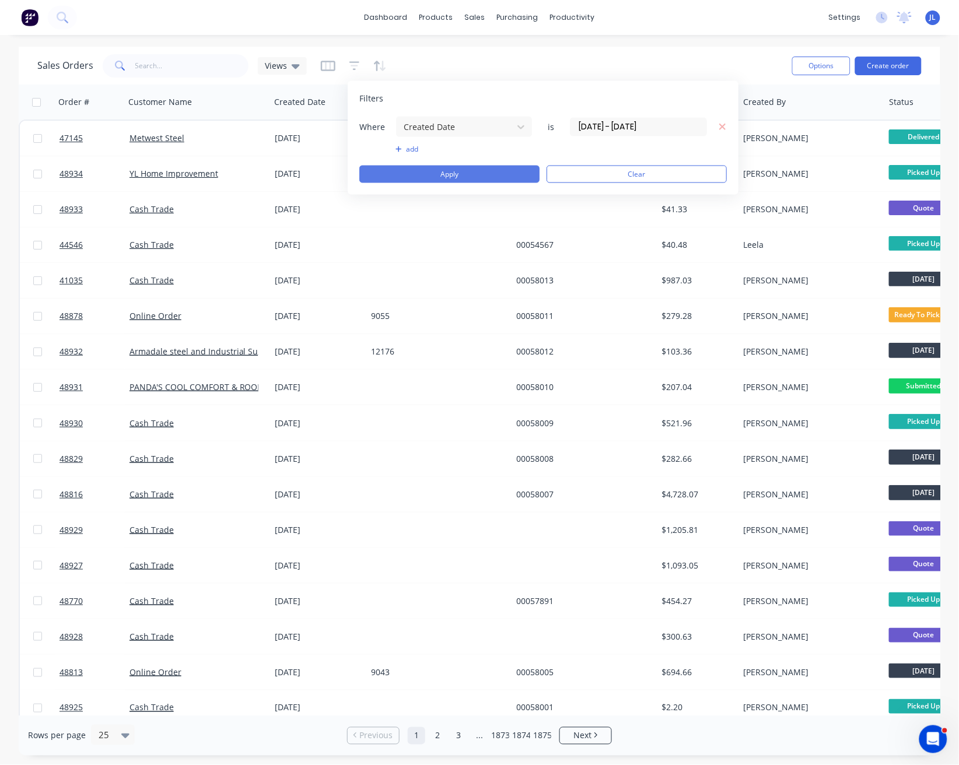
click at [477, 174] on button "Apply" at bounding box center [449, 174] width 180 height 17
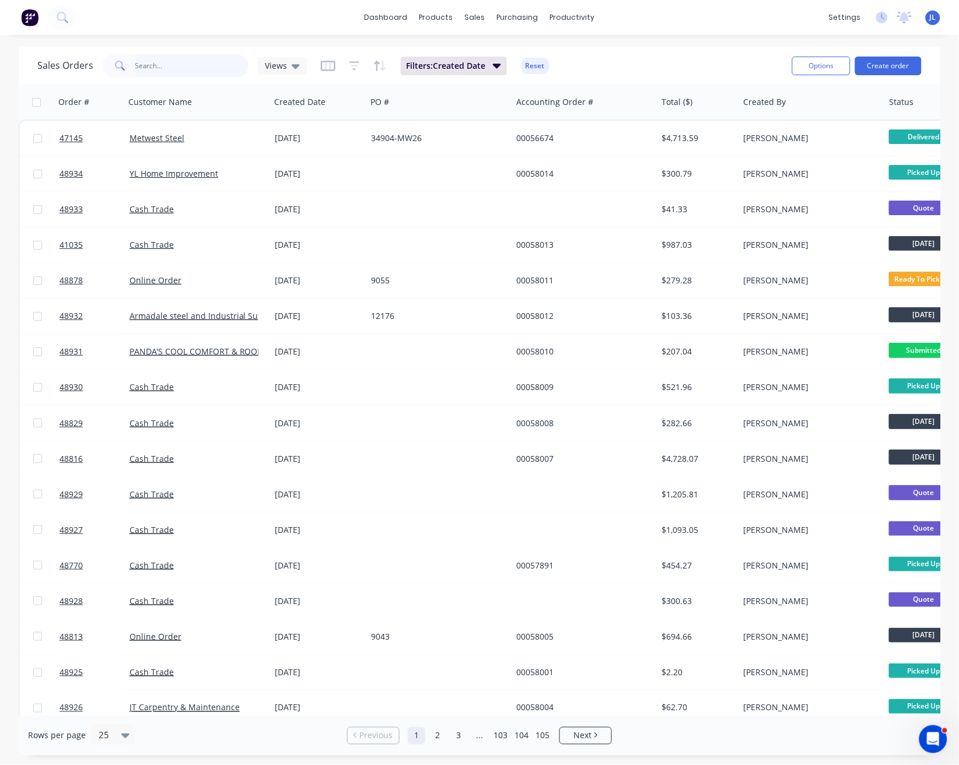
click at [170, 62] on input "text" at bounding box center [192, 65] width 114 height 23
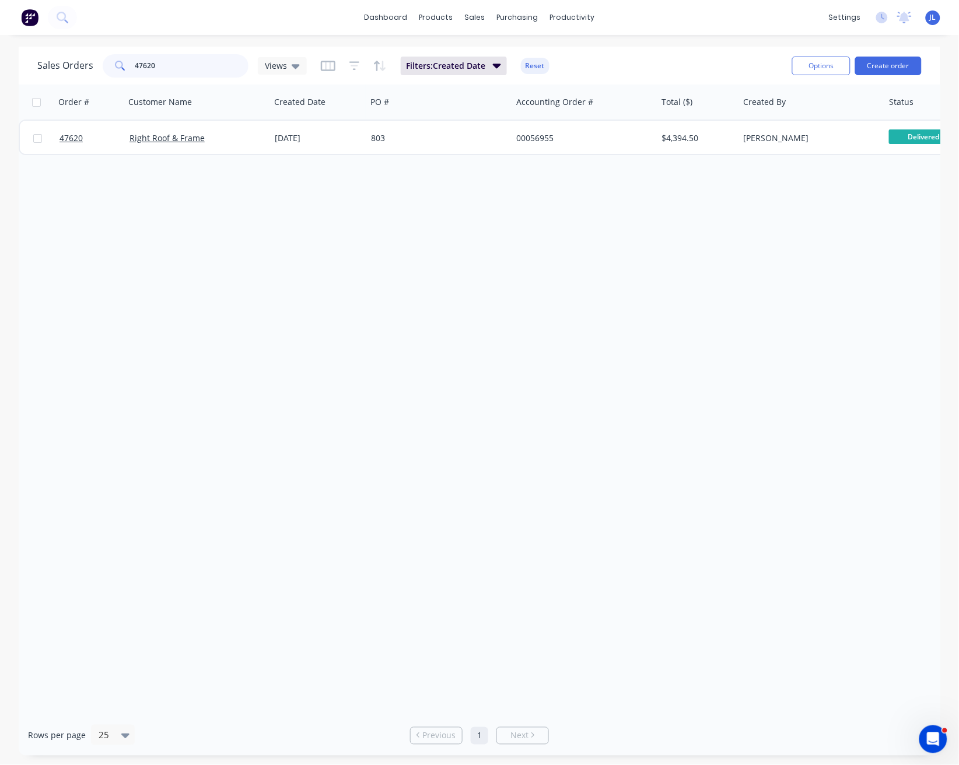
type input "47620"
